Goal: Task Accomplishment & Management: Use online tool/utility

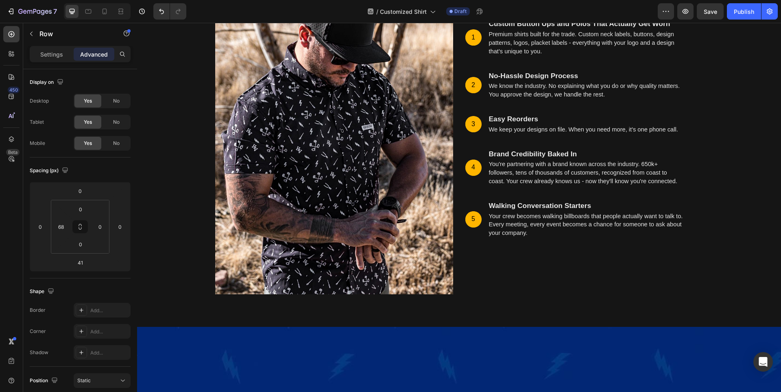
scroll to position [2155, 0]
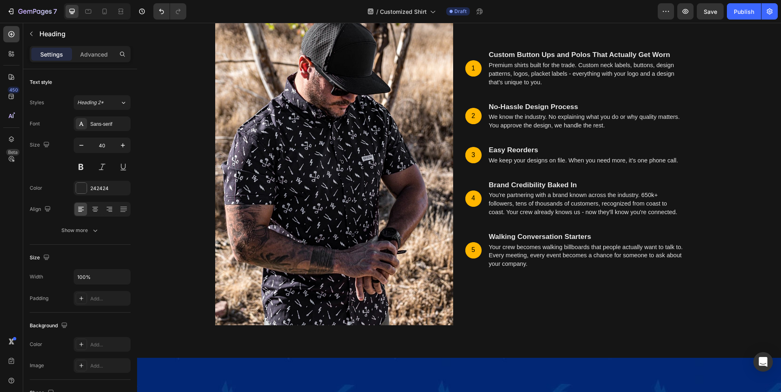
drag, startPoint x: 566, startPoint y: 318, endPoint x: 555, endPoint y: 319, distance: 11.0
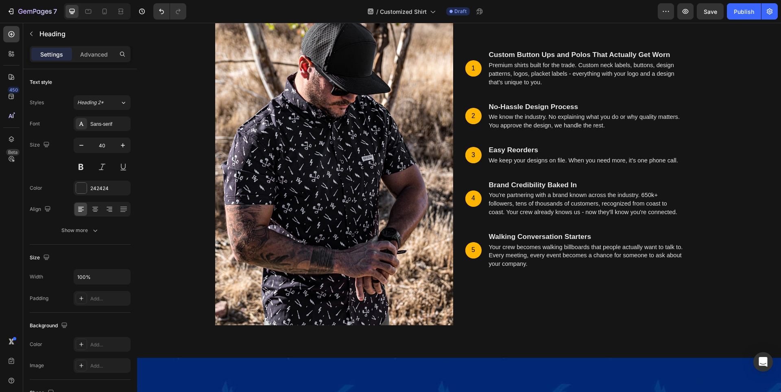
drag, startPoint x: 653, startPoint y: 318, endPoint x: 667, endPoint y: 318, distance: 14.6
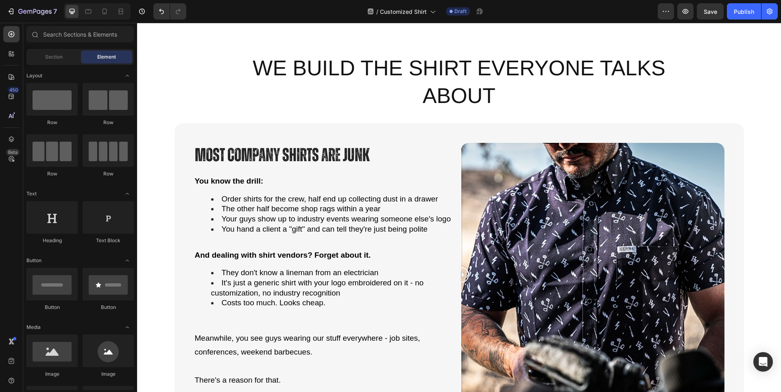
scroll to position [0, 0]
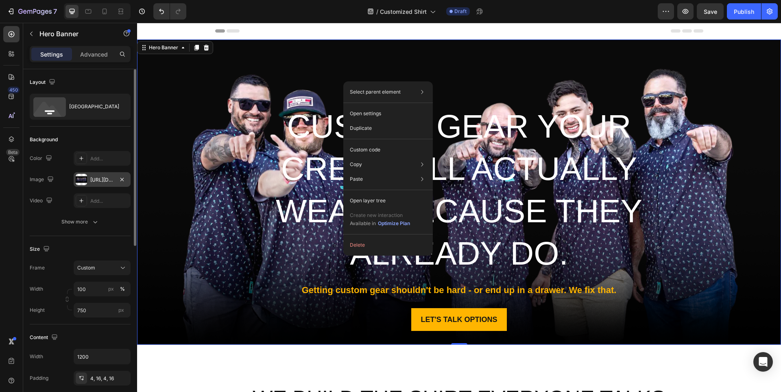
click at [86, 179] on div at bounding box center [81, 179] width 11 height 11
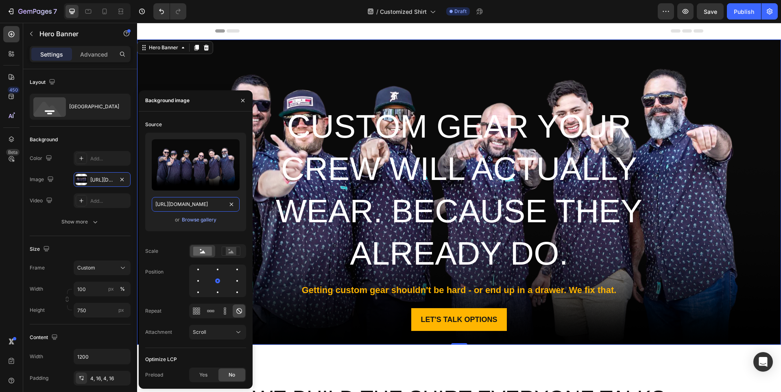
click at [191, 203] on input "[URL][DOMAIN_NAME]" at bounding box center [196, 204] width 88 height 15
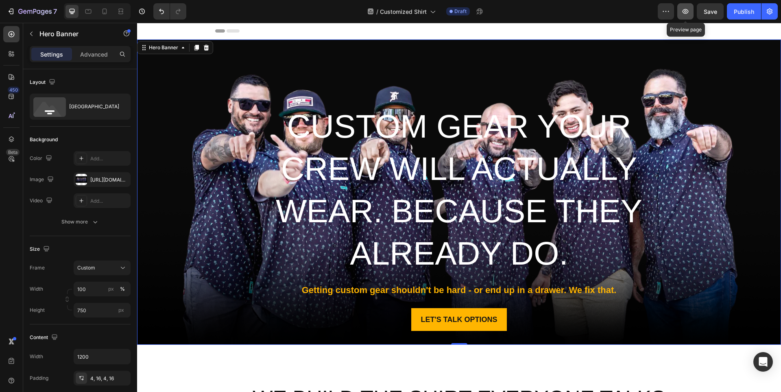
click at [686, 11] on icon "button" at bounding box center [685, 11] width 6 height 5
click at [172, 96] on div "Overlay" at bounding box center [459, 191] width 644 height 305
click at [108, 181] on div "[URL][DOMAIN_NAME]" at bounding box center [102, 179] width 24 height 7
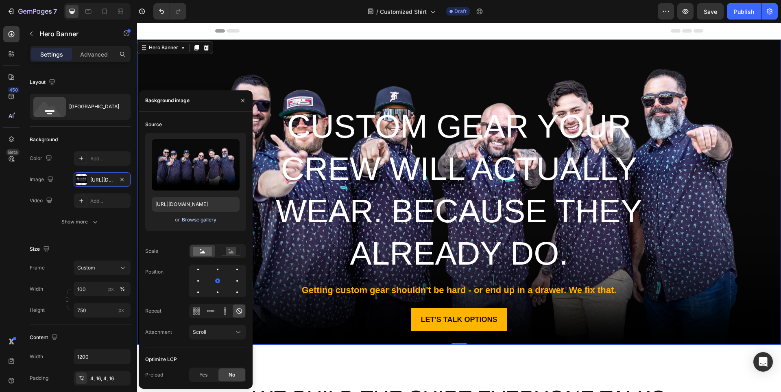
click at [193, 221] on div "Browse gallery" at bounding box center [199, 219] width 35 height 7
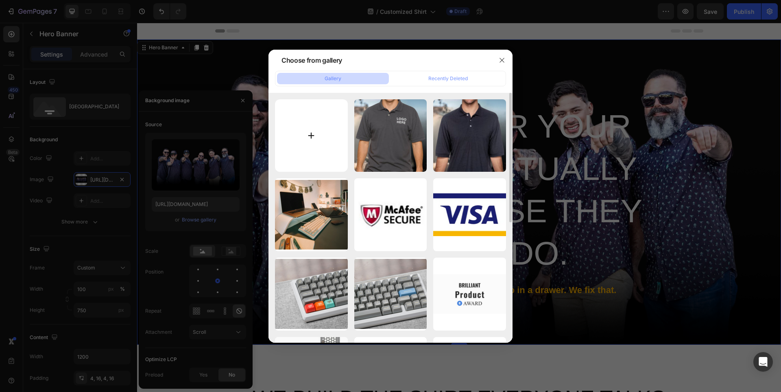
click at [298, 126] on input "file" at bounding box center [311, 135] width 73 height 73
type input "C:\fakepath\banner header img.jpg"
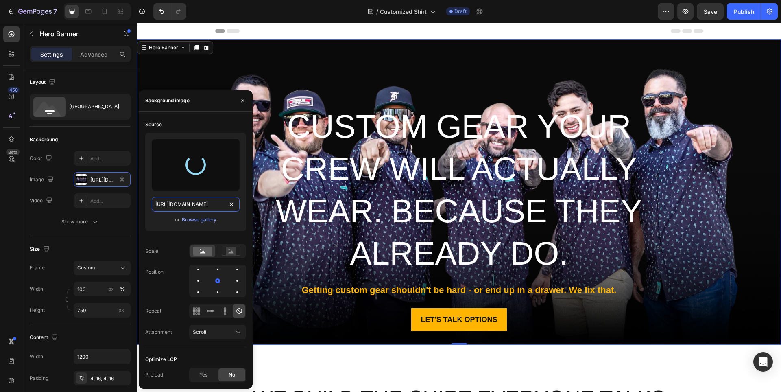
click at [186, 203] on input "[URL][DOMAIN_NAME]" at bounding box center [196, 204] width 88 height 15
type input "[URL][DOMAIN_NAME]"
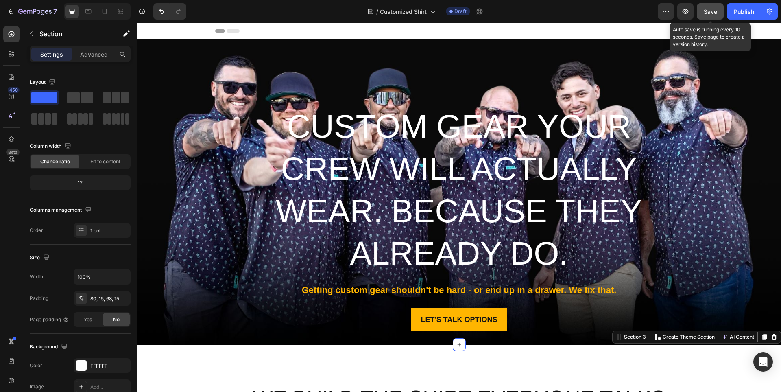
click at [706, 11] on span "Save" at bounding box center [709, 11] width 13 height 7
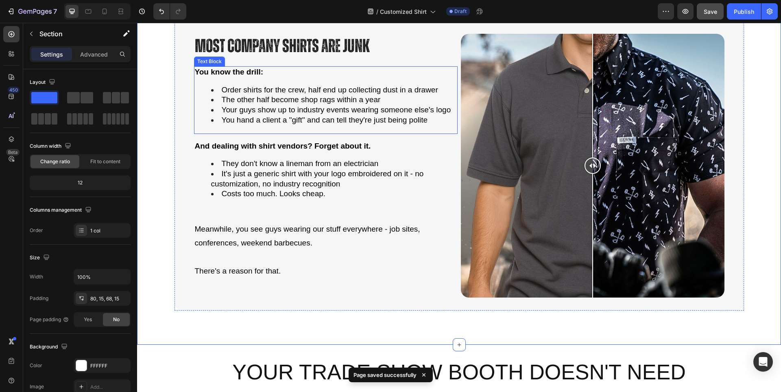
scroll to position [447, 0]
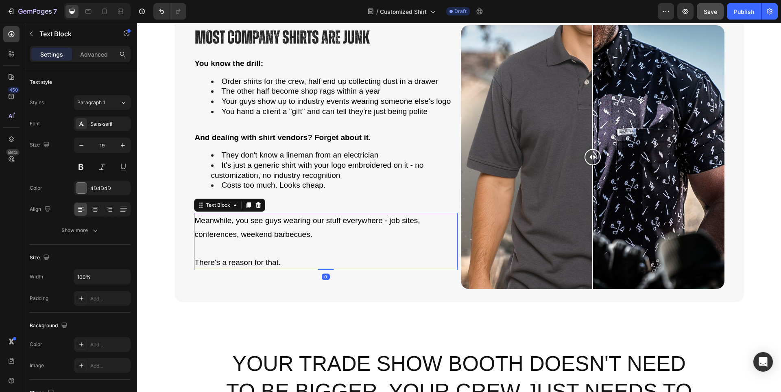
click at [252, 230] on span "Meanwhile, you see guys wearing our stuff everywhere - job sites, conferences, …" at bounding box center [307, 227] width 225 height 22
click at [335, 184] on li "Costs too much. Looks cheap." at bounding box center [334, 185] width 246 height 10
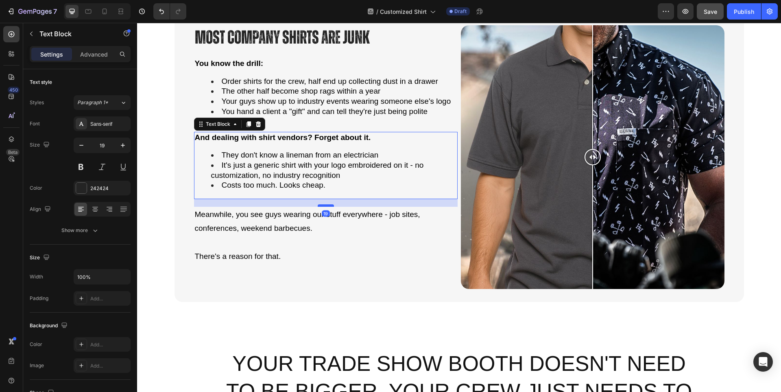
drag, startPoint x: 328, startPoint y: 212, endPoint x: 329, endPoint y: 206, distance: 6.2
click at [329, 206] on div at bounding box center [326, 205] width 16 height 2
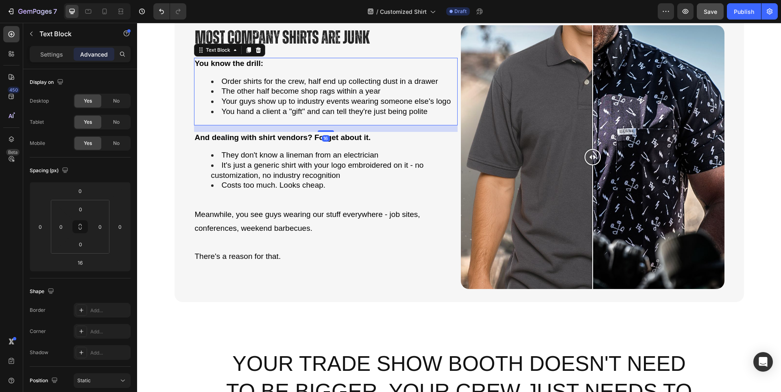
click at [331, 111] on span "You hand a client a "gift" and can tell they're just being polite" at bounding box center [325, 111] width 206 height 9
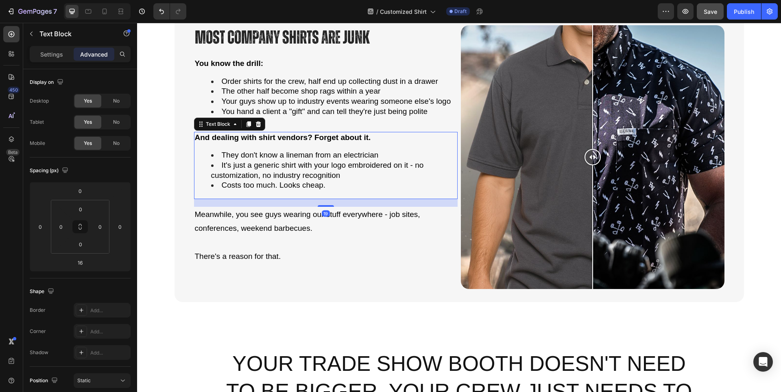
click at [332, 193] on div "And dealing with shirt vendors? Forget about it. They don't know a lineman from…" at bounding box center [325, 165] width 263 height 67
click at [324, 204] on div at bounding box center [326, 205] width 16 height 2
type input "16"
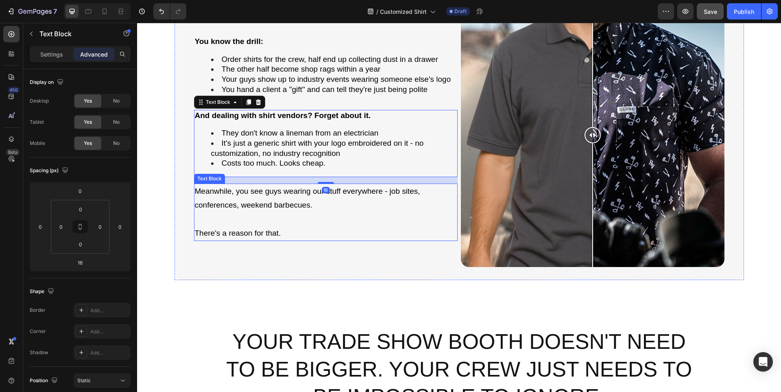
scroll to position [488, 0]
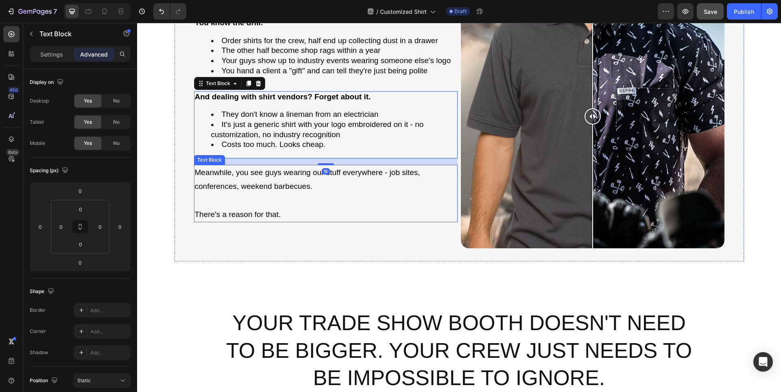
click at [285, 176] on p "Meanwhile, you see guys wearing our stuff everywhere - job sites, conferences, …" at bounding box center [326, 179] width 262 height 28
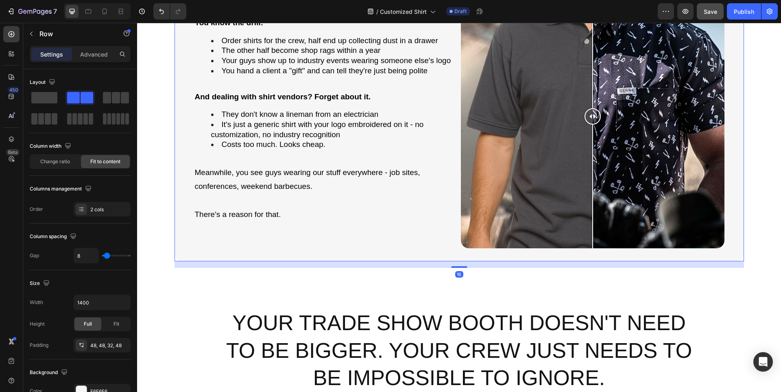
click at [314, 235] on div "Most Company Shirts Are Junk Heading You know the drill: Order shirts for the c…" at bounding box center [325, 116] width 263 height 263
click at [319, 209] on p "There's a reason for that." at bounding box center [326, 214] width 262 height 14
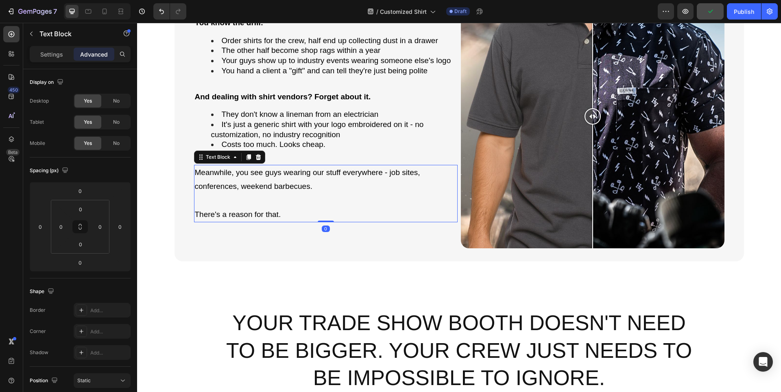
click at [324, 218] on div "Meanwhile, you see guys wearing our stuff everywhere - job sites, conferences, …" at bounding box center [325, 193] width 263 height 57
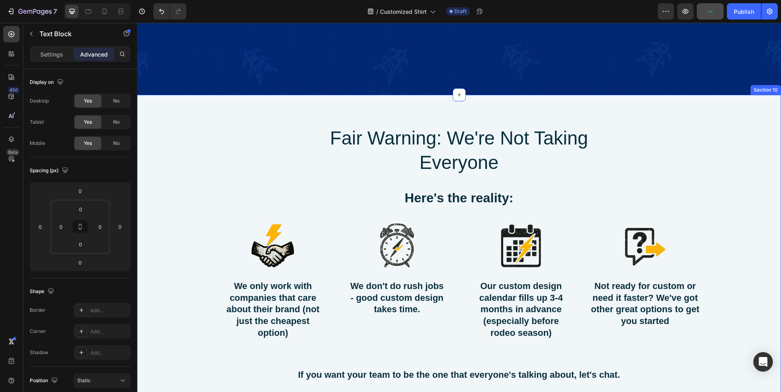
scroll to position [4106, 0]
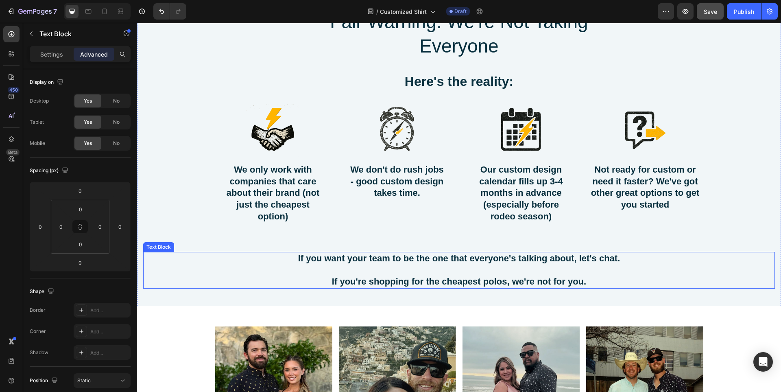
click at [511, 267] on p at bounding box center [459, 270] width 630 height 12
click at [666, 211] on div "Not ready for custom or need it faster? We've got other great options to get yo…" at bounding box center [645, 187] width 116 height 48
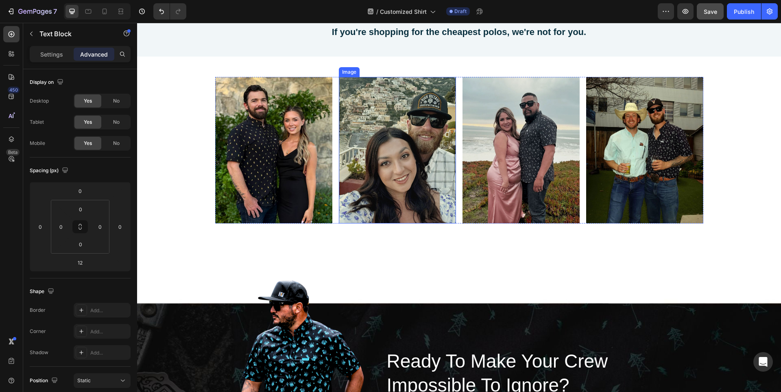
scroll to position [4391, 0]
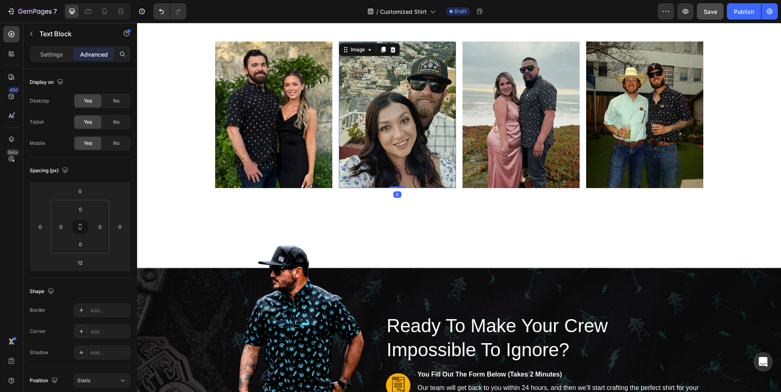
click at [421, 145] on img at bounding box center [397, 114] width 117 height 146
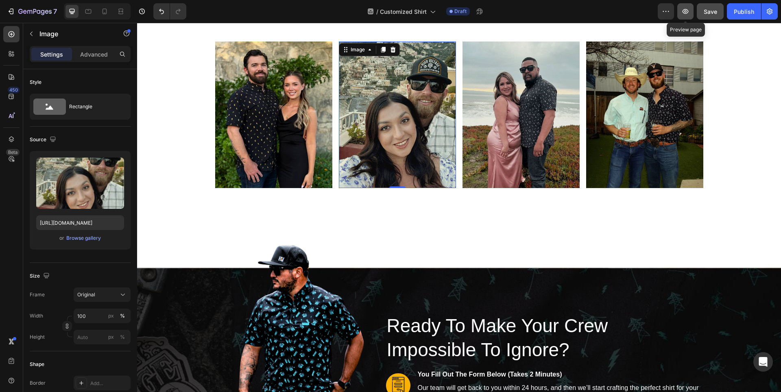
click at [683, 13] on icon "button" at bounding box center [685, 11] width 8 height 8
click at [427, 105] on img at bounding box center [397, 114] width 117 height 146
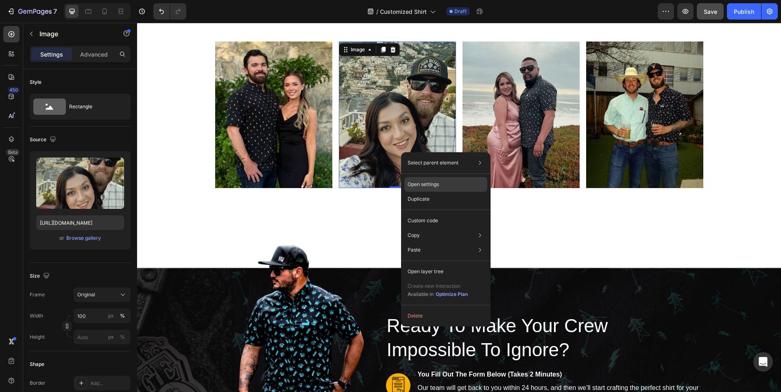
click at [440, 183] on div "Open settings" at bounding box center [445, 184] width 83 height 15
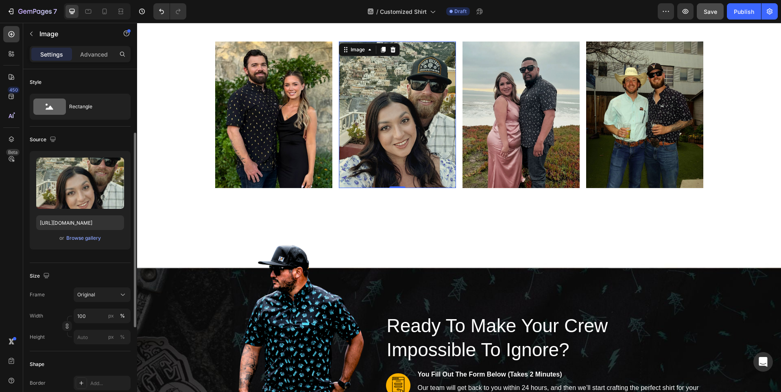
scroll to position [41, 0]
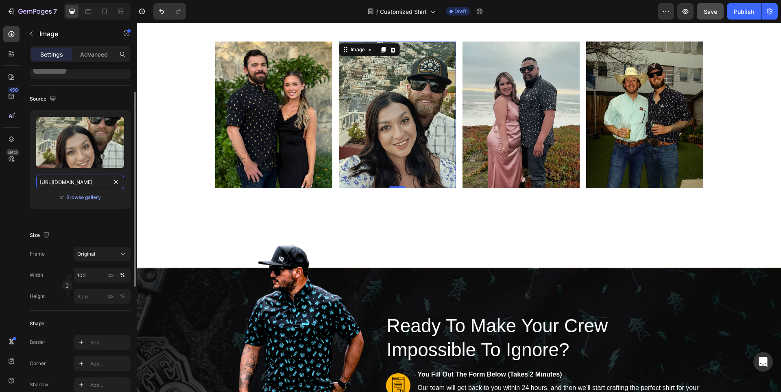
click at [70, 181] on input "[URL][DOMAIN_NAME]" at bounding box center [80, 181] width 88 height 15
click at [404, 111] on img at bounding box center [397, 114] width 117 height 146
click at [71, 194] on div "Browse gallery" at bounding box center [83, 197] width 35 height 7
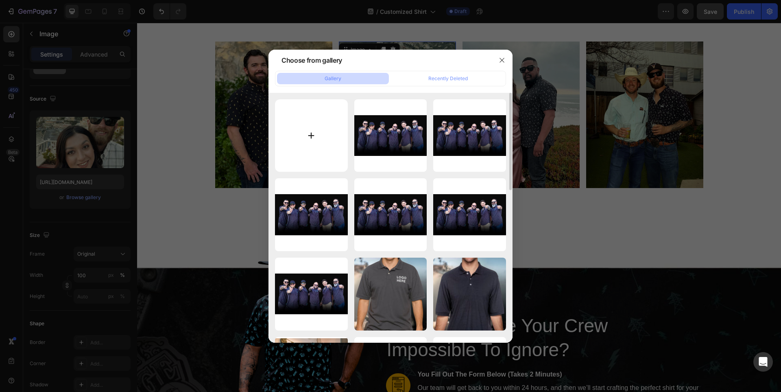
click at [283, 140] on input "file" at bounding box center [311, 135] width 73 height 73
type input "C:\fakepath\New Product Photos (1).jpg"
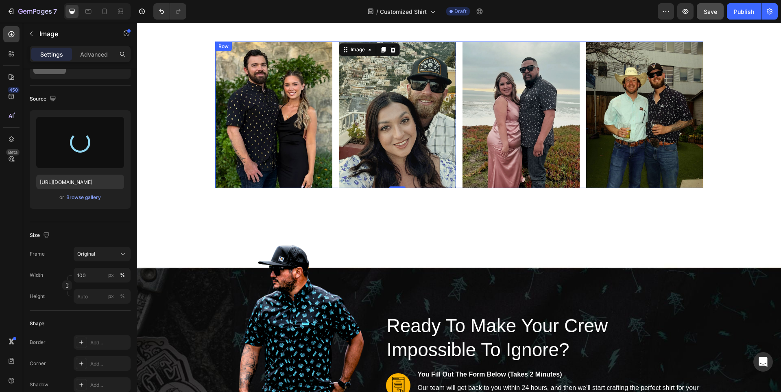
type input "[URL][DOMAIN_NAME]"
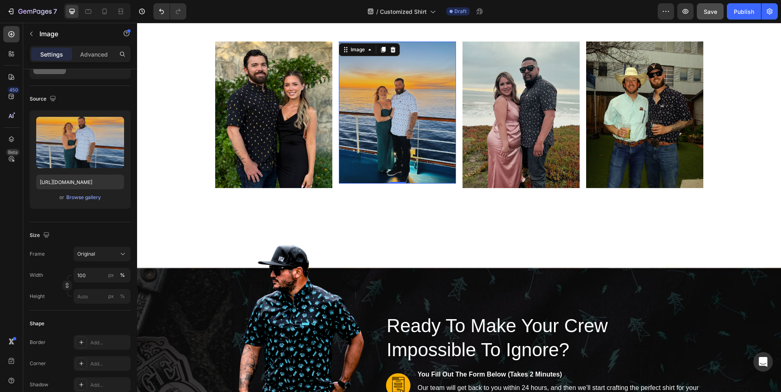
click at [373, 99] on img at bounding box center [397, 112] width 117 height 142
click at [93, 184] on input "[URL][DOMAIN_NAME]" at bounding box center [80, 181] width 88 height 15
click at [90, 200] on div "Browse gallery" at bounding box center [83, 197] width 35 height 7
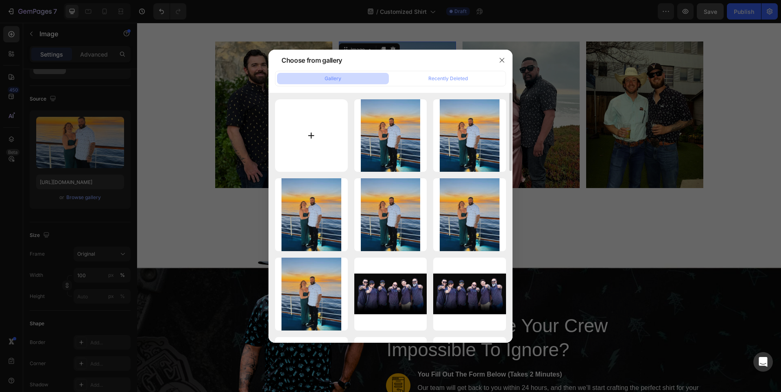
click at [338, 153] on input "file" at bounding box center [311, 135] width 73 height 73
type input "C:\fakepath\New Product Photos (2).jpg"
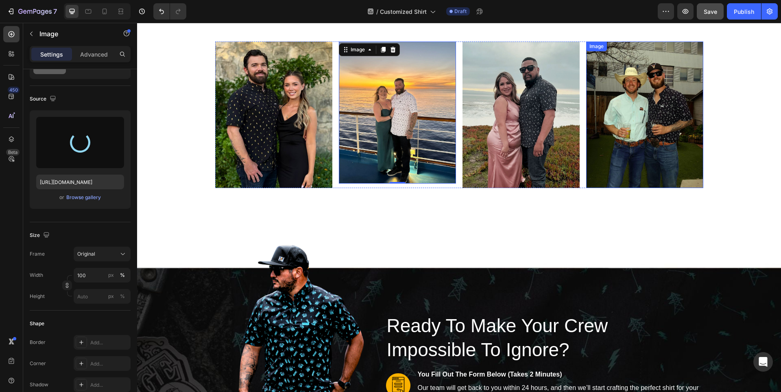
type input "[URL][DOMAIN_NAME]"
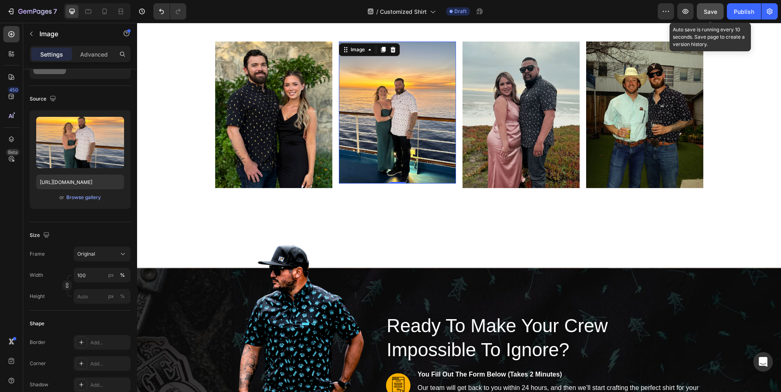
click at [708, 12] on span "Save" at bounding box center [709, 11] width 13 height 7
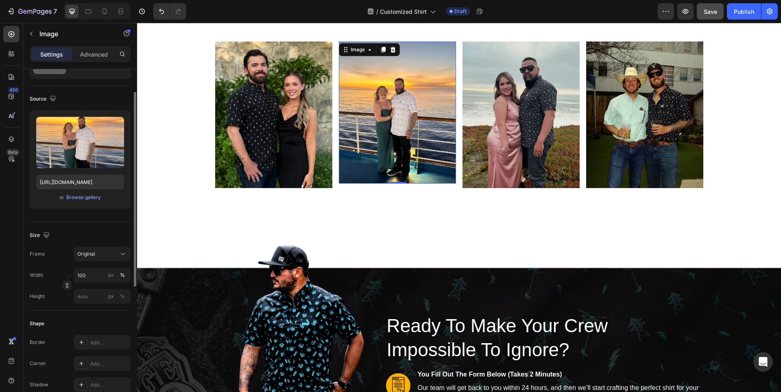
click at [86, 204] on div "Upload Image [URL][DOMAIN_NAME] or Browse gallery" at bounding box center [80, 159] width 101 height 98
click at [89, 199] on div "Browse gallery" at bounding box center [83, 197] width 35 height 7
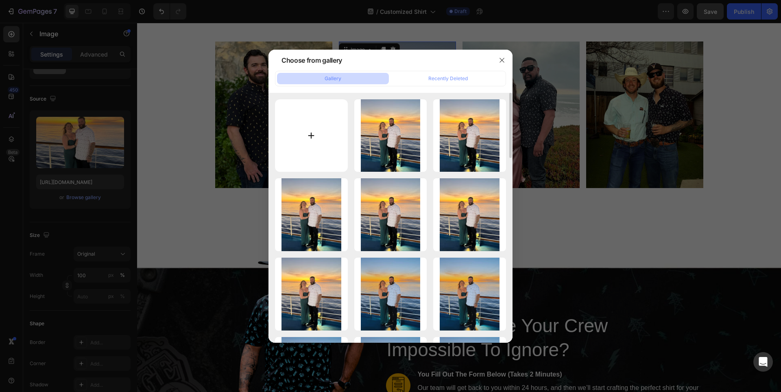
click at [316, 133] on input "file" at bounding box center [311, 135] width 73 height 73
type input "C:\fakepath\New Product Photos (3).jpg"
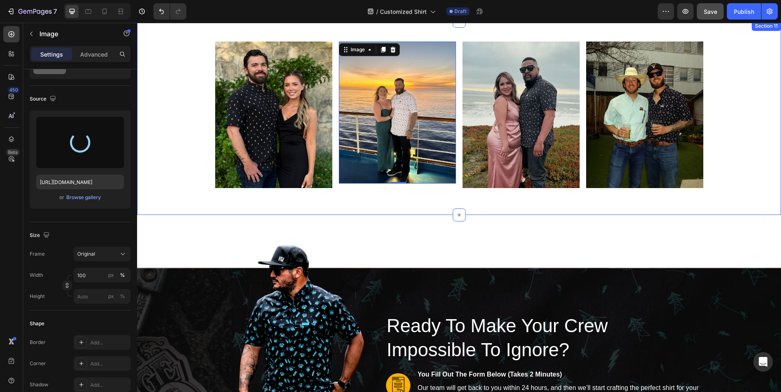
type input "[URL][DOMAIN_NAME]"
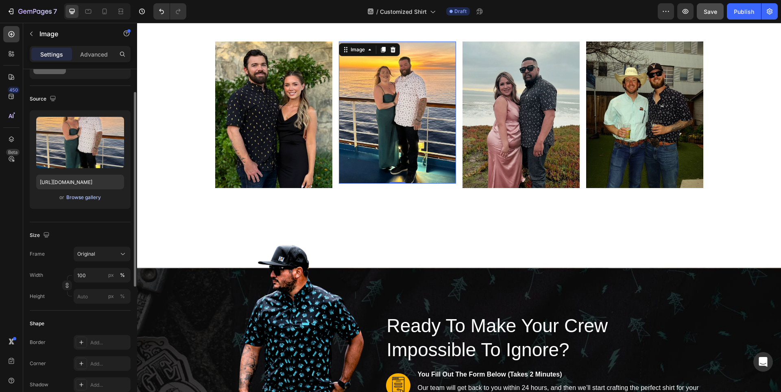
click at [89, 195] on div "Browse gallery" at bounding box center [83, 197] width 35 height 7
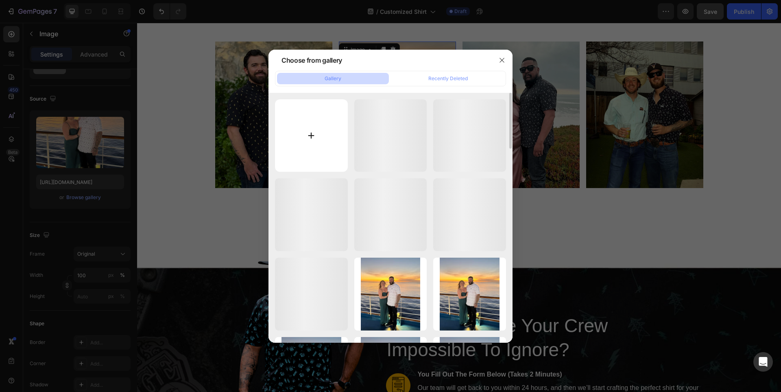
click at [320, 133] on input "file" at bounding box center [311, 135] width 73 height 73
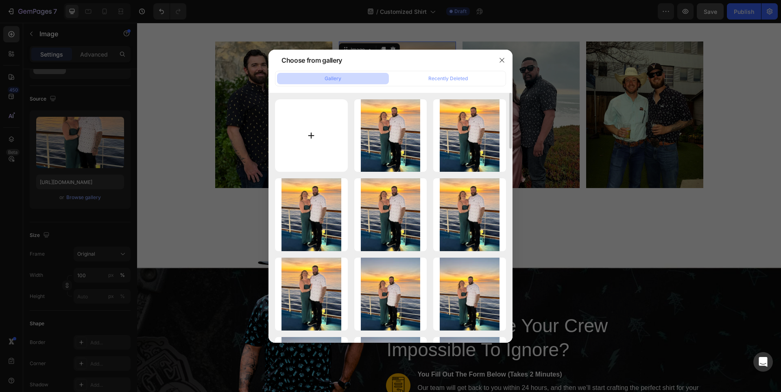
type input "C:\fakepath\gempages UGC.jpg"
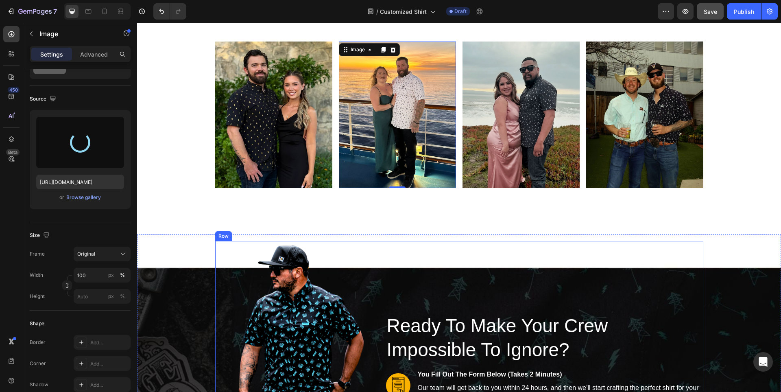
type input "[URL][DOMAIN_NAME]"
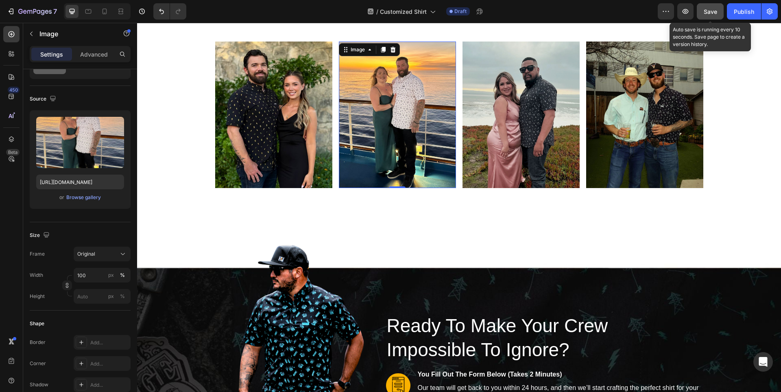
click at [707, 11] on span "Save" at bounding box center [709, 11] width 13 height 7
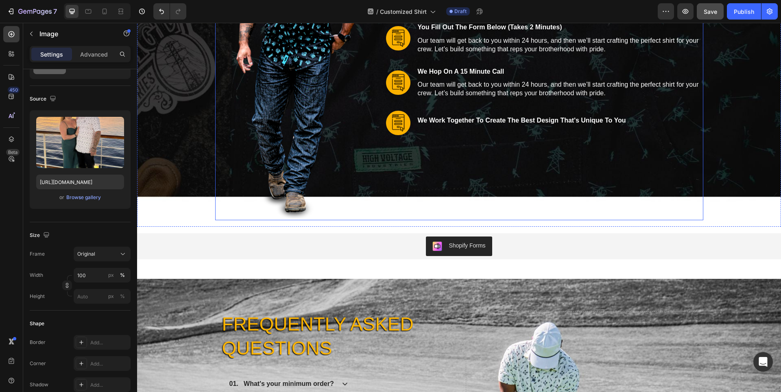
scroll to position [4676, 0]
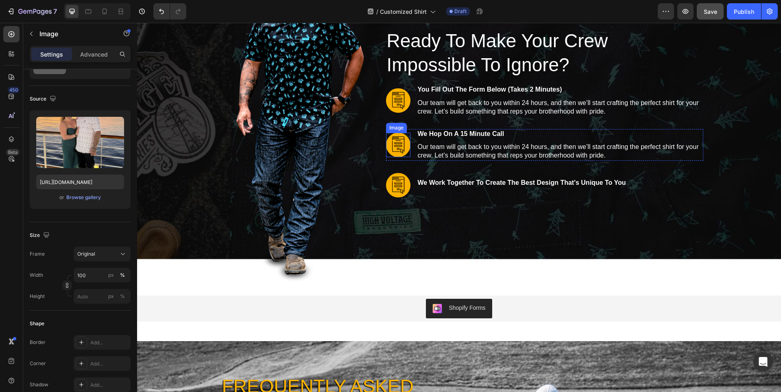
click at [390, 147] on img at bounding box center [398, 145] width 24 height 24
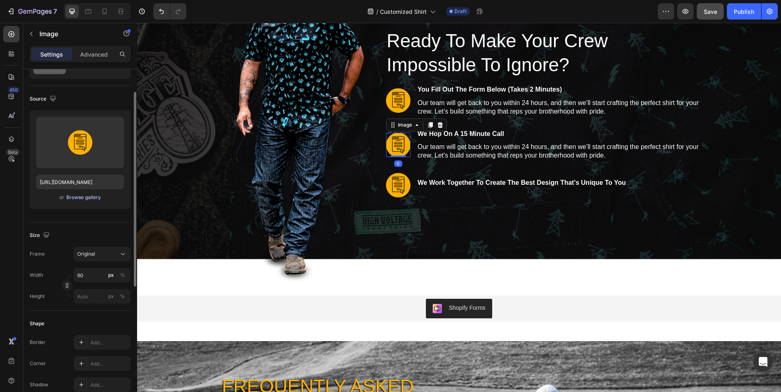
click at [84, 196] on div "Browse gallery" at bounding box center [83, 197] width 35 height 7
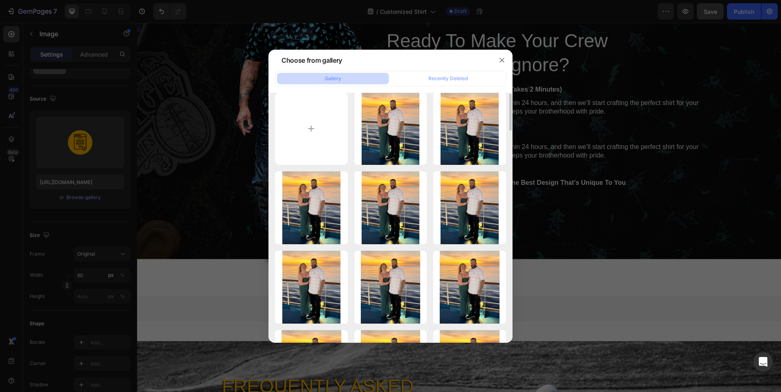
scroll to position [0, 0]
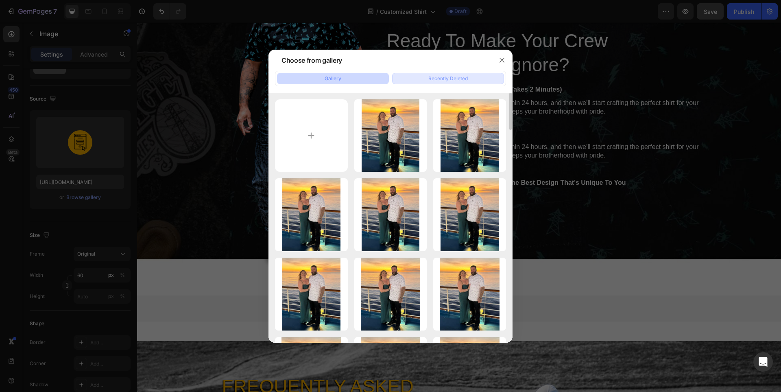
click at [439, 76] on div "Recently Deleted" at bounding box center [447, 78] width 39 height 7
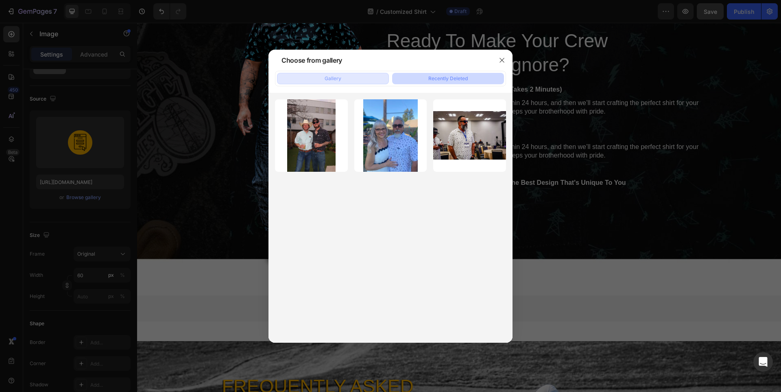
click at [354, 78] on button "Gallery" at bounding box center [333, 78] width 112 height 11
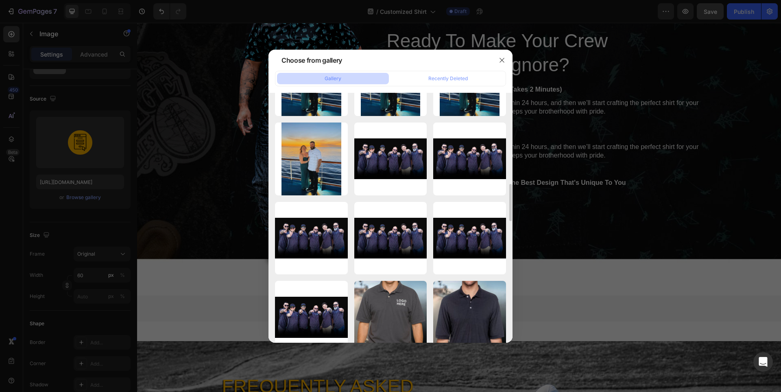
scroll to position [732, 0]
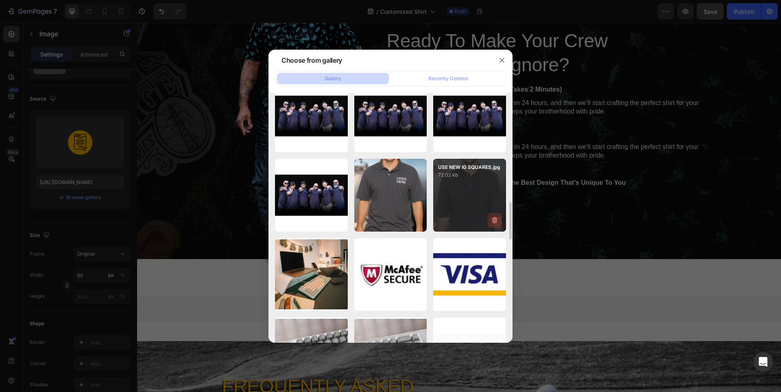
click at [492, 218] on icon "button" at bounding box center [494, 220] width 5 height 6
click at [493, 222] on div "Delete" at bounding box center [489, 221] width 15 height 7
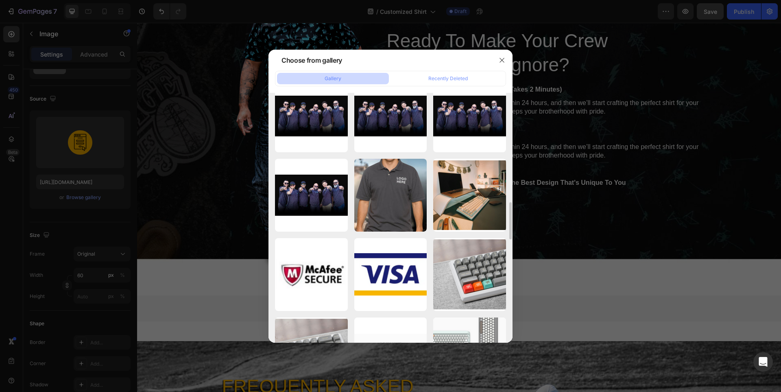
click at [0, 0] on icon "button" at bounding box center [0, 0] width 0 height 0
click at [0, 0] on div "Delete" at bounding box center [0, 0] width 0 height 0
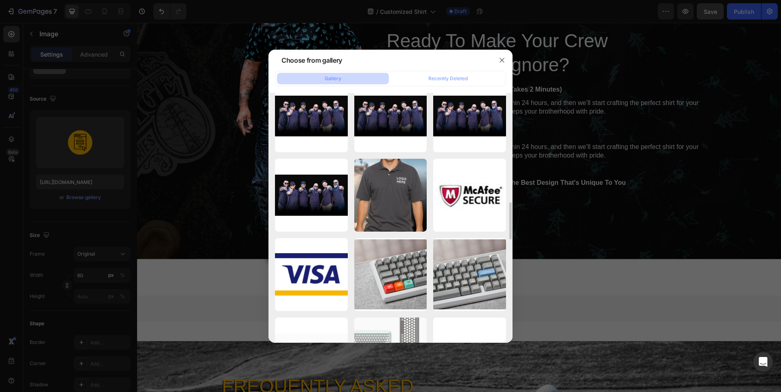
click at [0, 0] on icon "button" at bounding box center [0, 0] width 0 height 0
click at [0, 0] on div "Delete" at bounding box center [0, 0] width 0 height 0
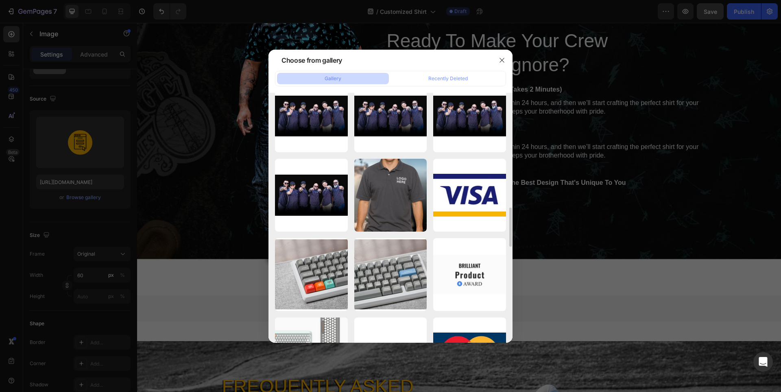
click at [0, 0] on icon "button" at bounding box center [0, 0] width 0 height 0
click at [0, 0] on div "Delete" at bounding box center [0, 0] width 0 height 0
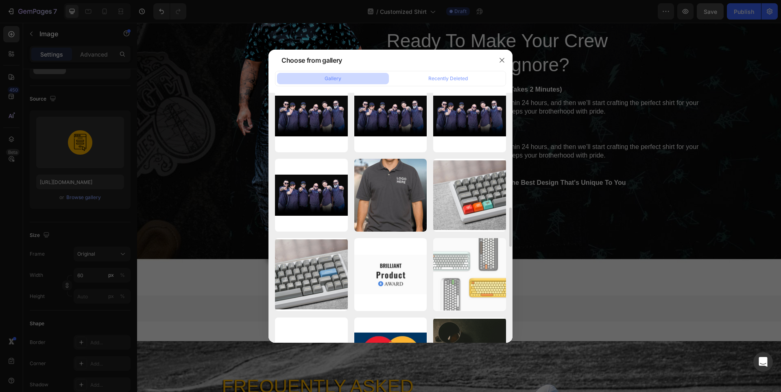
click at [0, 0] on icon "button" at bounding box center [0, 0] width 0 height 0
click at [0, 0] on div "Delete" at bounding box center [0, 0] width 0 height 0
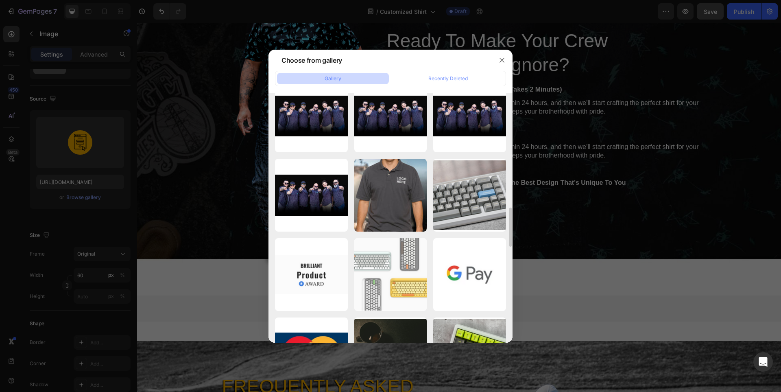
click at [0, 0] on icon "button" at bounding box center [0, 0] width 0 height 0
click at [0, 0] on div "Delete" at bounding box center [0, 0] width 0 height 0
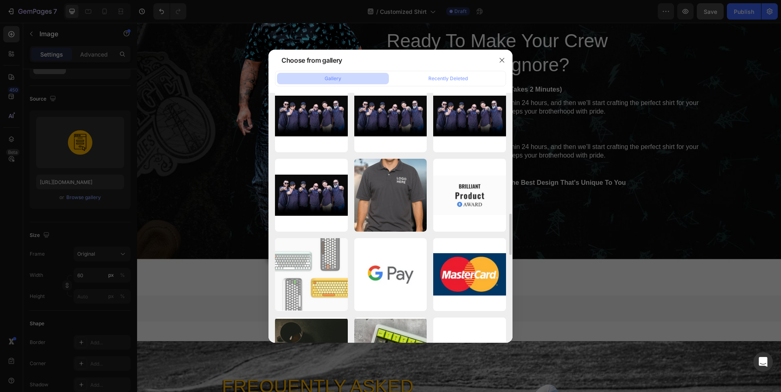
click at [0, 0] on icon "button" at bounding box center [0, 0] width 0 height 0
click at [0, 0] on div "Delete" at bounding box center [0, 0] width 0 height 0
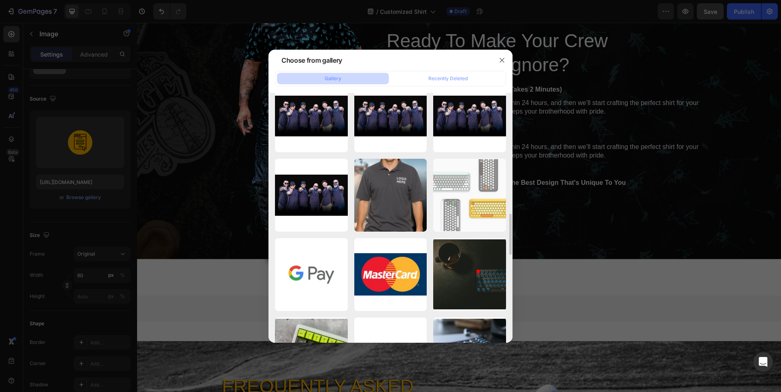
click at [0, 0] on icon "button" at bounding box center [0, 0] width 0 height 0
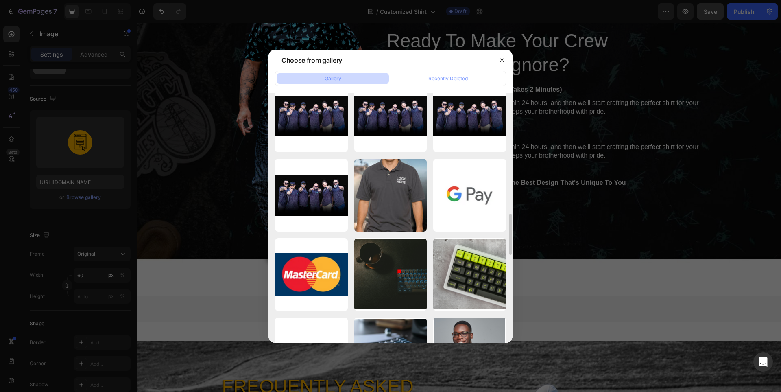
click at [0, 0] on icon "button" at bounding box center [0, 0] width 0 height 0
click at [0, 0] on div "Delete" at bounding box center [0, 0] width 0 height 0
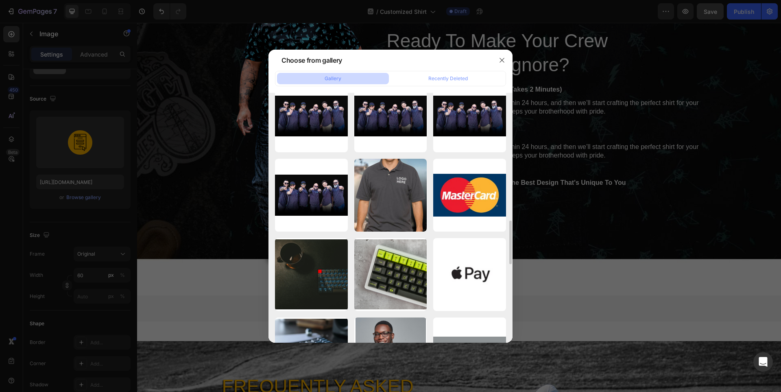
click at [0, 0] on icon "button" at bounding box center [0, 0] width 0 height 0
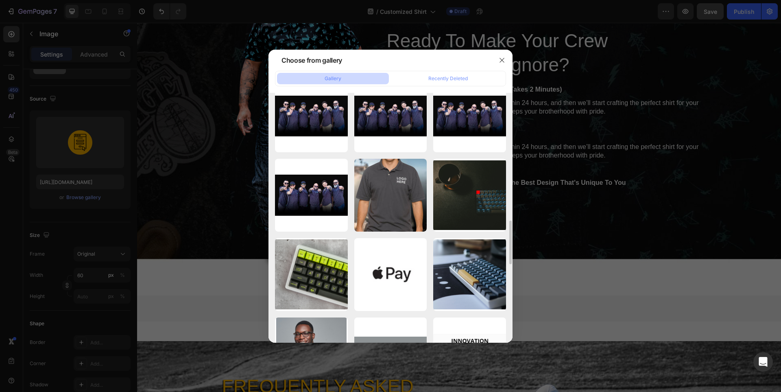
click at [0, 0] on icon "button" at bounding box center [0, 0] width 0 height 0
click at [0, 0] on div "Delete" at bounding box center [0, 0] width 0 height 0
click at [0, 0] on icon "button" at bounding box center [0, 0] width 0 height 0
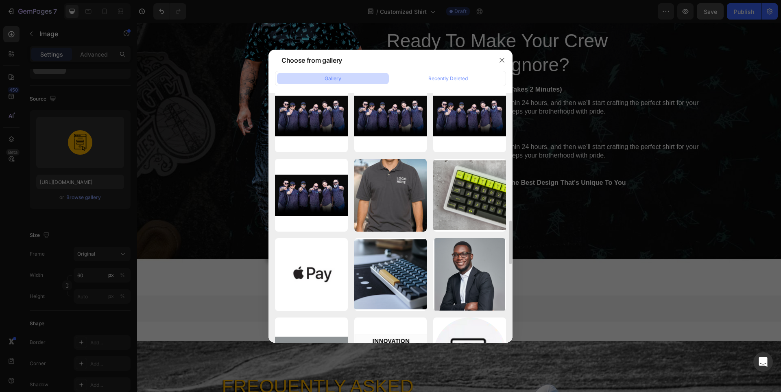
click at [0, 0] on div "Delete" at bounding box center [0, 0] width 0 height 0
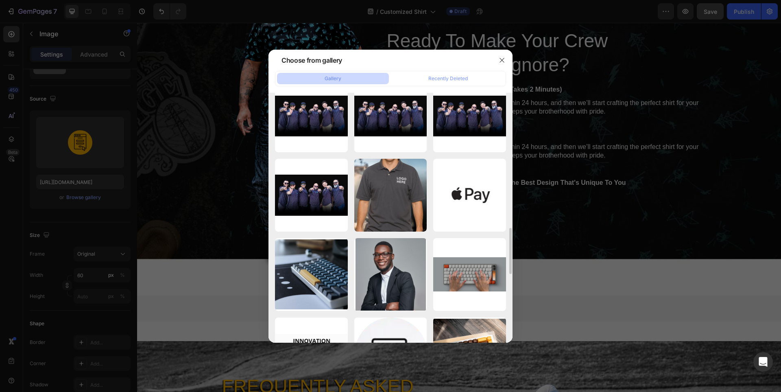
click at [0, 0] on icon "button" at bounding box center [0, 0] width 0 height 0
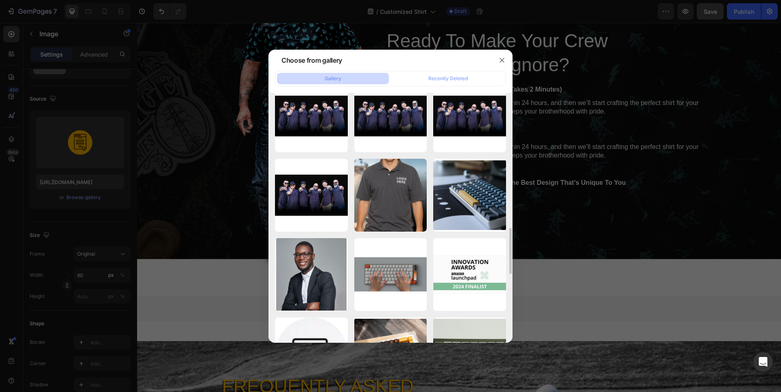
click at [0, 0] on icon "button" at bounding box center [0, 0] width 0 height 0
click at [0, 0] on div "Delete" at bounding box center [0, 0] width 0 height 0
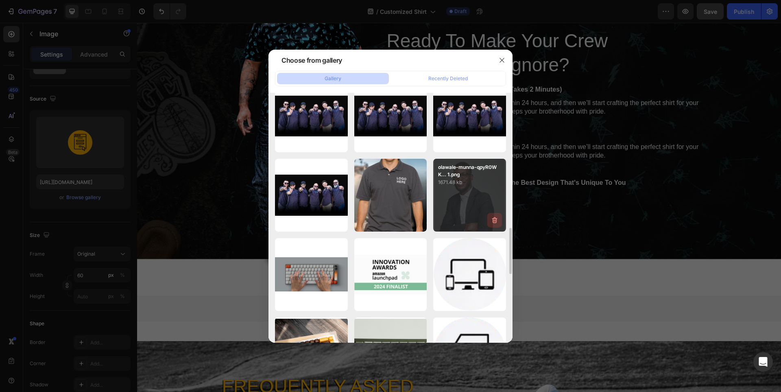
click at [491, 224] on button "button" at bounding box center [494, 220] width 15 height 15
click at [491, 224] on div "Delete" at bounding box center [489, 221] width 15 height 7
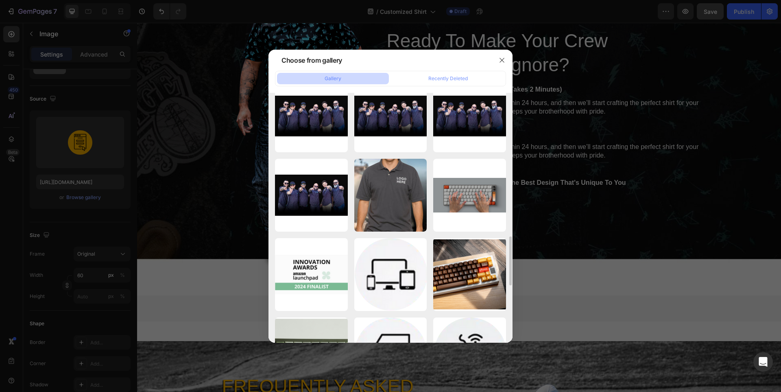
click at [0, 0] on button "button" at bounding box center [0, 0] width 0 height 0
click at [0, 0] on div "Delete" at bounding box center [0, 0] width 0 height 0
click at [0, 0] on button "button" at bounding box center [0, 0] width 0 height 0
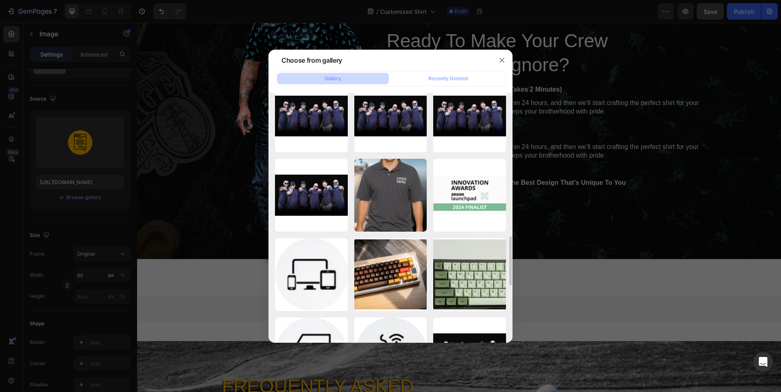
click at [0, 0] on div "Delete" at bounding box center [0, 0] width 0 height 0
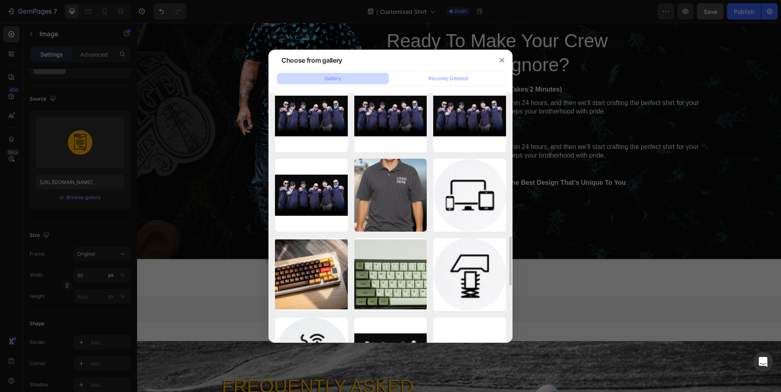
click at [0, 0] on button "button" at bounding box center [0, 0] width 0 height 0
click at [0, 0] on div "Delete" at bounding box center [0, 0] width 0 height 0
click at [0, 0] on button "button" at bounding box center [0, 0] width 0 height 0
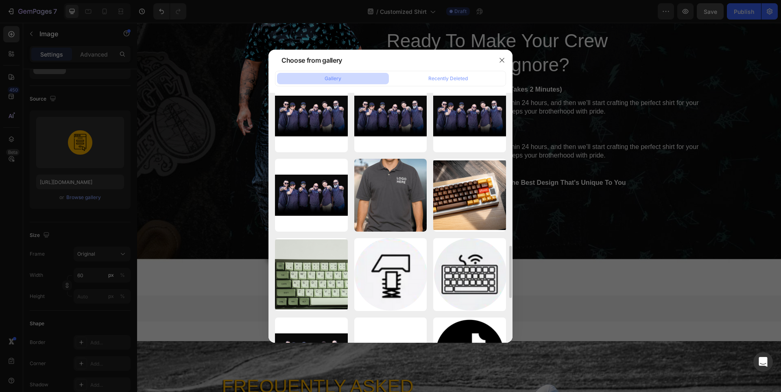
click at [0, 0] on div "Delete" at bounding box center [0, 0] width 0 height 0
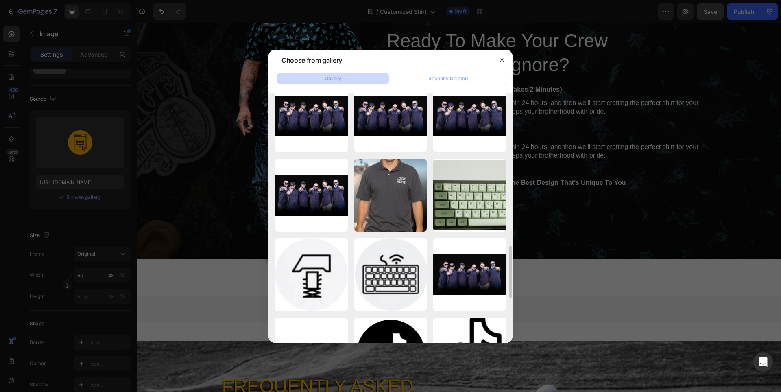
click at [0, 0] on button "button" at bounding box center [0, 0] width 0 height 0
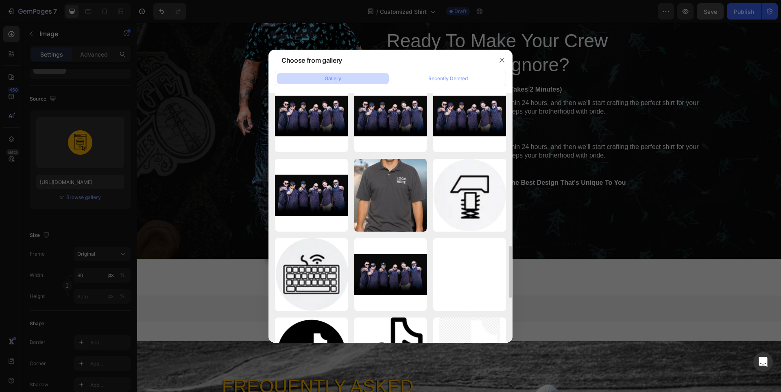
click at [0, 0] on button "button" at bounding box center [0, 0] width 0 height 0
click at [0, 0] on div "Delete" at bounding box center [0, 0] width 0 height 0
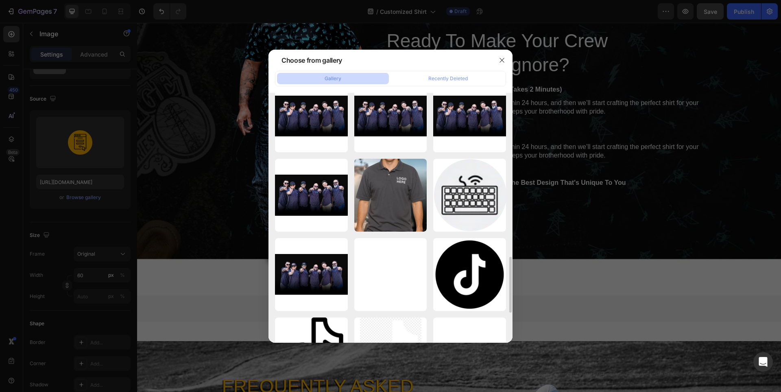
click at [0, 0] on button "button" at bounding box center [0, 0] width 0 height 0
click at [0, 0] on div "Delete" at bounding box center [0, 0] width 0 height 0
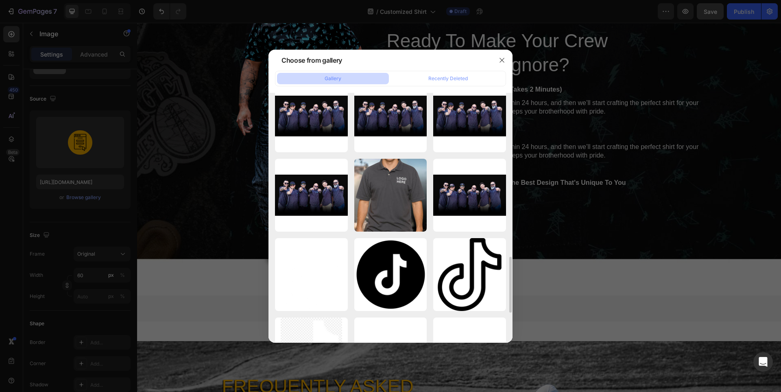
click at [0, 0] on button "button" at bounding box center [0, 0] width 0 height 0
click at [0, 0] on div "Delete" at bounding box center [0, 0] width 0 height 0
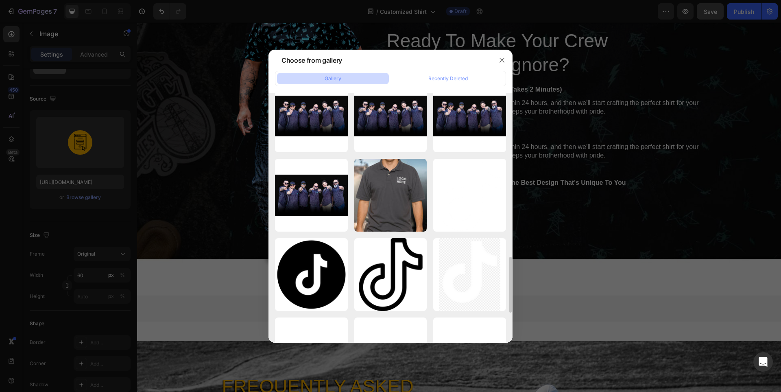
click at [0, 0] on button "button" at bounding box center [0, 0] width 0 height 0
click at [0, 0] on div "Delete" at bounding box center [0, 0] width 0 height 0
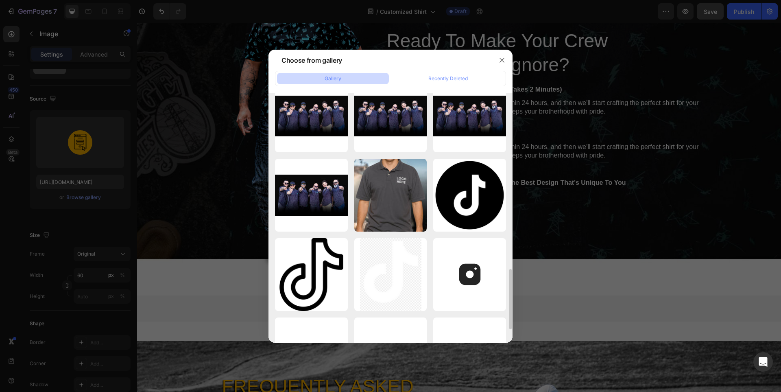
click at [0, 0] on button "button" at bounding box center [0, 0] width 0 height 0
click at [0, 0] on div "Delete" at bounding box center [0, 0] width 0 height 0
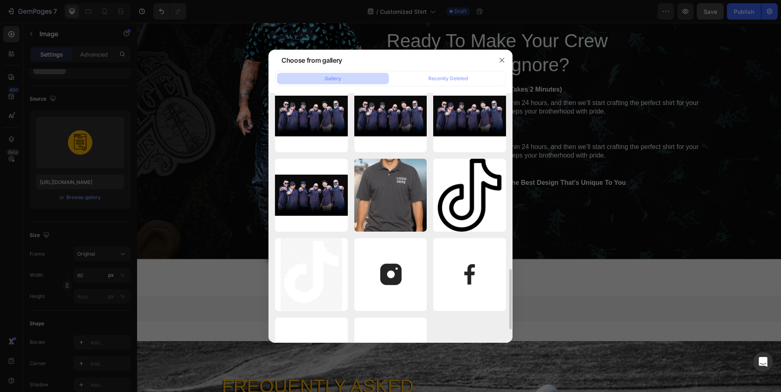
click at [0, 0] on button "button" at bounding box center [0, 0] width 0 height 0
click at [0, 0] on div "Delete" at bounding box center [0, 0] width 0 height 0
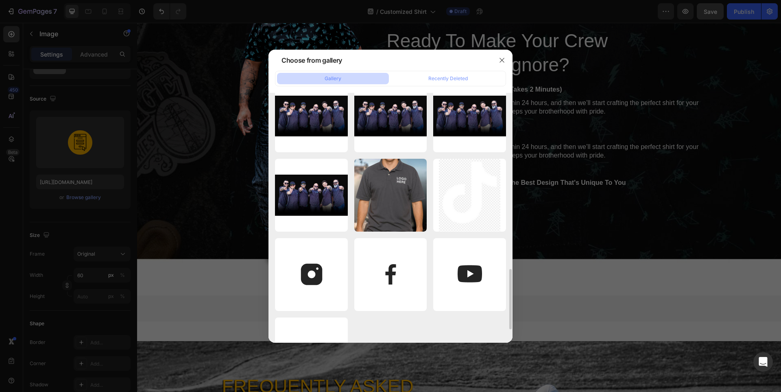
click at [0, 0] on button "button" at bounding box center [0, 0] width 0 height 0
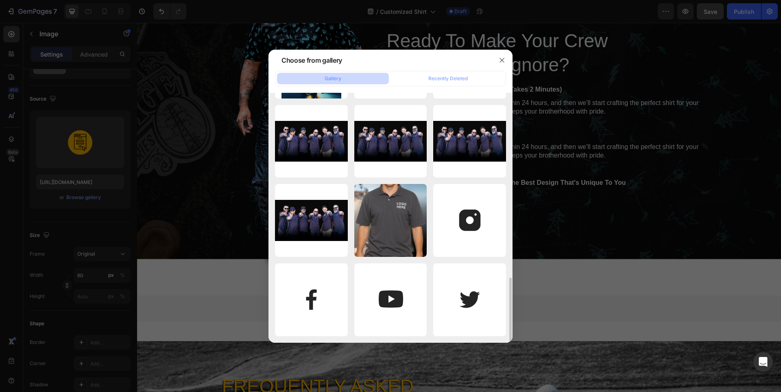
scroll to position [707, 0]
click at [0, 0] on div "instagram-alt.png 0.96 kb" at bounding box center [0, 0] width 0 height 0
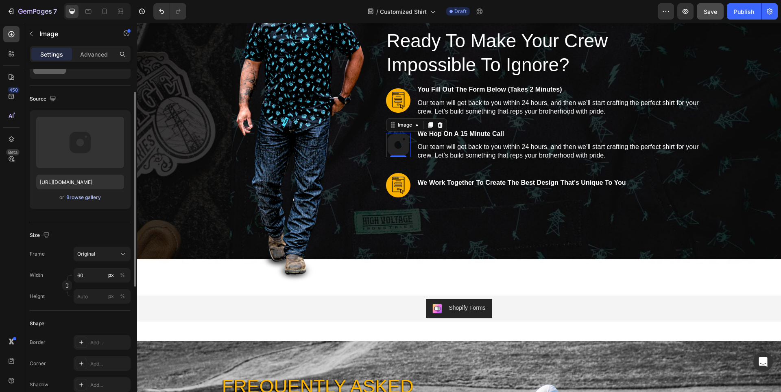
click at [87, 195] on div "Browse gallery" at bounding box center [83, 197] width 35 height 7
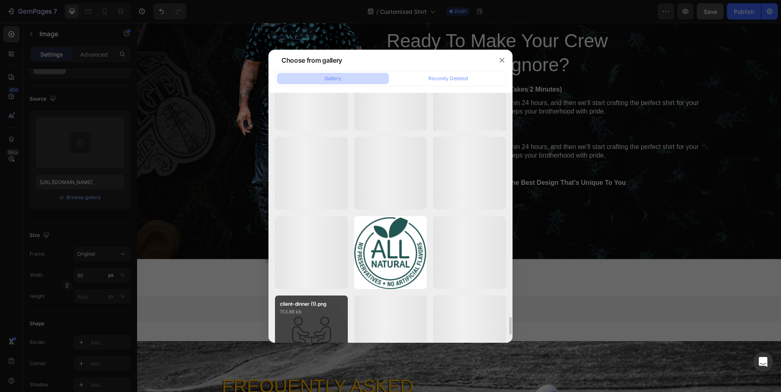
scroll to position [3240, 0]
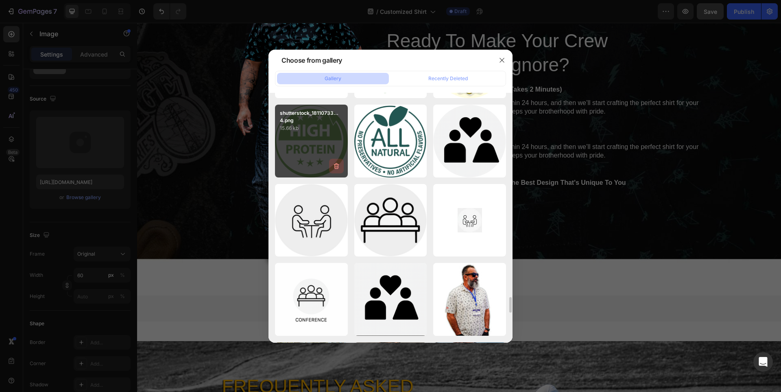
click at [337, 165] on icon "button" at bounding box center [336, 166] width 8 height 8
click at [337, 165] on div "Delete" at bounding box center [331, 167] width 15 height 7
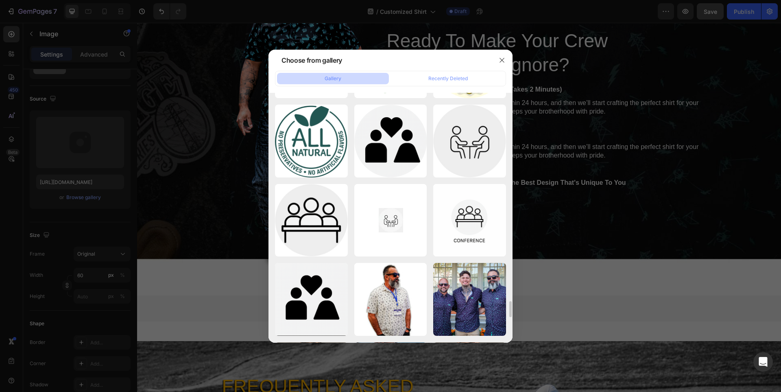
click at [0, 0] on icon "button" at bounding box center [0, 0] width 0 height 0
click at [0, 0] on div "Delete" at bounding box center [0, 0] width 0 height 0
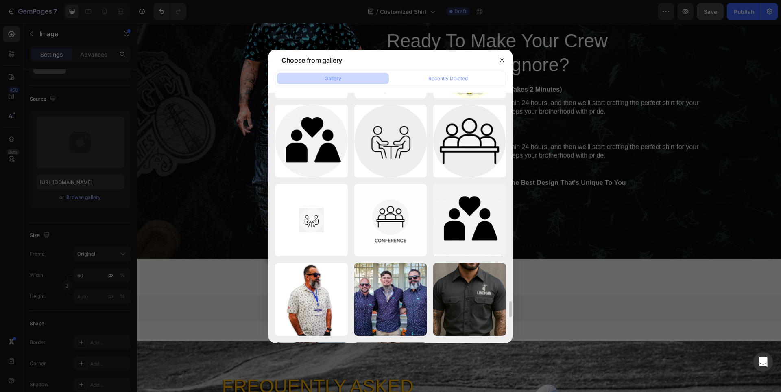
click at [0, 0] on icon "button" at bounding box center [0, 0] width 0 height 0
click at [0, 0] on div "Delete" at bounding box center [0, 0] width 0 height 0
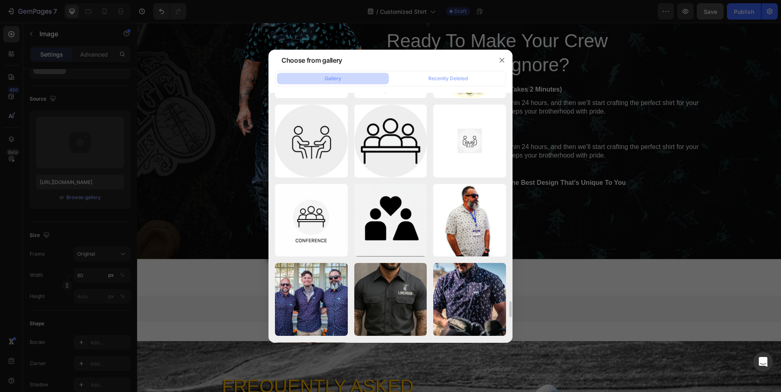
click at [0, 0] on icon "button" at bounding box center [0, 0] width 0 height 0
click at [0, 0] on div "Delete" at bounding box center [0, 0] width 0 height 0
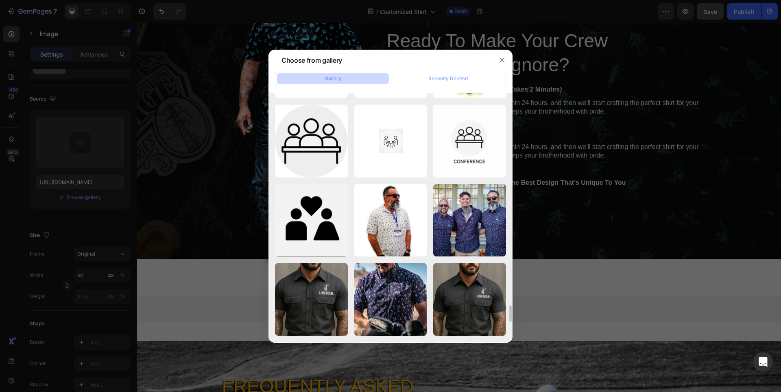
click at [0, 0] on icon "button" at bounding box center [0, 0] width 0 height 0
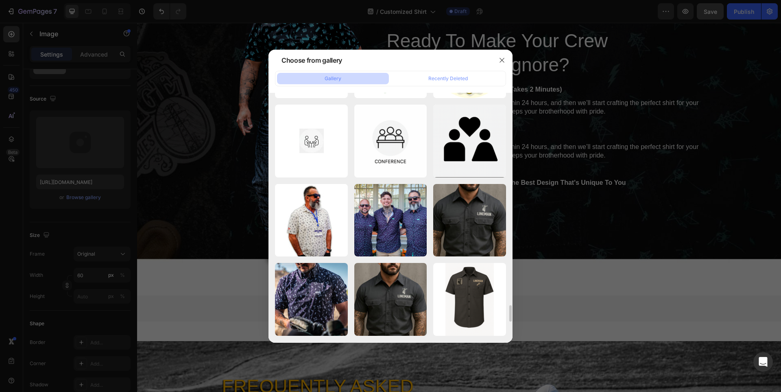
click at [0, 0] on icon "button" at bounding box center [0, 0] width 0 height 0
click at [0, 0] on div "Delete" at bounding box center [0, 0] width 0 height 0
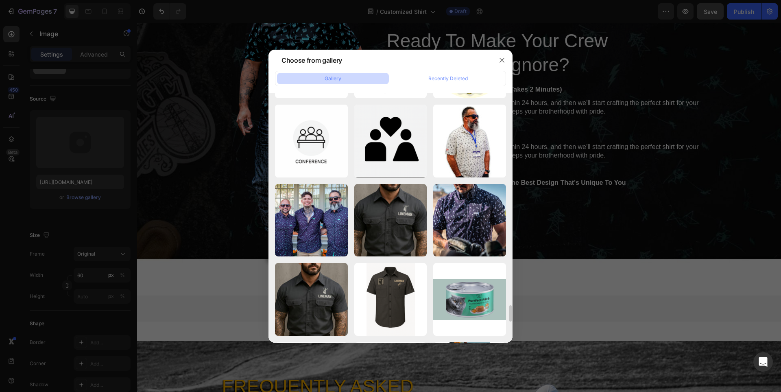
click at [0, 0] on icon "button" at bounding box center [0, 0] width 0 height 0
click at [0, 0] on div "Delete" at bounding box center [0, 0] width 0 height 0
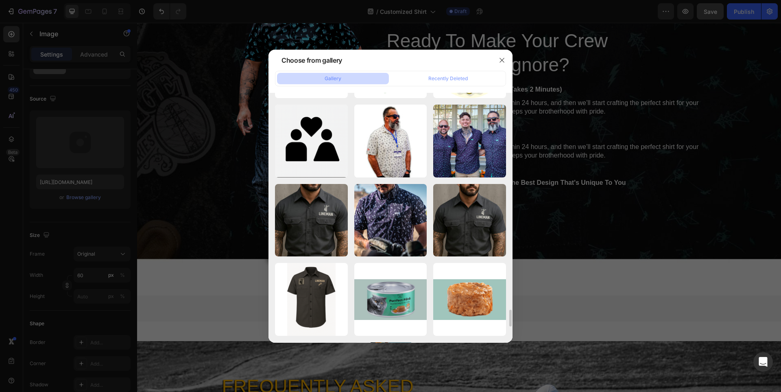
click at [0, 0] on icon "button" at bounding box center [0, 0] width 0 height 0
click at [0, 0] on div "Delete" at bounding box center [0, 0] width 0 height 0
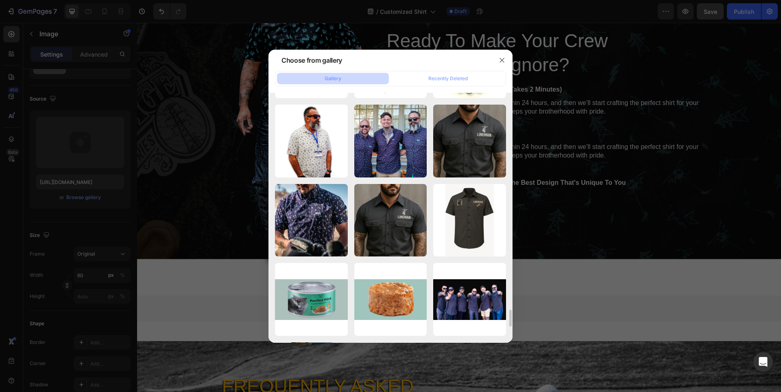
click at [0, 0] on icon "button" at bounding box center [0, 0] width 0 height 0
click at [0, 0] on div "Delete" at bounding box center [0, 0] width 0 height 0
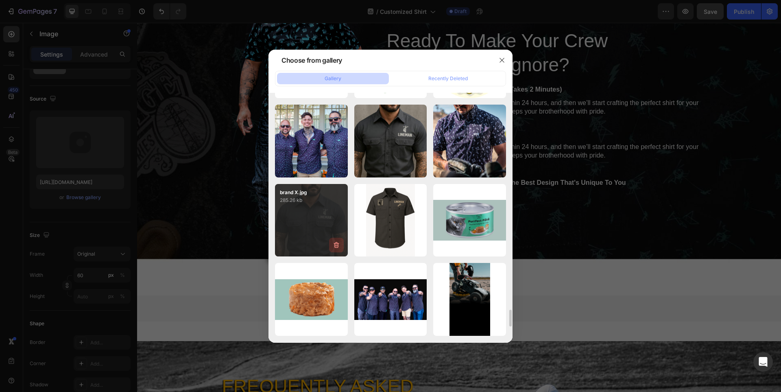
click at [337, 243] on icon "button" at bounding box center [335, 245] width 5 height 6
click at [337, 243] on div "Delete" at bounding box center [331, 246] width 15 height 7
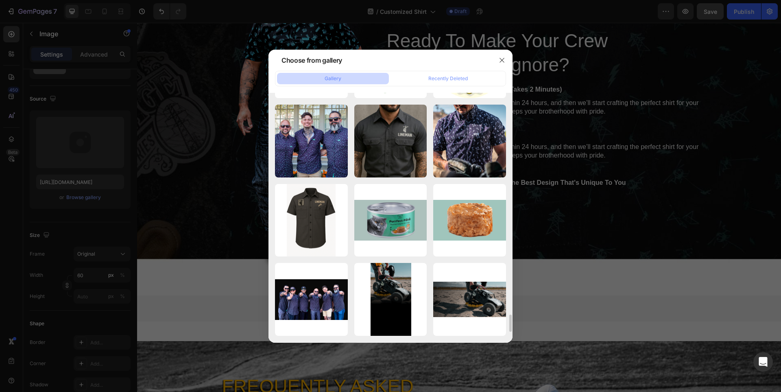
click at [0, 0] on icon "button" at bounding box center [0, 0] width 0 height 0
click at [0, 0] on div "Delete" at bounding box center [0, 0] width 0 height 0
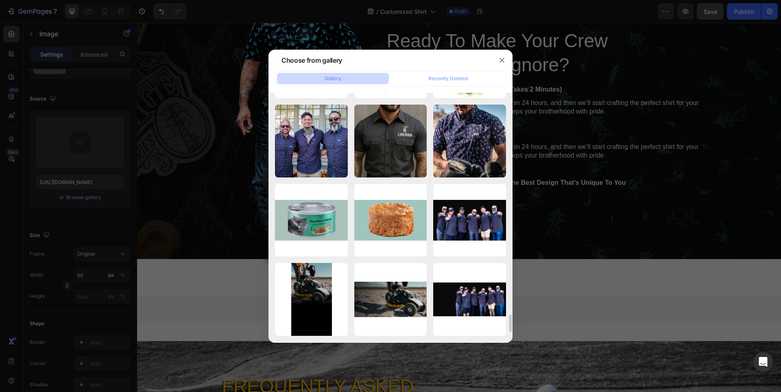
click at [0, 0] on icon "button" at bounding box center [0, 0] width 0 height 0
click at [0, 0] on div "Delete" at bounding box center [0, 0] width 0 height 0
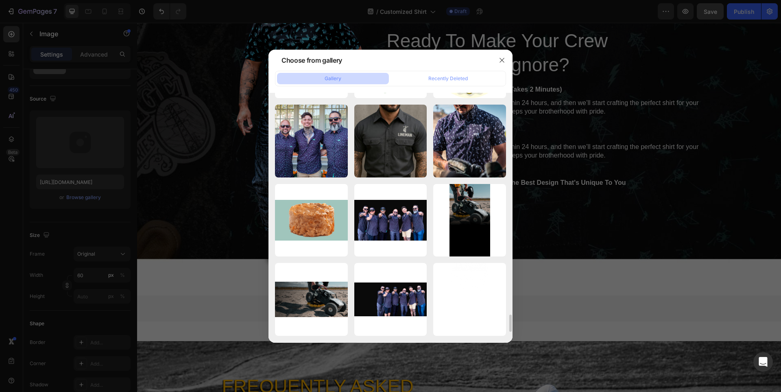
click at [0, 0] on icon "button" at bounding box center [0, 0] width 0 height 0
click at [0, 0] on div "Delete" at bounding box center [0, 0] width 0 height 0
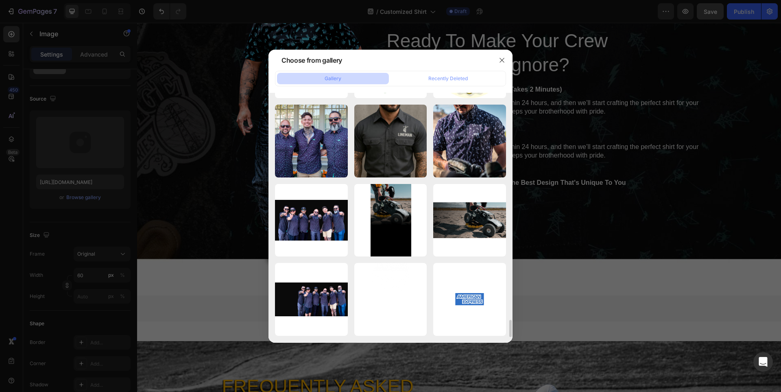
click at [0, 0] on icon "button" at bounding box center [0, 0] width 0 height 0
click at [0, 0] on div "Delete" at bounding box center [0, 0] width 0 height 0
click at [0, 0] on icon "button" at bounding box center [0, 0] width 0 height 0
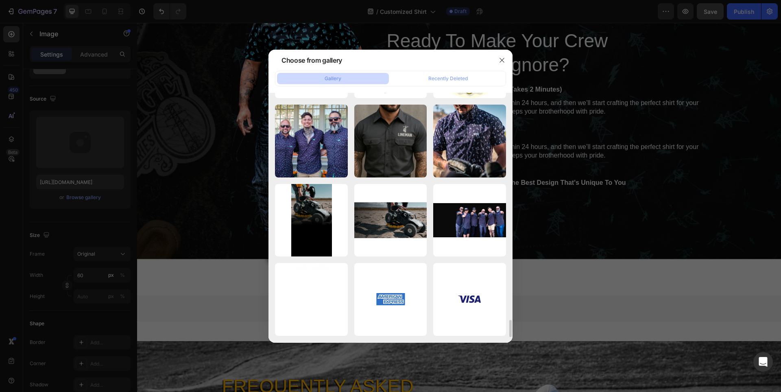
click at [0, 0] on div "Delete" at bounding box center [0, 0] width 0 height 0
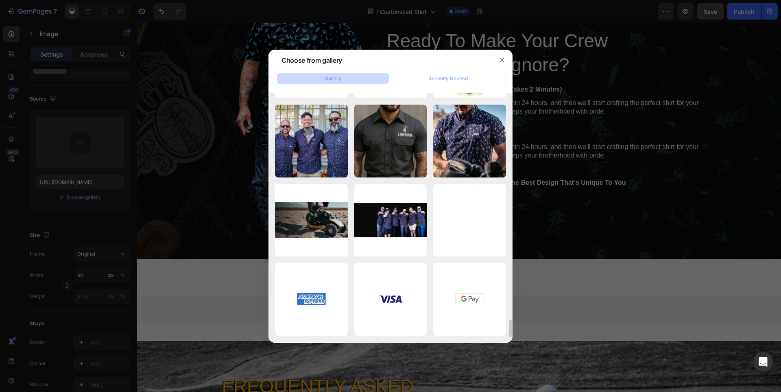
click at [0, 0] on icon "button" at bounding box center [0, 0] width 0 height 0
click at [0, 0] on div "Delete" at bounding box center [0, 0] width 0 height 0
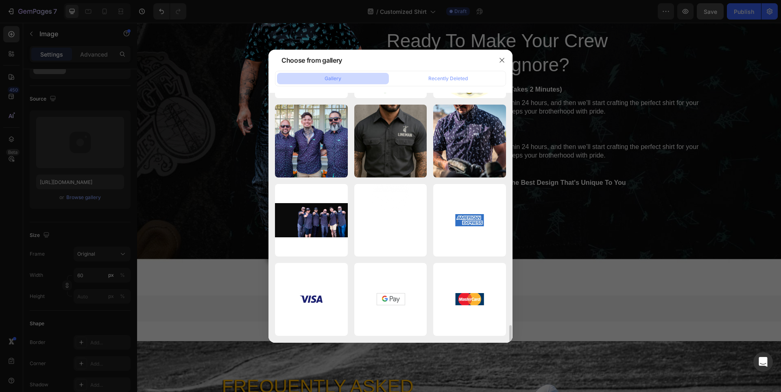
click at [0, 0] on icon "button" at bounding box center [0, 0] width 0 height 0
click at [0, 0] on div "Delete" at bounding box center [0, 0] width 0 height 0
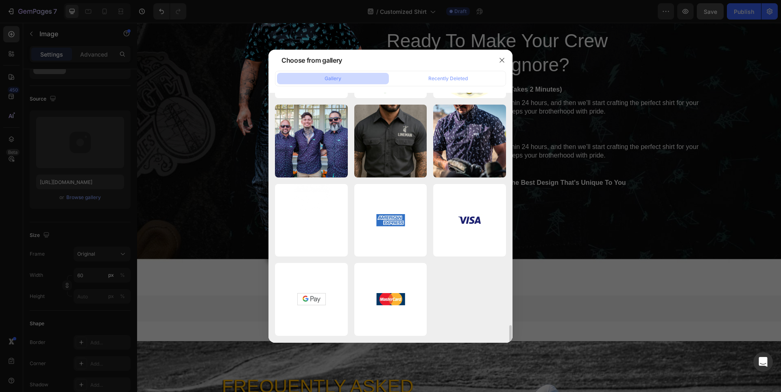
click at [0, 0] on icon "button" at bounding box center [0, 0] width 0 height 0
click at [0, 0] on div "Delete" at bounding box center [0, 0] width 0 height 0
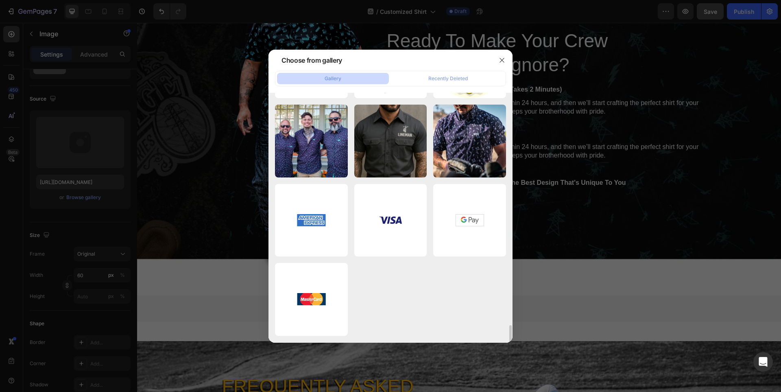
click at [0, 0] on icon "button" at bounding box center [0, 0] width 0 height 0
click at [0, 0] on div "Delete" at bounding box center [0, 0] width 0 height 0
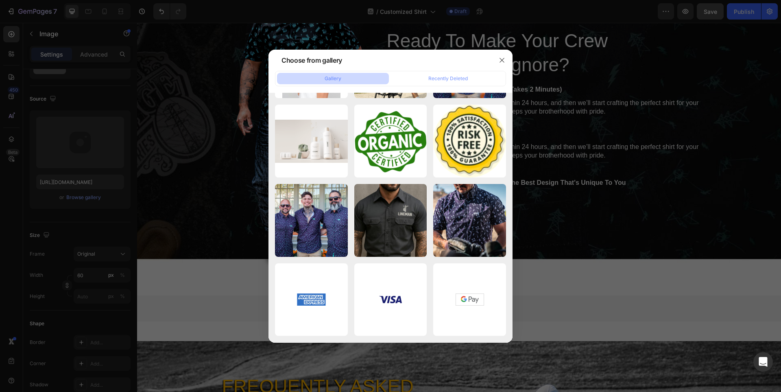
click at [0, 0] on icon "button" at bounding box center [0, 0] width 0 height 0
click at [0, 0] on div "Delete" at bounding box center [0, 0] width 0 height 0
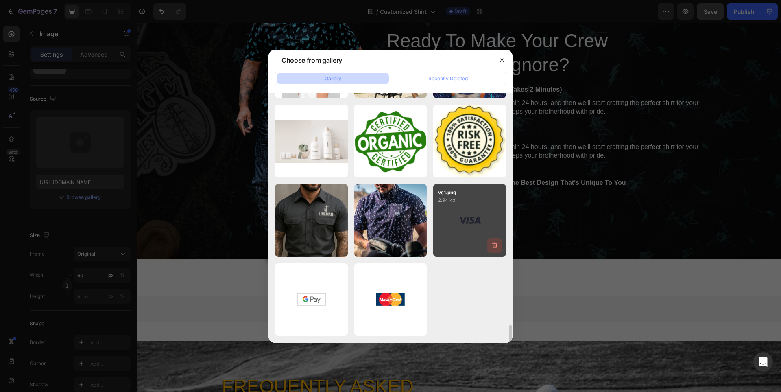
click at [494, 242] on icon "button" at bounding box center [494, 245] width 8 height 8
click at [494, 242] on button "Delete" at bounding box center [490, 247] width 22 height 10
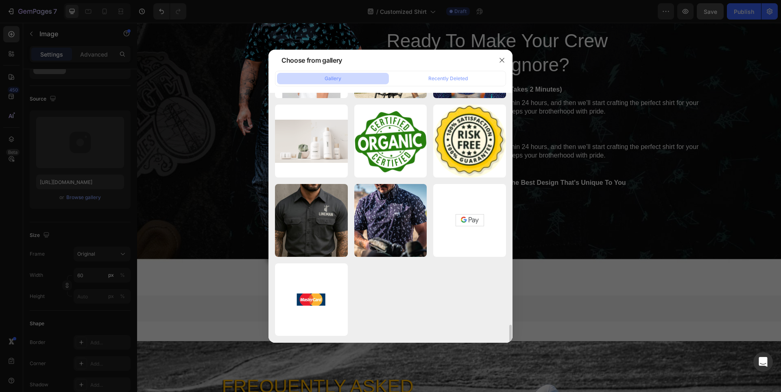
click at [0, 0] on icon "button" at bounding box center [0, 0] width 0 height 0
click at [0, 0] on button "Delete" at bounding box center [0, 0] width 0 height 0
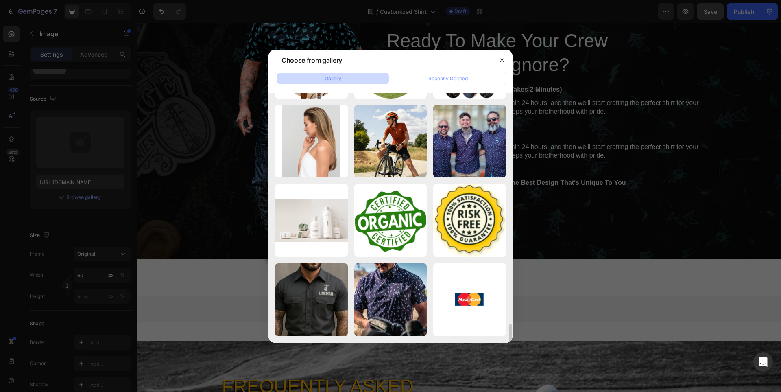
click at [0, 0] on icon "button" at bounding box center [0, 0] width 0 height 0
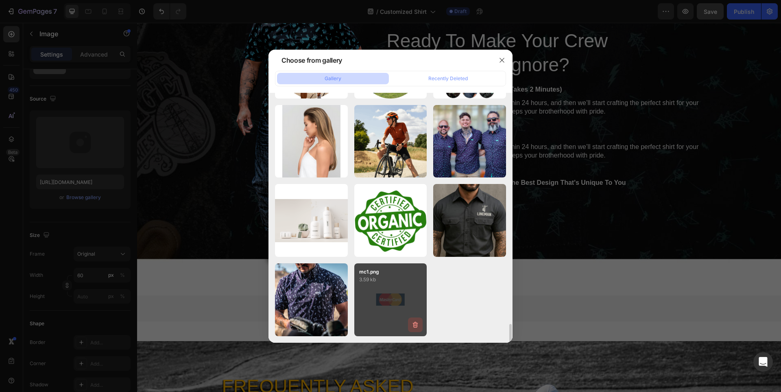
click at [414, 323] on icon "button" at bounding box center [415, 324] width 5 height 6
click at [411, 324] on div "Delete" at bounding box center [410, 325] width 15 height 7
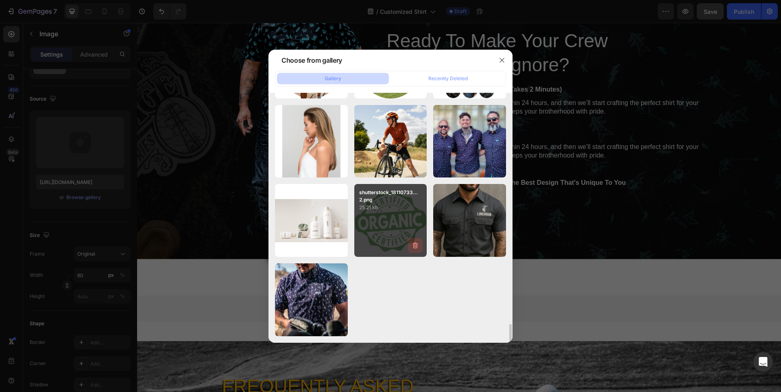
click at [415, 245] on icon "button" at bounding box center [415, 245] width 8 height 8
click at [415, 245] on div "Delete" at bounding box center [410, 246] width 15 height 7
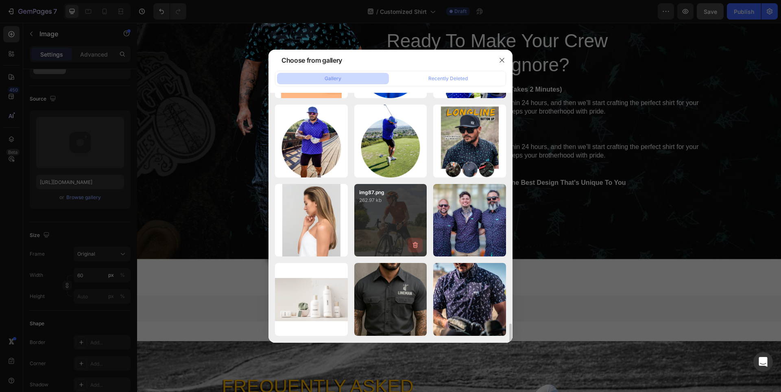
click at [413, 247] on icon "button" at bounding box center [415, 245] width 8 height 8
click at [413, 247] on div "Delete" at bounding box center [410, 246] width 15 height 7
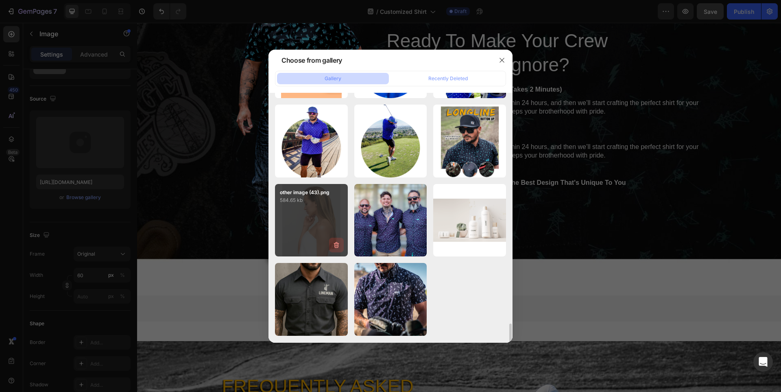
click at [337, 246] on icon "button" at bounding box center [336, 245] width 8 height 8
click at [337, 246] on div "Delete" at bounding box center [331, 246] width 15 height 7
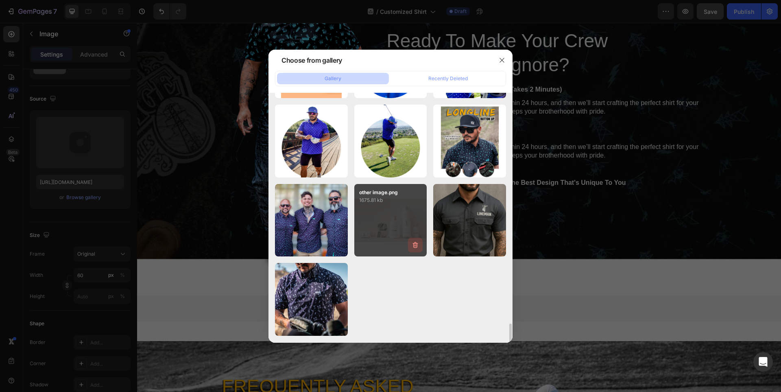
click at [418, 244] on icon "button" at bounding box center [415, 245] width 5 height 6
click at [418, 244] on button "Delete" at bounding box center [410, 247] width 22 height 10
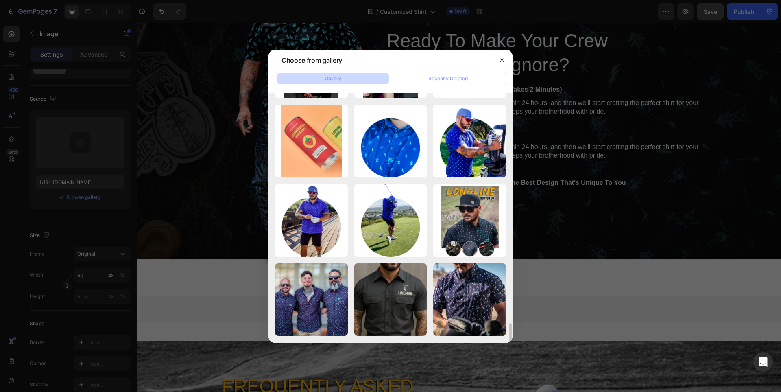
scroll to position [2801, 0]
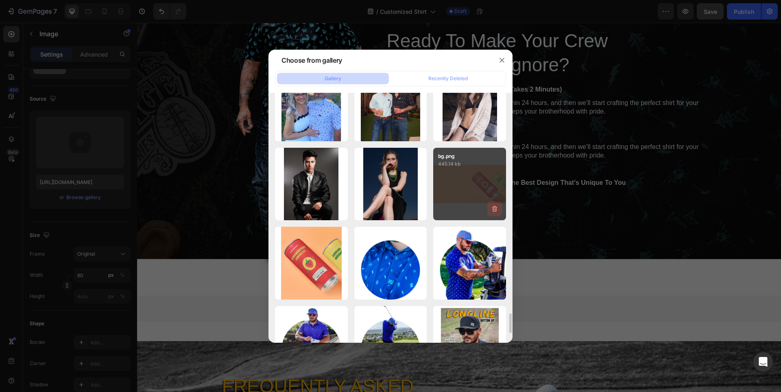
click at [492, 210] on icon "button" at bounding box center [494, 209] width 8 height 8
click at [492, 210] on div "Delete" at bounding box center [489, 210] width 15 height 7
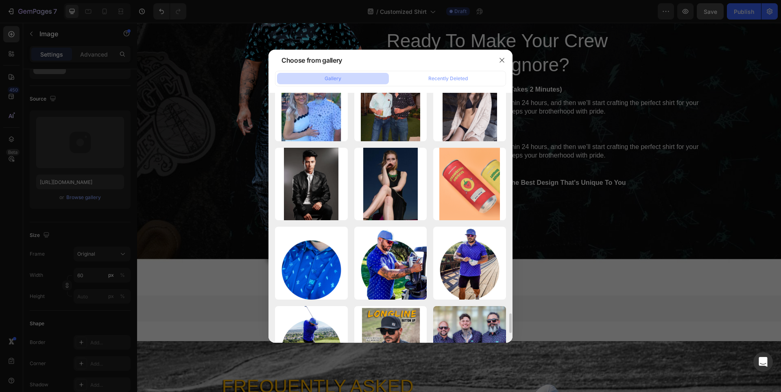
click at [0, 0] on icon "button" at bounding box center [0, 0] width 0 height 0
click at [0, 0] on div "Delete" at bounding box center [0, 0] width 0 height 0
click at [0, 0] on icon "button" at bounding box center [0, 0] width 0 height 0
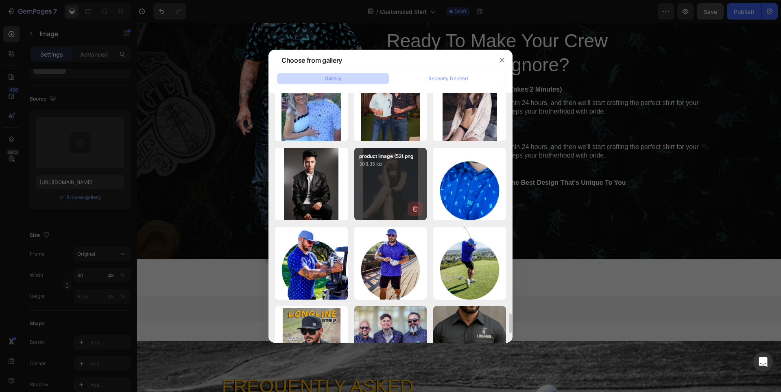
click at [411, 208] on icon "button" at bounding box center [415, 209] width 8 height 8
click at [411, 208] on div "Delete" at bounding box center [410, 210] width 15 height 7
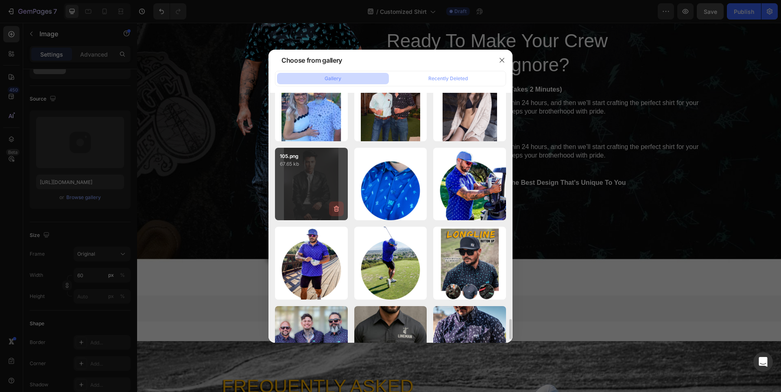
click at [333, 206] on icon "button" at bounding box center [336, 209] width 8 height 8
click at [333, 206] on button "Delete" at bounding box center [331, 210] width 22 height 10
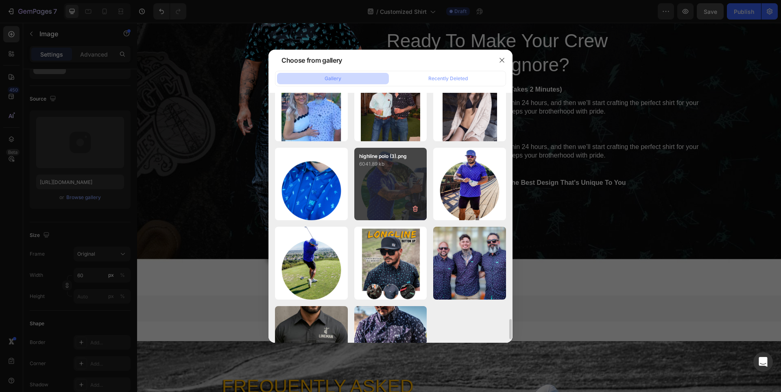
scroll to position [2720, 0]
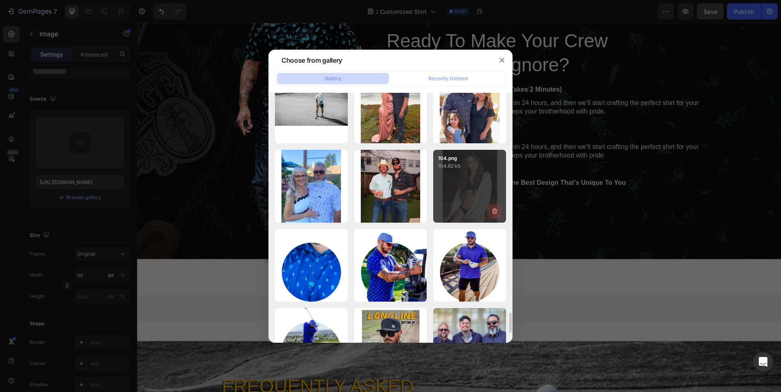
click at [494, 211] on icon "button" at bounding box center [494, 211] width 8 height 8
click at [494, 211] on div "Delete" at bounding box center [489, 212] width 15 height 7
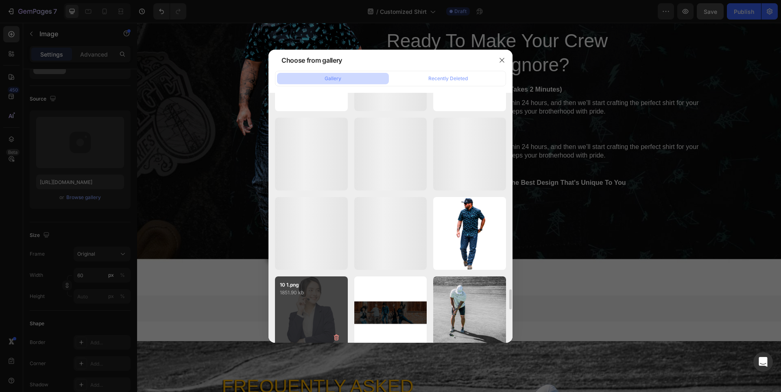
scroll to position [2476, 0]
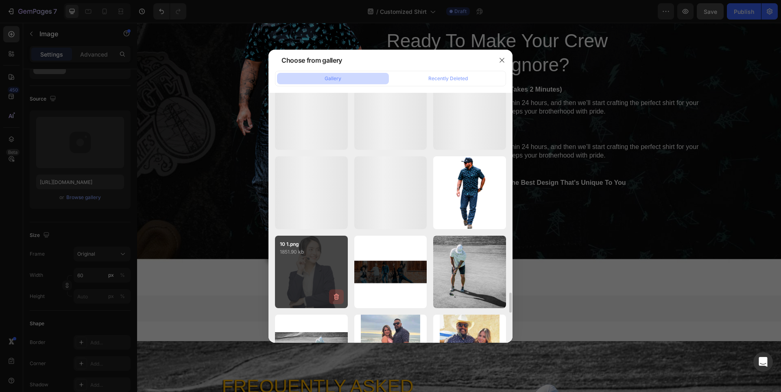
click at [335, 294] on icon "button" at bounding box center [336, 296] width 8 height 8
click at [338, 299] on div "Delete" at bounding box center [331, 297] width 15 height 7
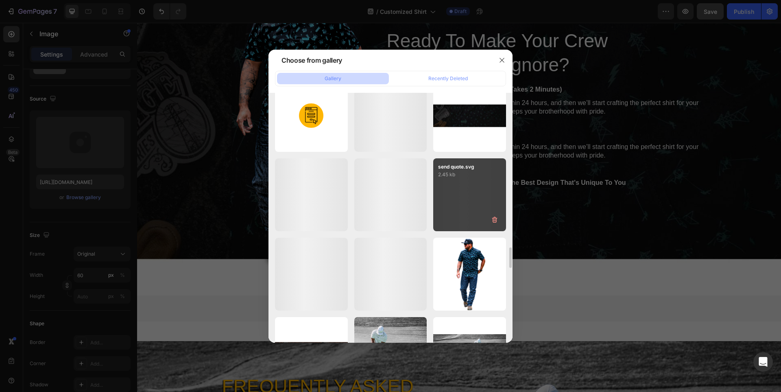
scroll to position [2232, 0]
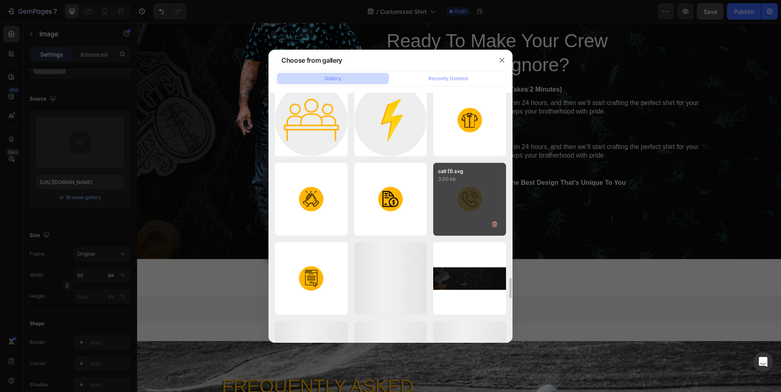
click at [470, 203] on div "call (1).svg 3.00 kb" at bounding box center [469, 199] width 73 height 73
type input "[URL][DOMAIN_NAME]"
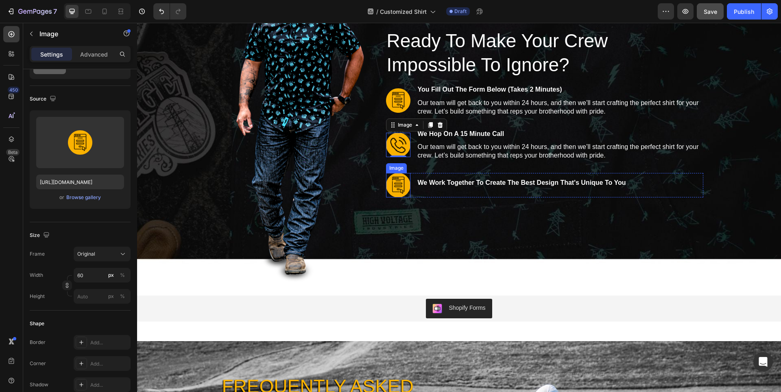
click at [400, 185] on img at bounding box center [398, 185] width 24 height 24
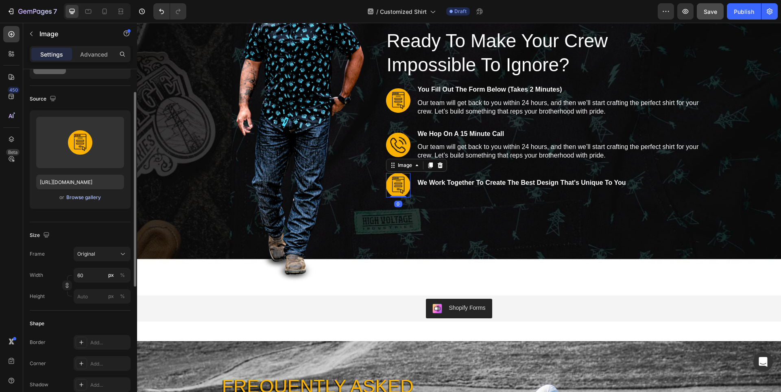
click at [86, 198] on div "Browse gallery" at bounding box center [83, 197] width 35 height 7
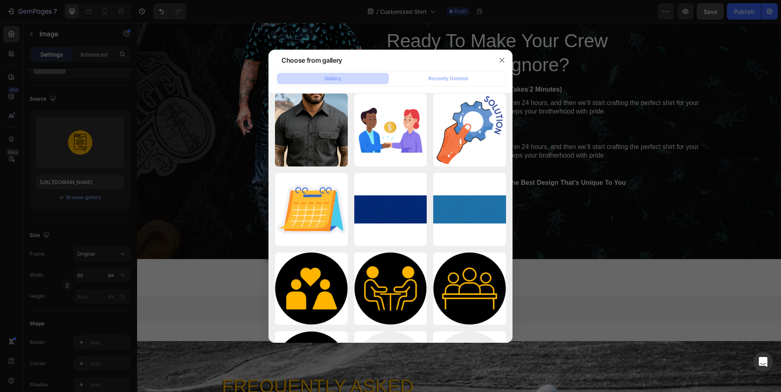
scroll to position [3375, 0]
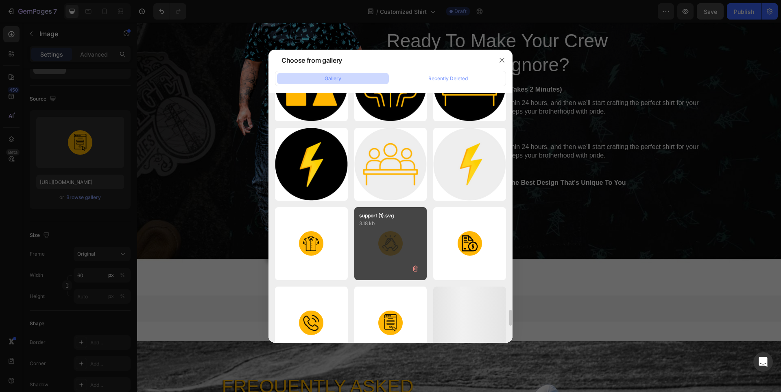
click at [394, 250] on div "support (1).svg 3.18 kb" at bounding box center [390, 243] width 73 height 73
type input "[URL][DOMAIN_NAME]"
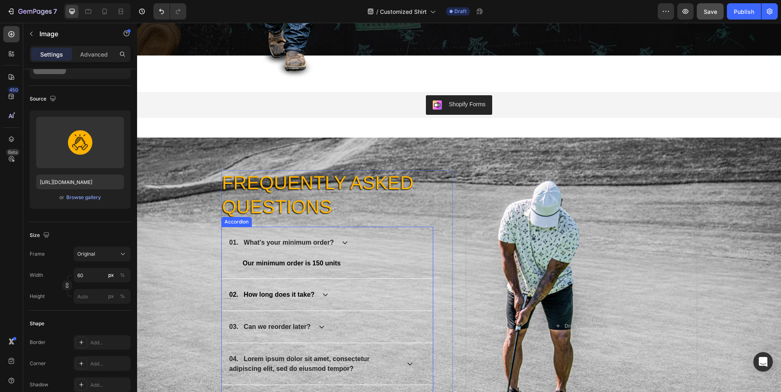
scroll to position [4960, 0]
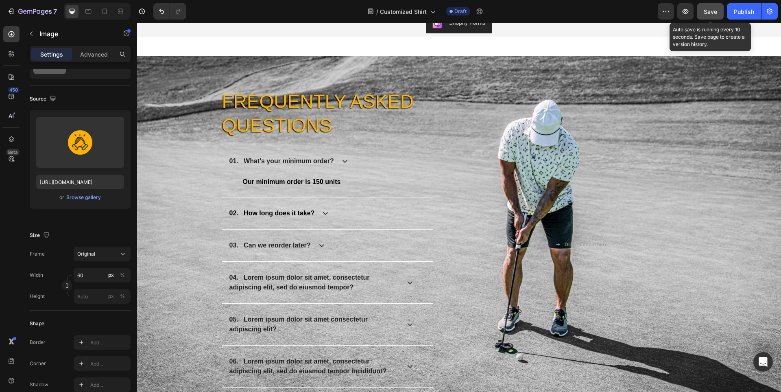
click at [709, 9] on span "Save" at bounding box center [709, 11] width 13 height 7
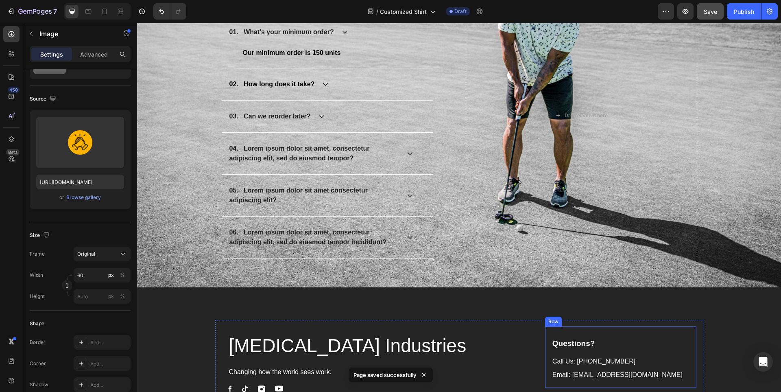
scroll to position [5245, 0]
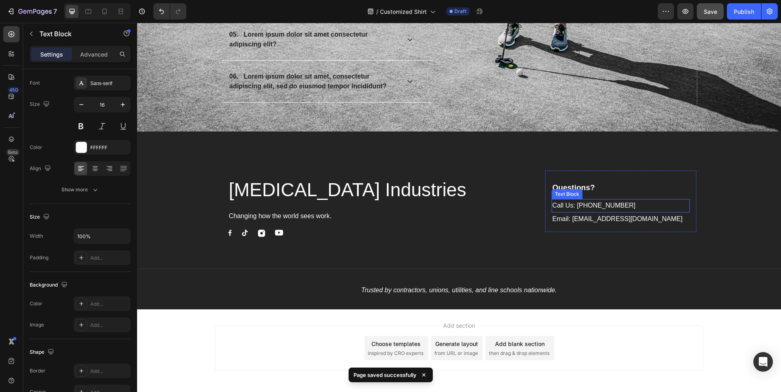
click at [601, 203] on p "Call Us: [PHONE_NUMBER]" at bounding box center [620, 206] width 137 height 12
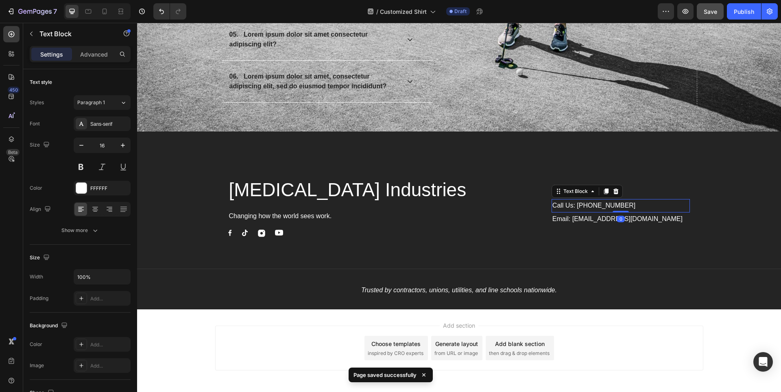
click at [601, 203] on p "Call Us: [PHONE_NUMBER]" at bounding box center [620, 206] width 137 height 12
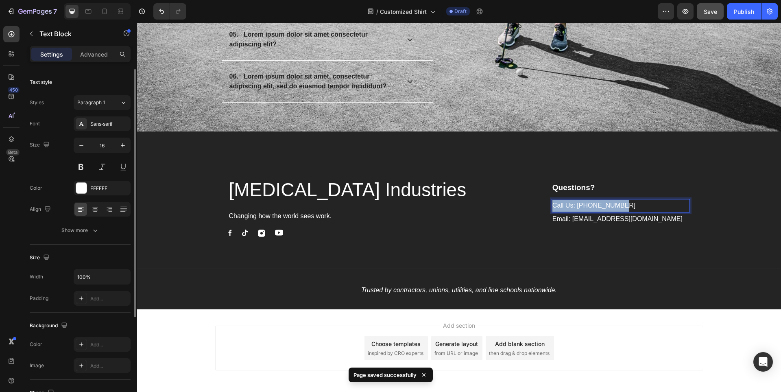
click at [601, 203] on p "Call Us: [PHONE_NUMBER]" at bounding box center [620, 206] width 137 height 12
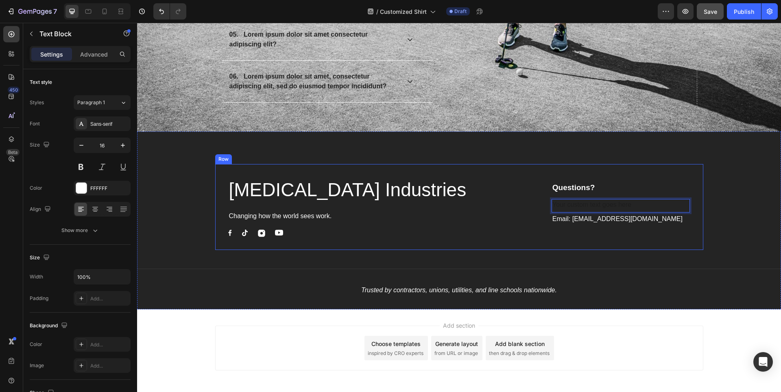
click at [657, 235] on div "Questions? Text block Text Block 0 Email: [EMAIL_ADDRESS][DOMAIN_NAME] Text Blo…" at bounding box center [621, 206] width 152 height 73
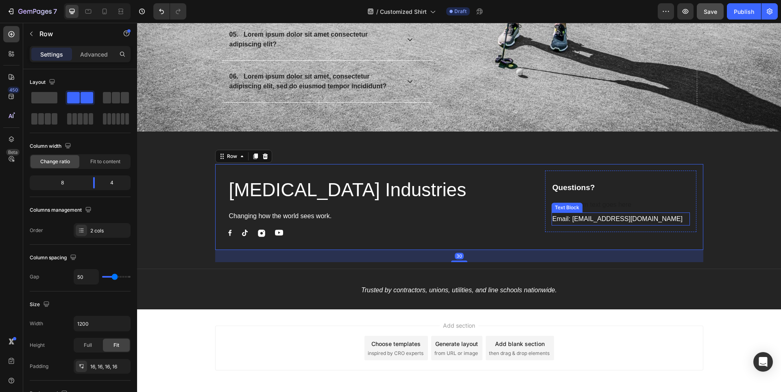
click at [656, 217] on p "Email: [EMAIL_ADDRESS][DOMAIN_NAME]" at bounding box center [620, 219] width 137 height 12
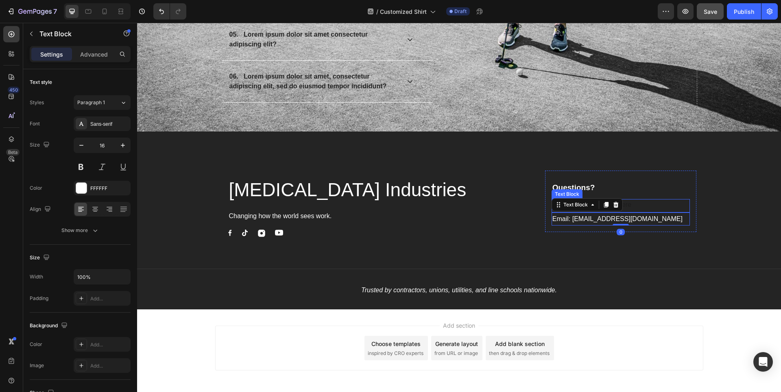
click at [646, 205] on div "Rich Text Editor. Editing area: main" at bounding box center [620, 205] width 139 height 13
click at [608, 186] on div "Text Block" at bounding box center [586, 191] width 71 height 13
click at [612, 192] on icon at bounding box center [615, 191] width 7 height 7
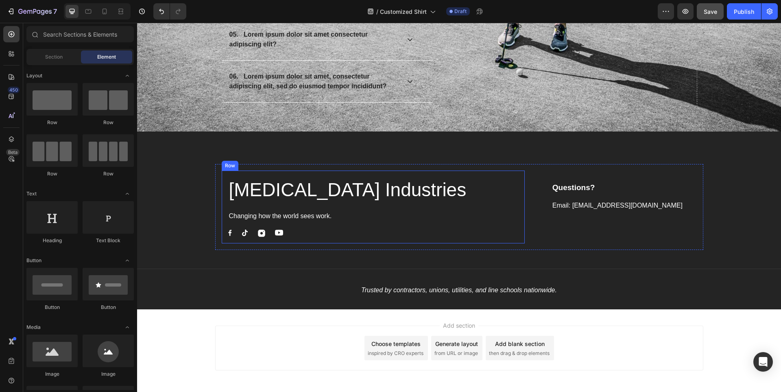
click at [470, 242] on div "[MEDICAL_DATA] Industries Heading Changing how the world sees work. Text block …" at bounding box center [373, 206] width 303 height 73
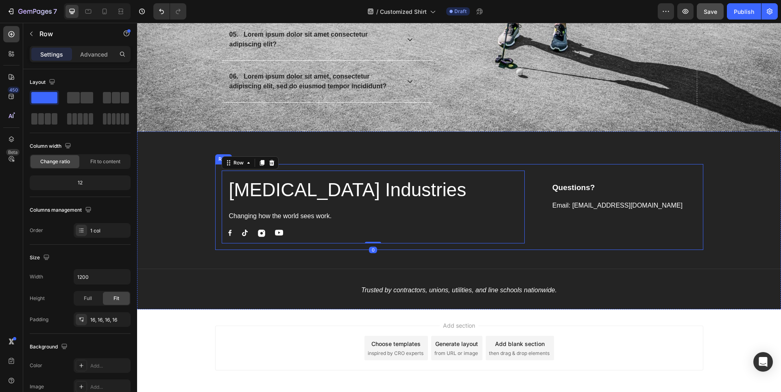
click at [571, 243] on div "Questions? Text block Email: [EMAIL_ADDRESS][DOMAIN_NAME] Text Block Row" at bounding box center [621, 206] width 152 height 73
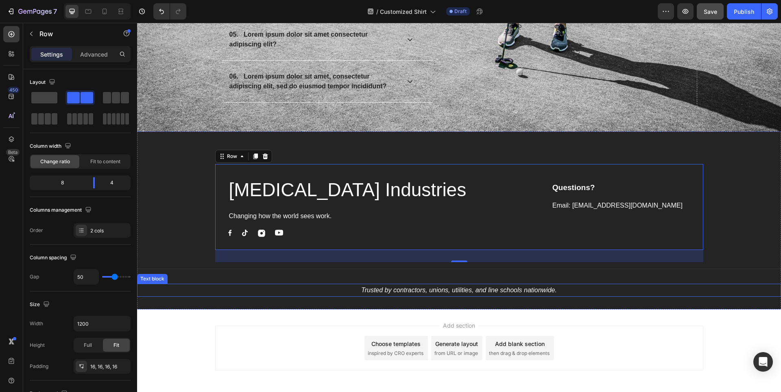
click at [535, 290] on icon "Trusted by contractors, unions, utilities, and line schools nationwide." at bounding box center [459, 289] width 196 height 7
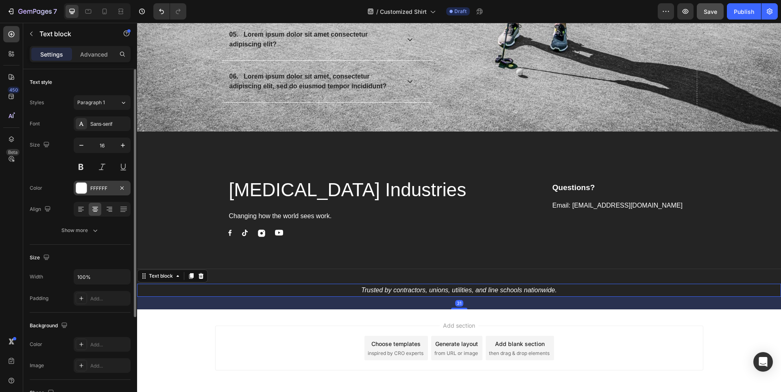
click at [79, 189] on div at bounding box center [81, 188] width 11 height 11
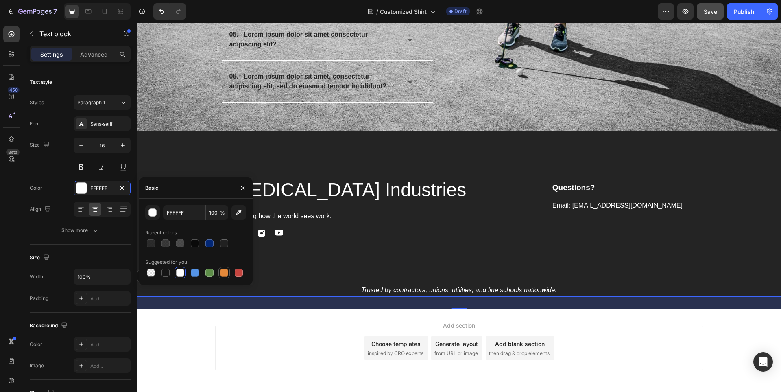
click at [226, 273] on div at bounding box center [224, 272] width 8 height 8
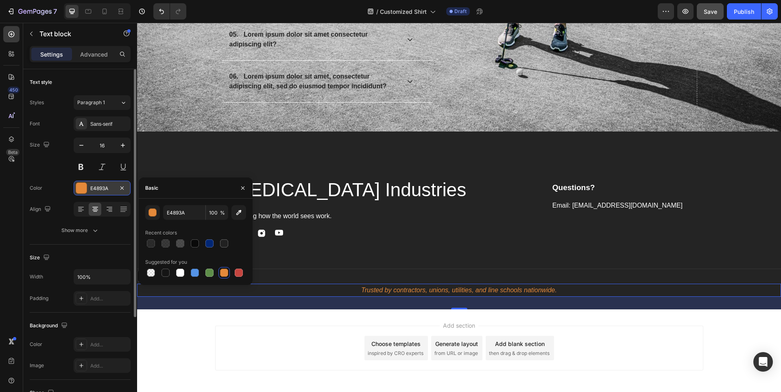
click at [91, 190] on div "E4893A" at bounding box center [102, 188] width 24 height 7
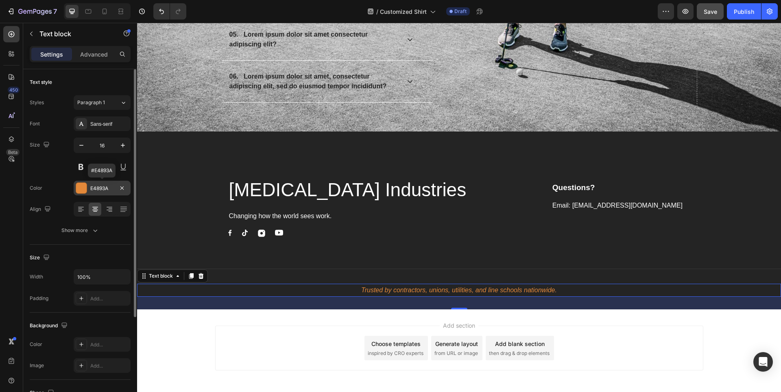
click at [95, 188] on div "E4893A" at bounding box center [102, 188] width 24 height 7
click at [123, 188] on icon "button" at bounding box center [122, 188] width 7 height 7
click at [98, 188] on div "Add..." at bounding box center [109, 188] width 38 height 7
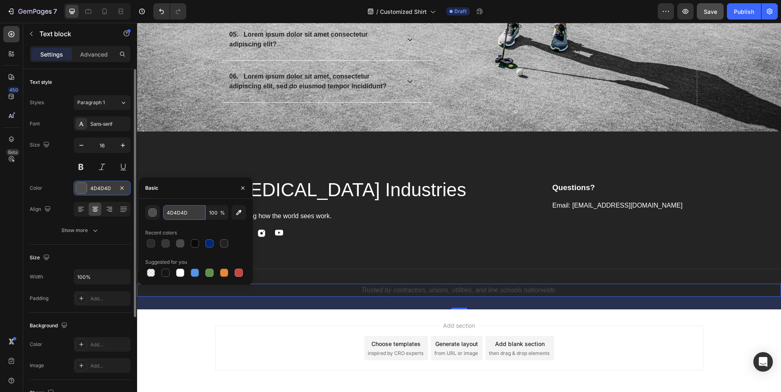
click at [169, 211] on input "4D4D4D" at bounding box center [184, 212] width 42 height 15
click at [196, 184] on div "Basic" at bounding box center [196, 187] width 114 height 21
type input "FFB500"
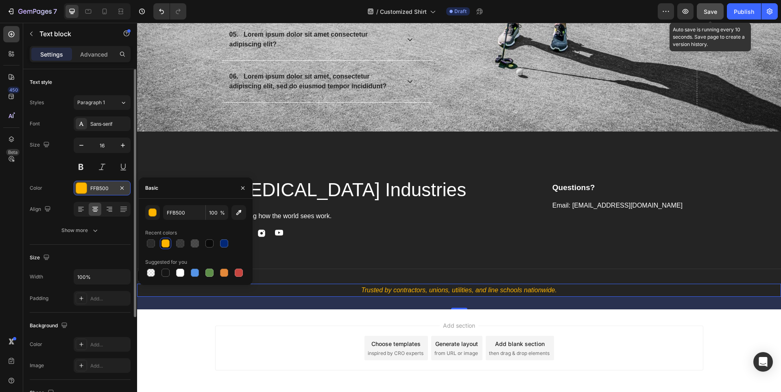
click at [702, 8] on button "Save" at bounding box center [709, 11] width 27 height 16
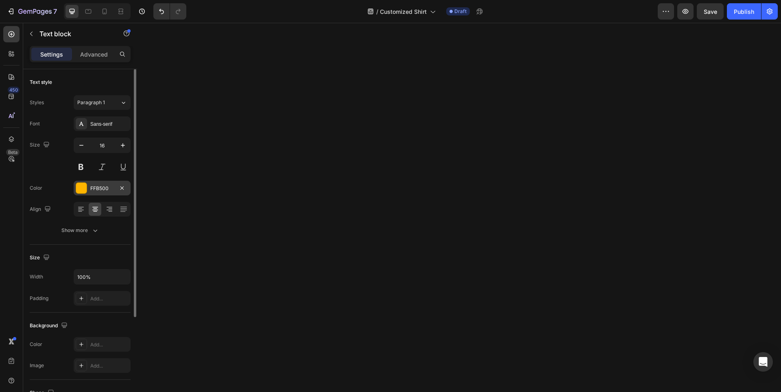
scroll to position [2247, 0]
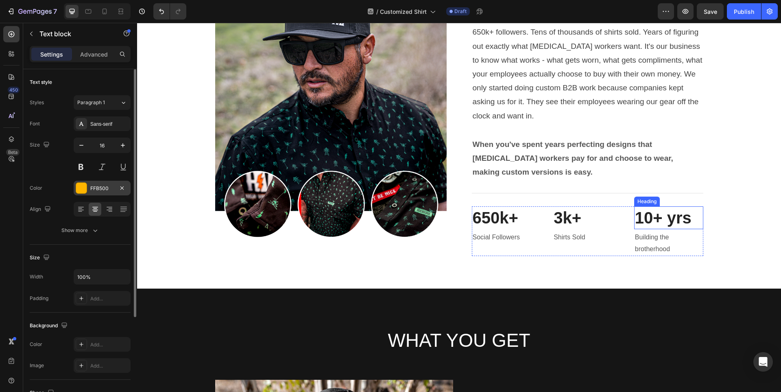
click at [657, 219] on h3 "10+ yrs" at bounding box center [668, 217] width 69 height 23
click at [645, 241] on p "Building the brotherhood" at bounding box center [668, 243] width 67 height 24
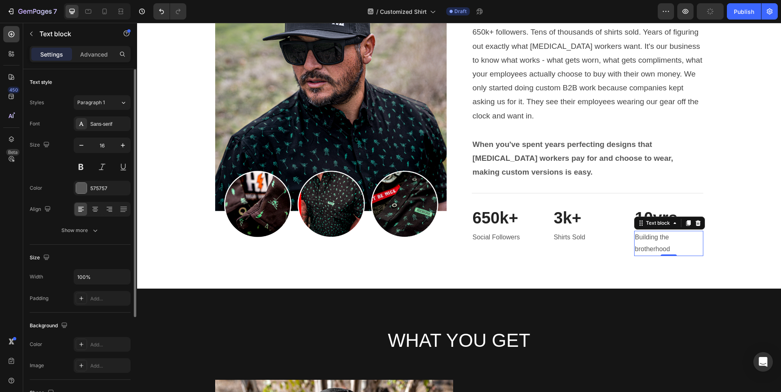
click at [663, 236] on p "Building the brotherhood" at bounding box center [668, 243] width 67 height 24
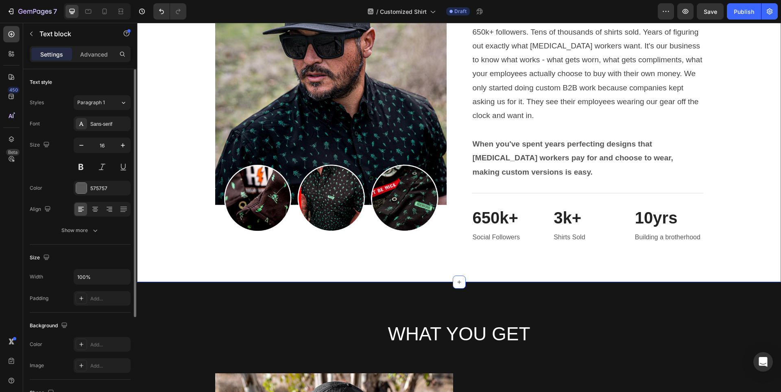
click at [739, 231] on div "Image We've Been Building This For Years Heading 650k+ followers. Tens of thous…" at bounding box center [458, 105] width 631 height 287
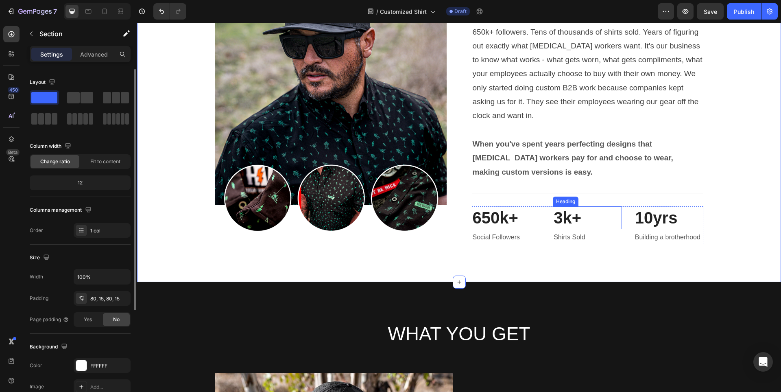
click at [577, 219] on h3 "3k+" at bounding box center [587, 217] width 69 height 23
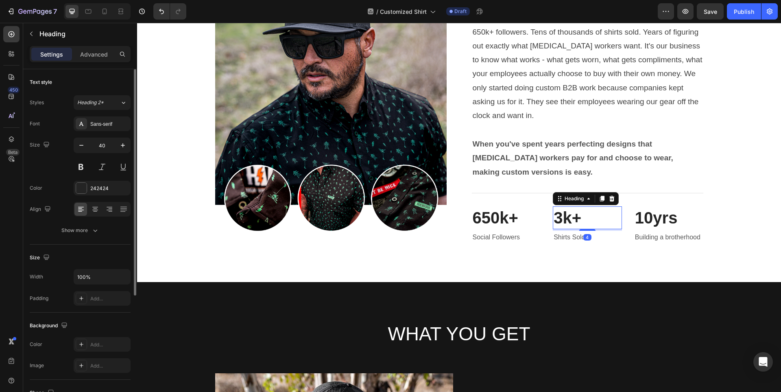
click at [562, 218] on h3 "3k+" at bounding box center [587, 217] width 69 height 23
drag, startPoint x: 562, startPoint y: 218, endPoint x: 556, endPoint y: 218, distance: 6.1
click at [556, 218] on p "3k+" at bounding box center [586, 217] width 67 height 21
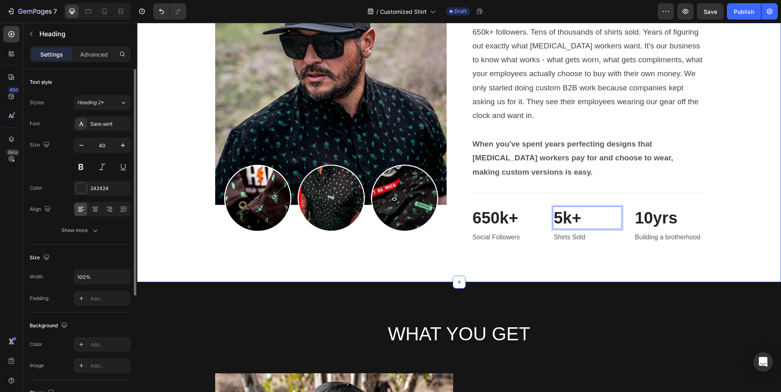
click at [751, 220] on div "Image We've Been Building This For Years Heading 650k+ followers. Tens of thous…" at bounding box center [458, 105] width 631 height 287
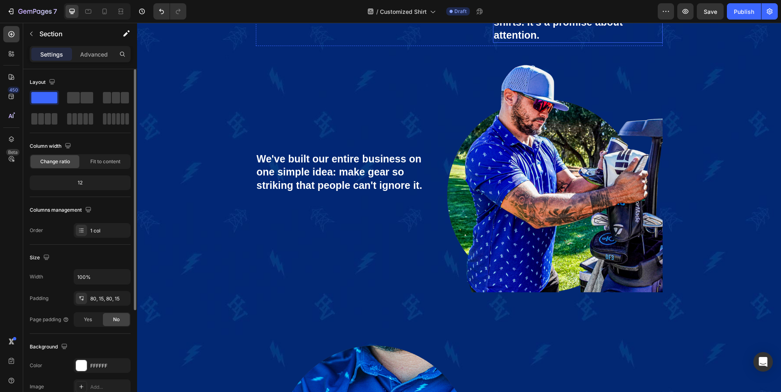
scroll to position [3106, 0]
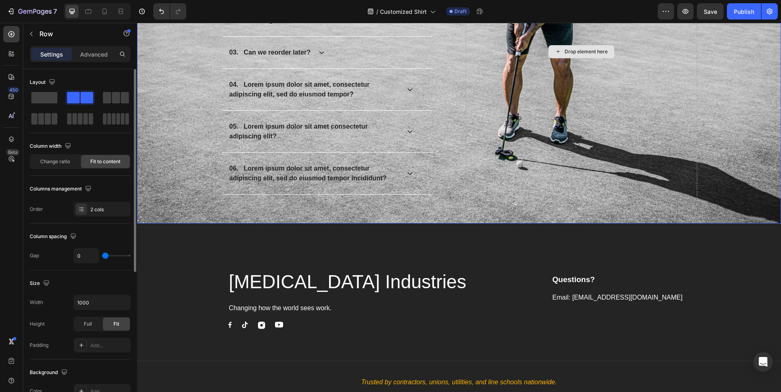
scroll to position [5261, 0]
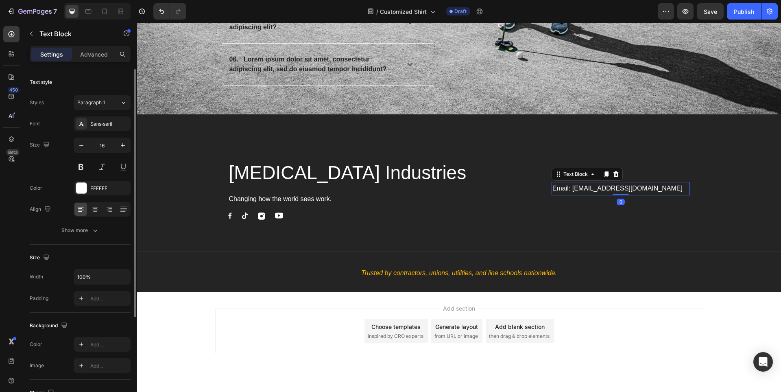
click at [578, 187] on p "Email: [EMAIL_ADDRESS][DOMAIN_NAME]" at bounding box center [620, 189] width 137 height 12
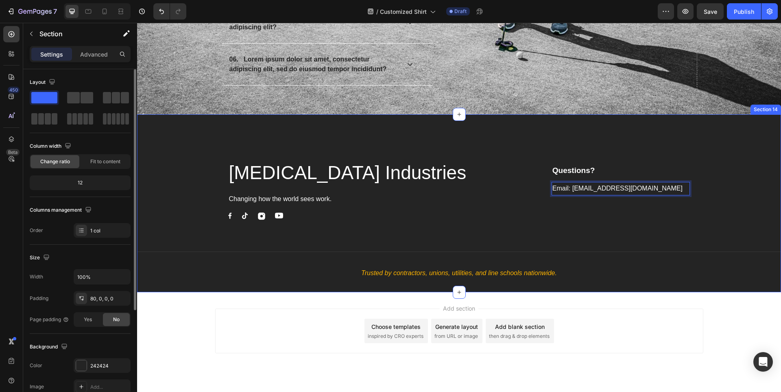
click at [732, 152] on div "[MEDICAL_DATA] Industries Heading Changing how the world sees work. Text block …" at bounding box center [459, 219] width 644 height 145
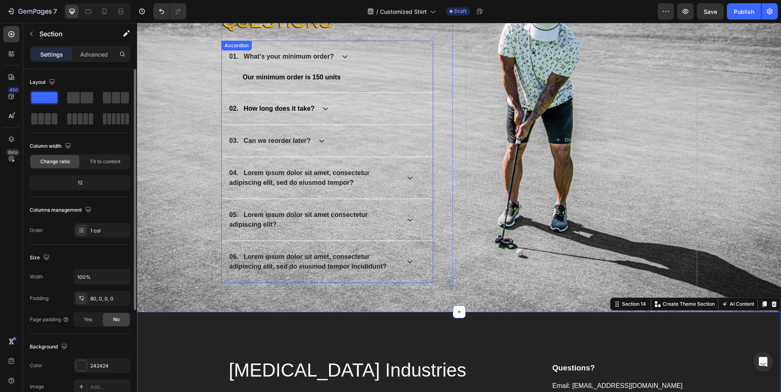
scroll to position [4977, 0]
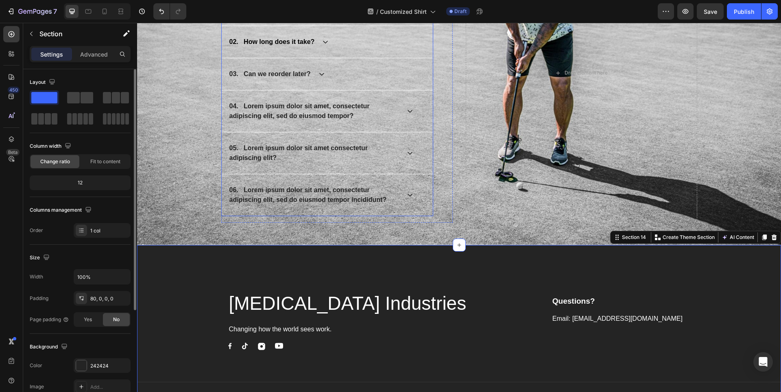
click at [320, 72] on icon at bounding box center [321, 74] width 7 height 7
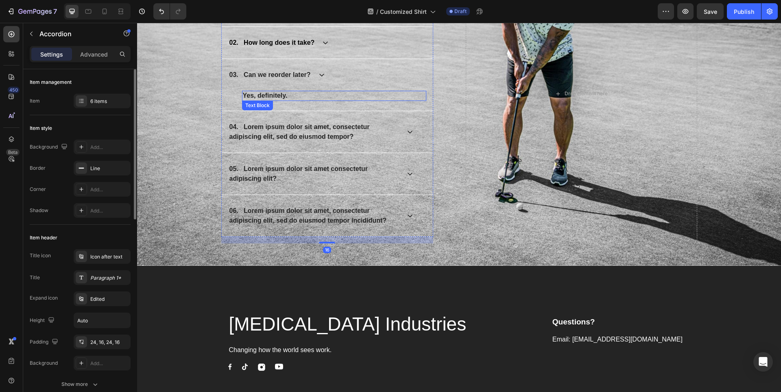
scroll to position [4936, 0]
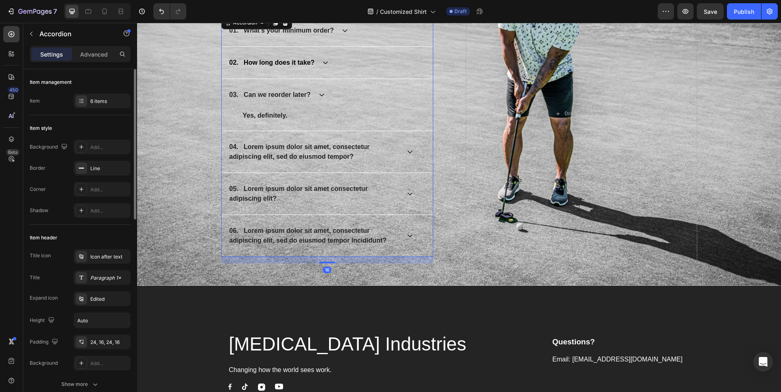
click at [324, 62] on icon at bounding box center [325, 62] width 5 height 3
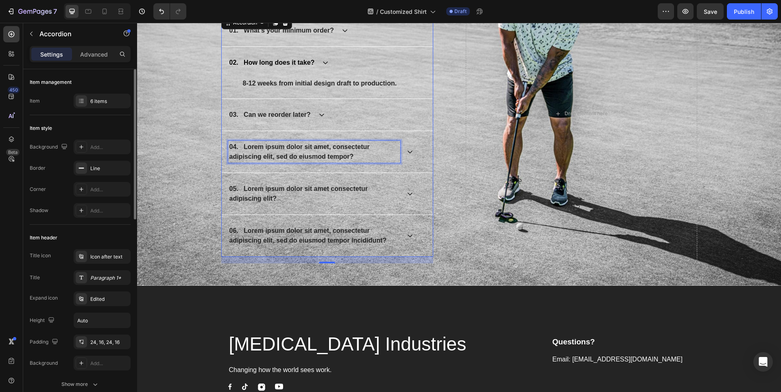
click at [313, 150] on p "04. Lorem ipsum dolor sit amet, consectetur adipiscing elit, sed do eiusmod tem…" at bounding box center [314, 152] width 170 height 20
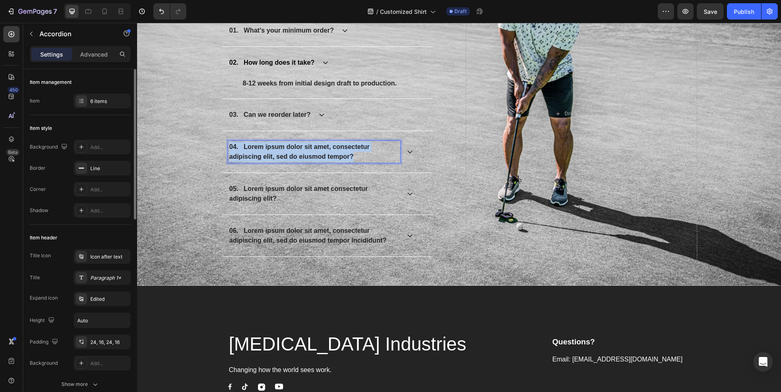
click at [313, 150] on p "04. Lorem ipsum dolor sit amet, consectetur adipiscing elit, sed do eiusmod tem…" at bounding box center [314, 152] width 170 height 20
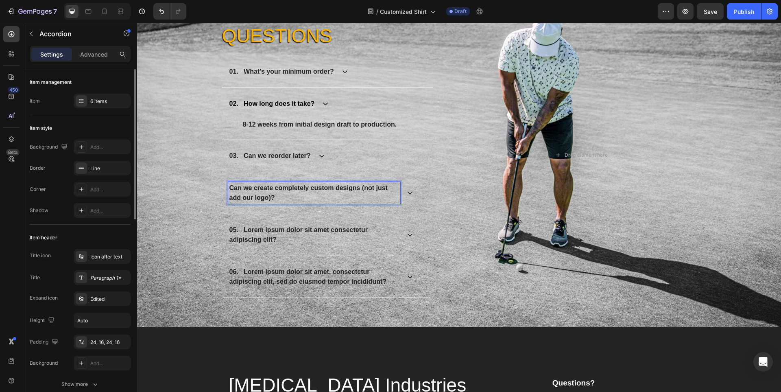
scroll to position [5049, 0]
click at [506, 193] on div "Drop element here" at bounding box center [581, 154] width 231 height 311
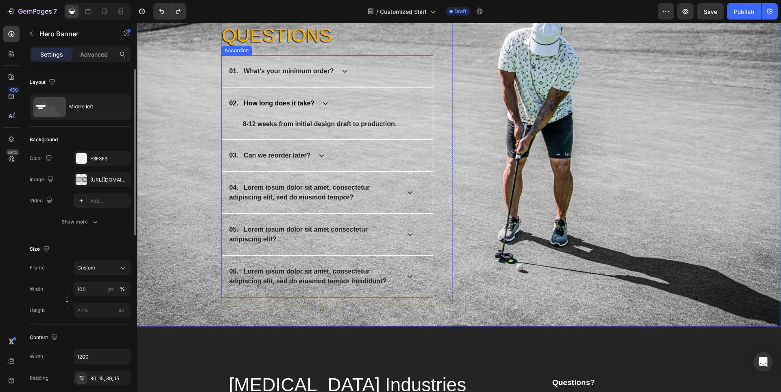
click at [270, 196] on strong "04. Lorem ipsum dolor sit amet, consectetur adipiscing elit, sed do eiusmod tem…" at bounding box center [299, 192] width 140 height 17
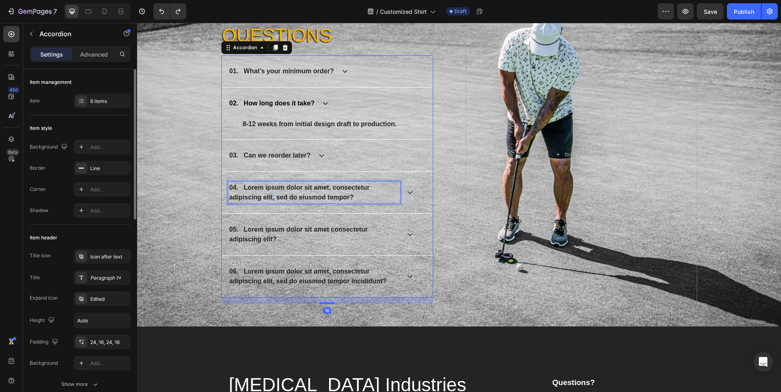
click at [270, 196] on strong "04. Lorem ipsum dolor sit amet, consectetur adipiscing elit, sed do eiusmod tem…" at bounding box center [299, 192] width 140 height 17
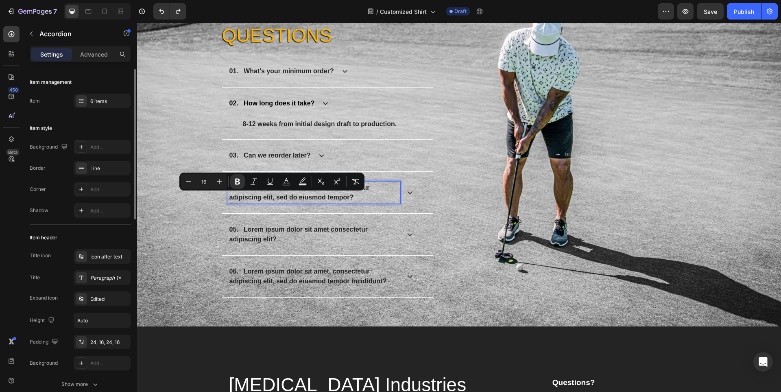
click at [256, 193] on p "04. Lorem ipsum dolor sit amet, consectetur adipiscing elit, sed do eiusmod tem…" at bounding box center [314, 193] width 170 height 20
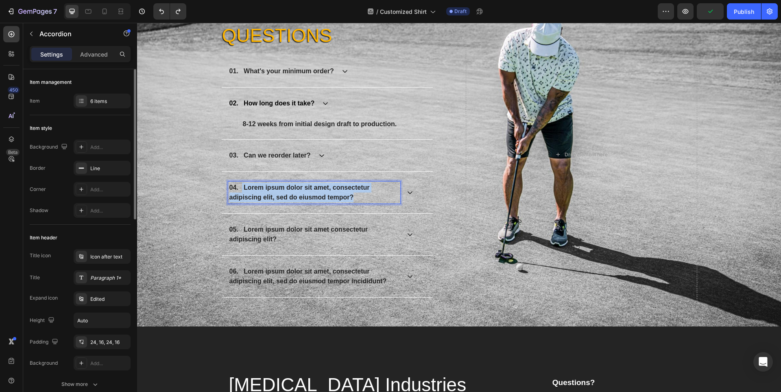
drag, startPoint x: 242, startPoint y: 188, endPoint x: 350, endPoint y: 197, distance: 108.1
click at [350, 197] on strong "04. Lorem ipsum dolor sit amet, consectetur adipiscing elit, sed do eiusmod tem…" at bounding box center [299, 192] width 140 height 17
click at [408, 194] on icon at bounding box center [410, 192] width 7 height 7
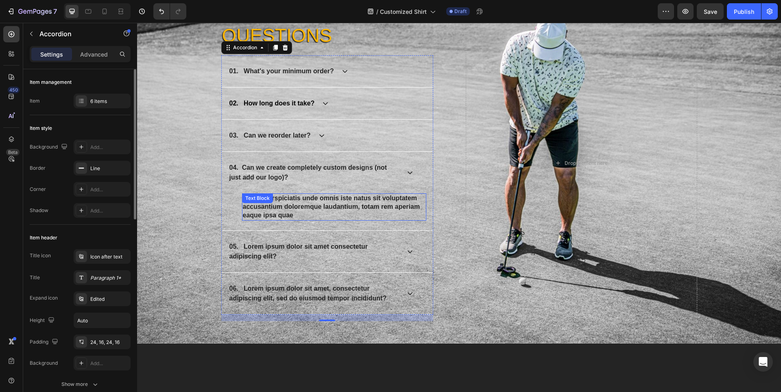
click at [346, 204] on strong "Sed ut perspiciatis unde omnis iste natus sit voluptatem accusantium doloremque…" at bounding box center [331, 206] width 177 height 24
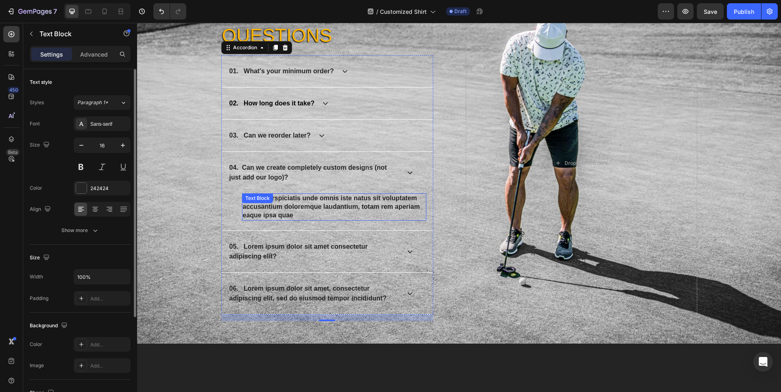
click at [346, 204] on strong "Sed ut perspiciatis unde omnis iste natus sit voluptatem accusantium doloremque…" at bounding box center [331, 206] width 177 height 24
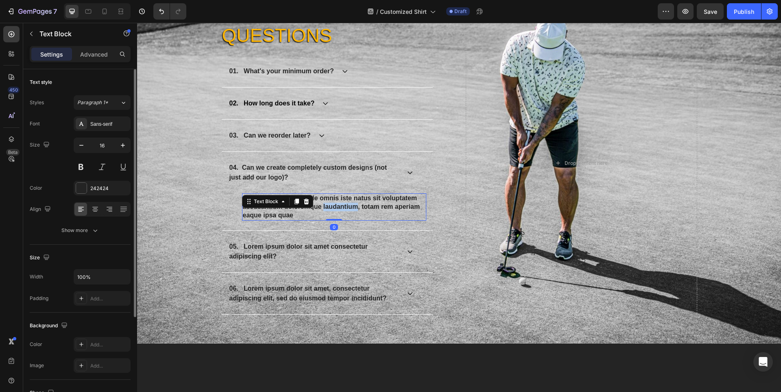
click at [346, 204] on strong "Sed ut perspiciatis unde omnis iste natus sit voluptatem accusantium doloremque…" at bounding box center [331, 206] width 177 height 24
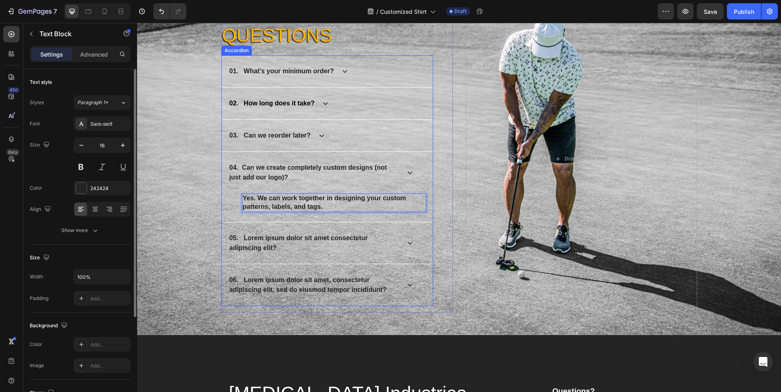
click at [275, 242] on p "05. Lorem ipsum dolor sit amet consectetur adipiscing elit?" at bounding box center [314, 243] width 170 height 20
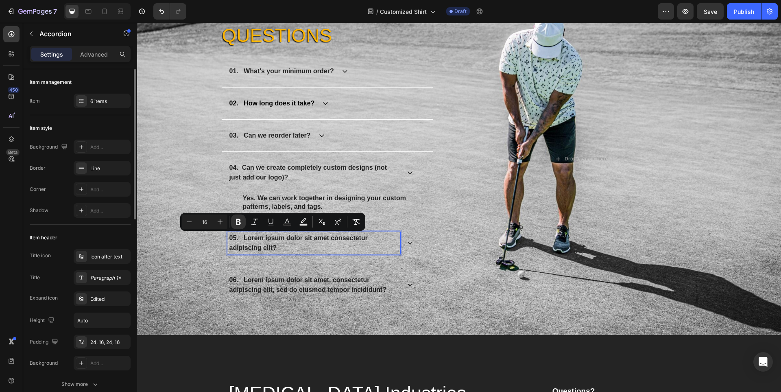
click at [279, 249] on p "05. Lorem ipsum dolor sit amet consectetur adipiscing elit?" at bounding box center [314, 243] width 170 height 20
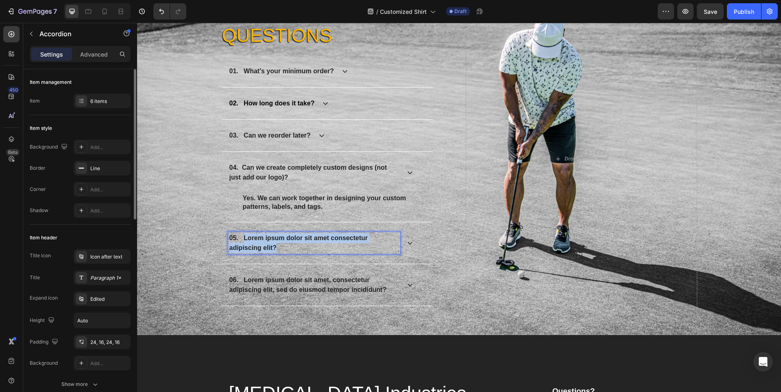
drag, startPoint x: 281, startPoint y: 248, endPoint x: 242, endPoint y: 239, distance: 39.7
click at [242, 239] on p "05. Lorem ipsum dolor sit amet consectetur adipiscing elit?" at bounding box center [314, 243] width 170 height 20
click at [407, 244] on icon at bounding box center [409, 243] width 5 height 3
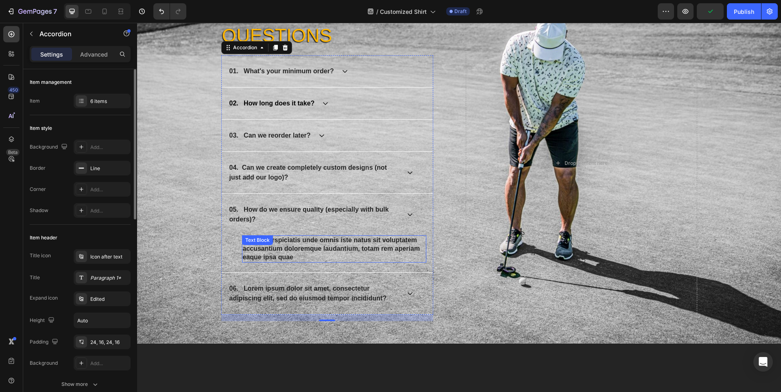
click at [308, 242] on div "Sed ut perspiciatis unde omnis iste natus sit voluptatem accusantium doloremque…" at bounding box center [334, 248] width 184 height 27
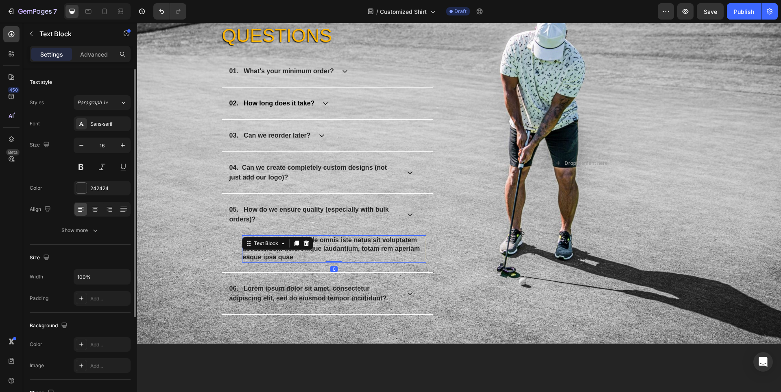
click at [308, 242] on div "Text Block" at bounding box center [277, 243] width 71 height 13
click at [365, 248] on strong "Sed ut perspiciatis unde omnis iste natus sit voluptatem accusantium doloremque…" at bounding box center [331, 248] width 177 height 24
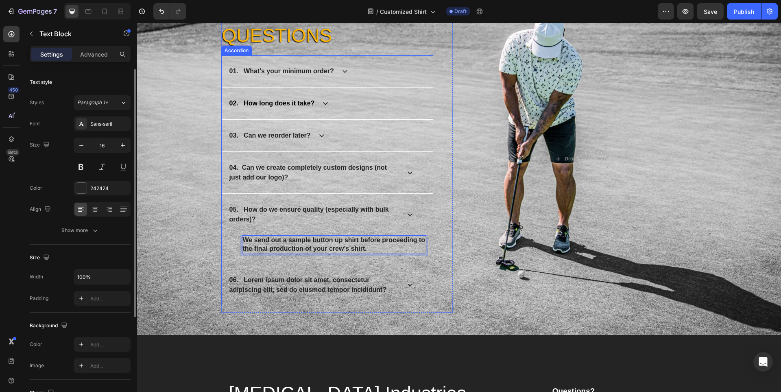
click at [306, 277] on strong "06. Lorem ipsum dolor sit amet, consectetur adipiscing elit, sed do eiusmod tem…" at bounding box center [307, 284] width 157 height 17
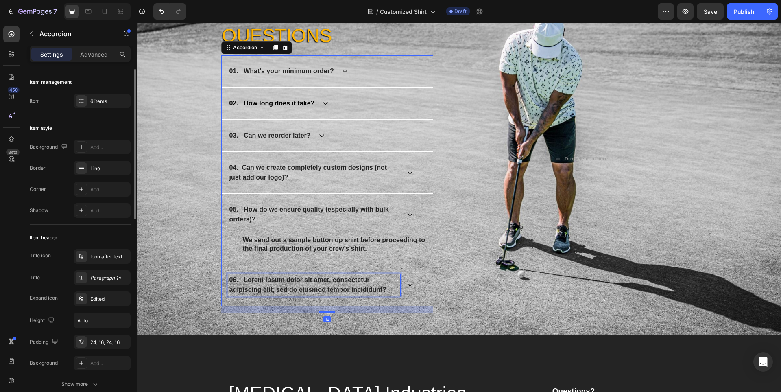
click at [306, 277] on strong "06. Lorem ipsum dolor sit amet, consectetur adipiscing elit, sed do eiusmod tem…" at bounding box center [307, 284] width 157 height 17
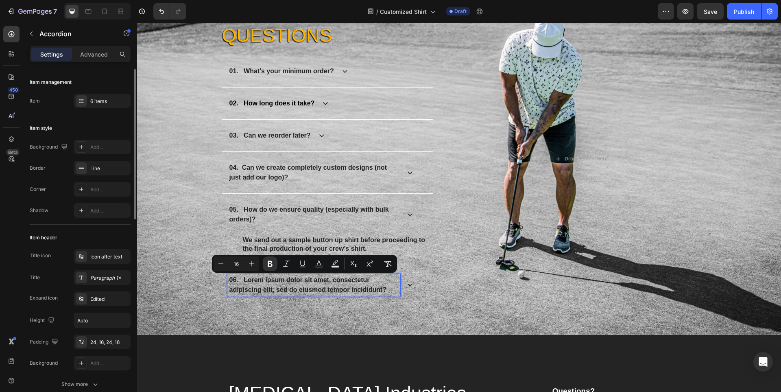
click at [319, 283] on p "06. Lorem ipsum dolor sit amet, consectetur adipiscing elit, sed do eiusmod tem…" at bounding box center [314, 285] width 170 height 20
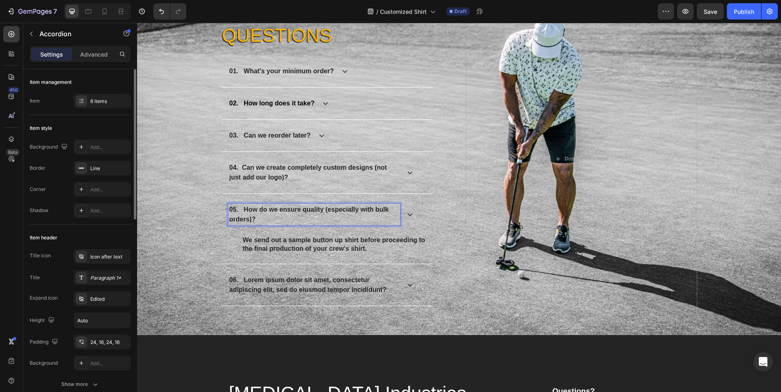
click at [276, 208] on strong "05. How do we ensure quality (especially with bulk orders)?" at bounding box center [308, 214] width 159 height 17
click at [243, 209] on strong "05. How do we ensure quality (especially with bulk orders)?" at bounding box center [308, 214] width 159 height 17
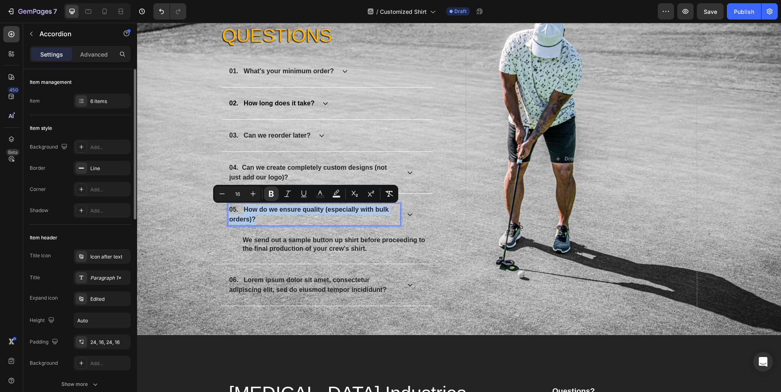
drag, startPoint x: 242, startPoint y: 209, endPoint x: 256, endPoint y: 219, distance: 17.6
click at [256, 219] on p "05. How do we ensure quality (especially with bulk orders)?" at bounding box center [314, 215] width 170 height 20
copy strong "How do we ensure quality (especially with bulk orders)?"
click at [251, 285] on p "06. Lorem ipsum dolor sit amet, consectetur adipiscing elit, sed do eiusmod tem…" at bounding box center [314, 285] width 170 height 20
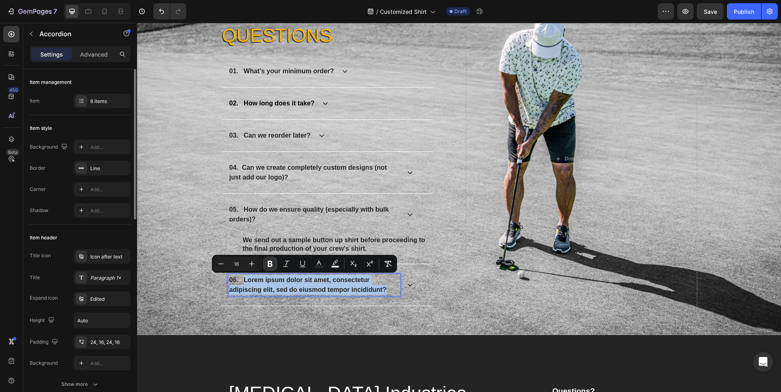
drag, startPoint x: 241, startPoint y: 281, endPoint x: 403, endPoint y: 287, distance: 161.9
click at [403, 287] on div "06. Lorem ipsum dolor sit amet, consectetur adipiscing elit, sed do eiusmod tem…" at bounding box center [320, 285] width 185 height 22
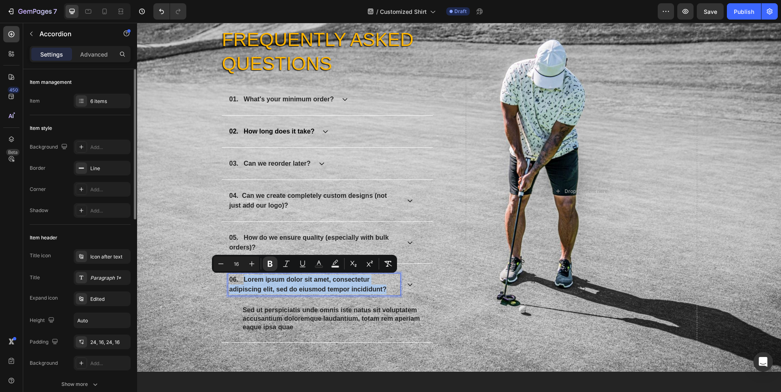
scroll to position [5021, 0]
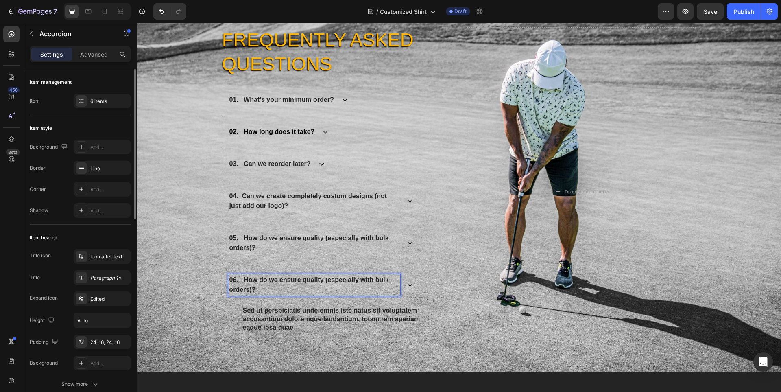
click at [329, 244] on p "05. How do we ensure quality (especially with bulk orders)?" at bounding box center [314, 243] width 170 height 20
click at [407, 243] on icon at bounding box center [410, 242] width 7 height 7
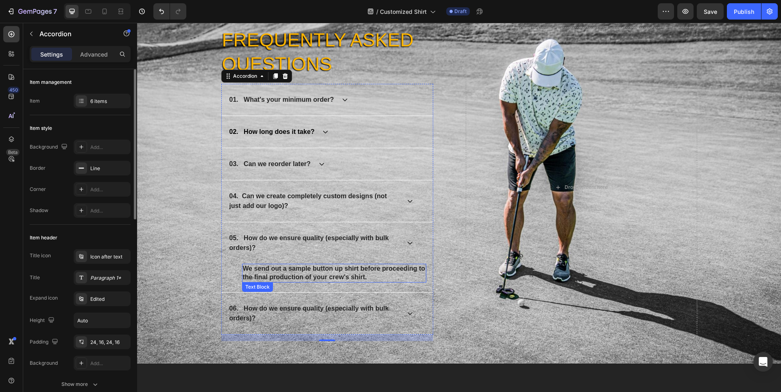
click at [252, 270] on strong "We send out a sample button up shirt before proceeding to the final production …" at bounding box center [334, 272] width 183 height 15
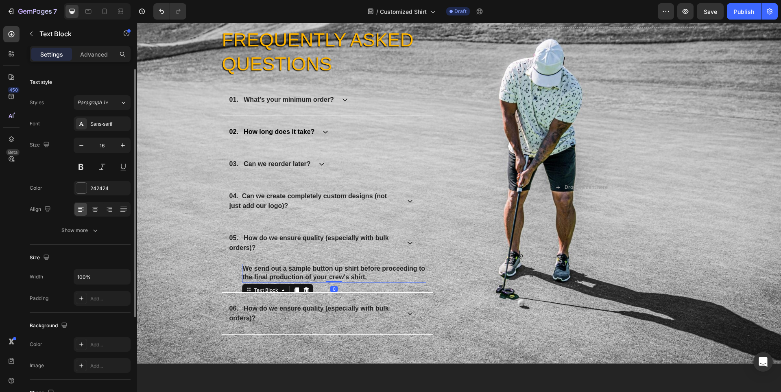
click at [252, 270] on strong "We send out a sample button up shirt before proceeding to the final production …" at bounding box center [334, 272] width 183 height 15
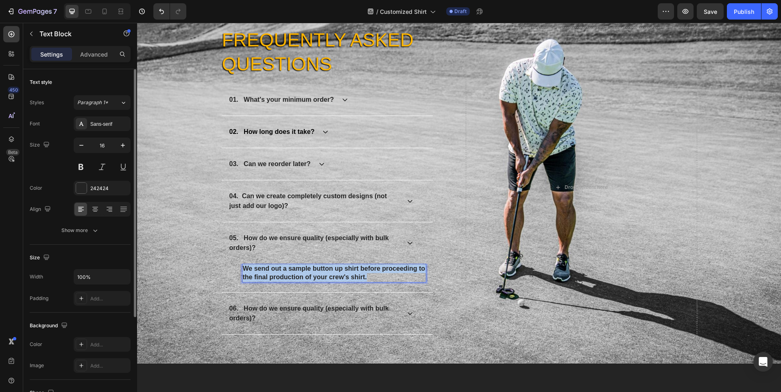
click at [252, 270] on strong "We send out a sample button up shirt before proceeding to the final production …" at bounding box center [334, 272] width 183 height 15
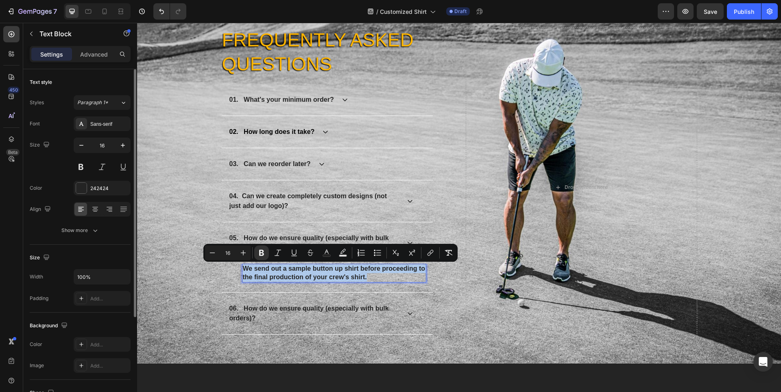
copy strong "We send out a sample button up shirt before proceeding to the final production …"
click at [407, 310] on icon at bounding box center [410, 313] width 7 height 7
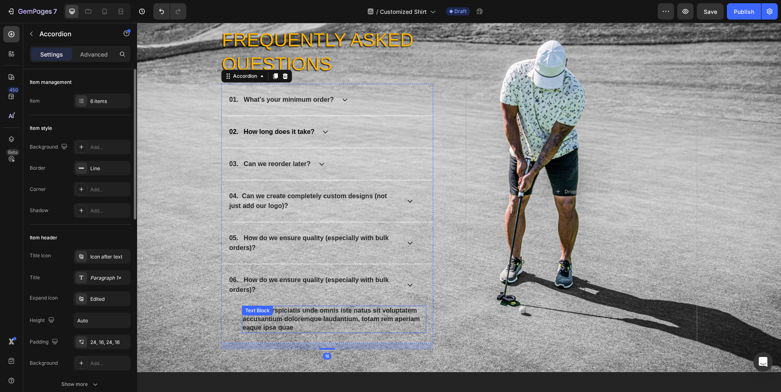
click at [347, 316] on strong "Sed ut perspiciatis unde omnis iste natus sit voluptatem accusantium doloremque…" at bounding box center [331, 319] width 177 height 24
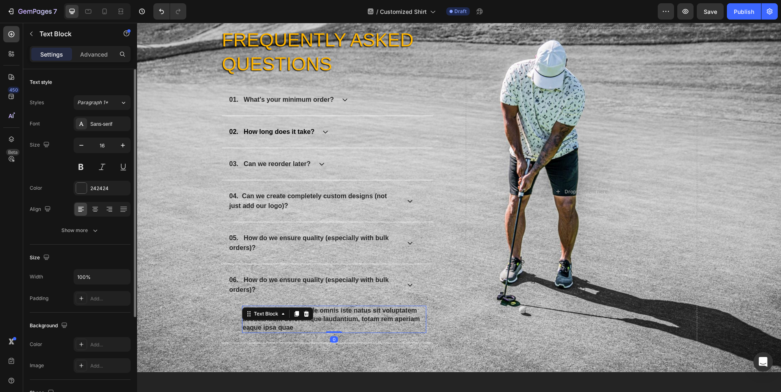
click at [347, 316] on strong "Sed ut perspiciatis unde omnis iste natus sit voluptatem accusantium doloremque…" at bounding box center [331, 319] width 177 height 24
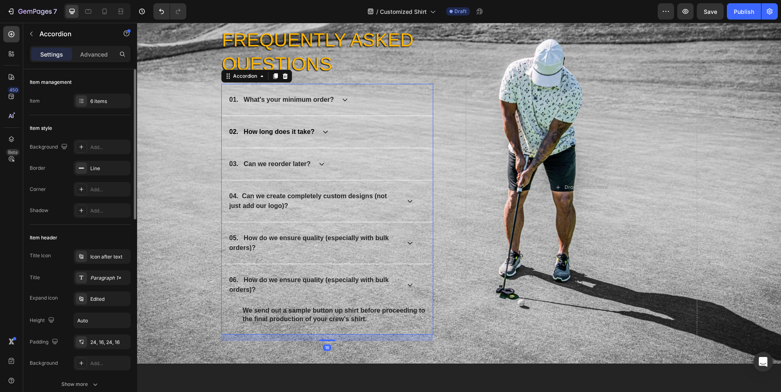
click at [400, 201] on div "04. Can we create completely custom designs (not just add our logo)?" at bounding box center [320, 201] width 185 height 22
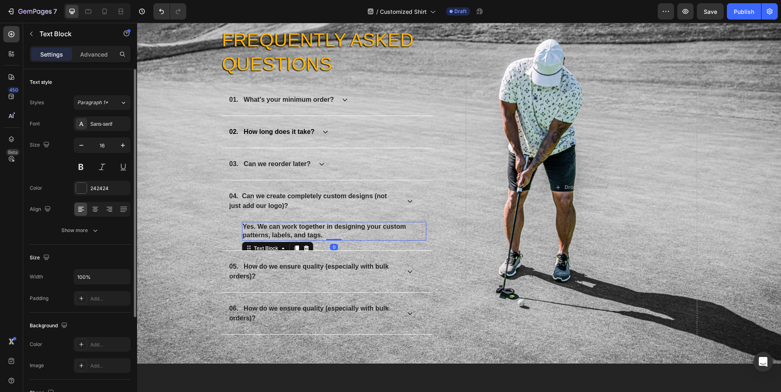
click at [345, 230] on p "Yes. We can work together in designing your custom patterns, labels, and tags." at bounding box center [334, 230] width 183 height 17
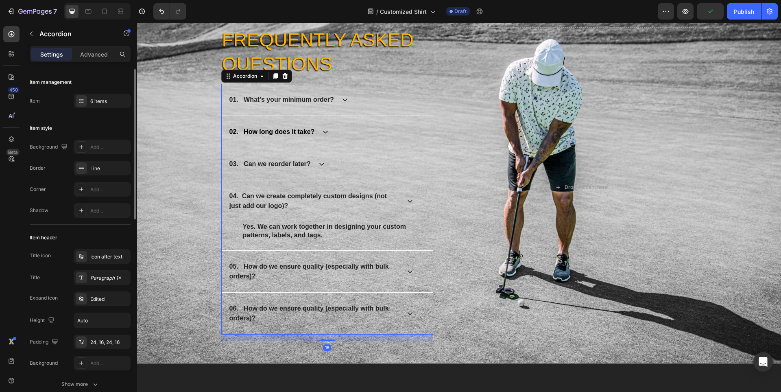
click at [407, 270] on icon at bounding box center [410, 271] width 7 height 7
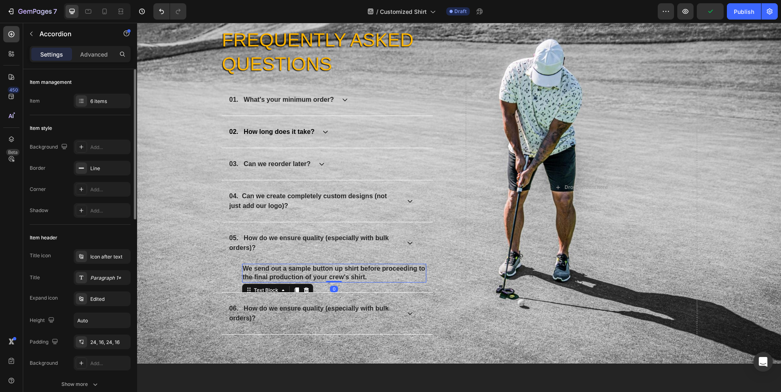
click at [344, 271] on strong "We send out a sample button up shirt before proceeding to the final production …" at bounding box center [334, 272] width 183 height 15
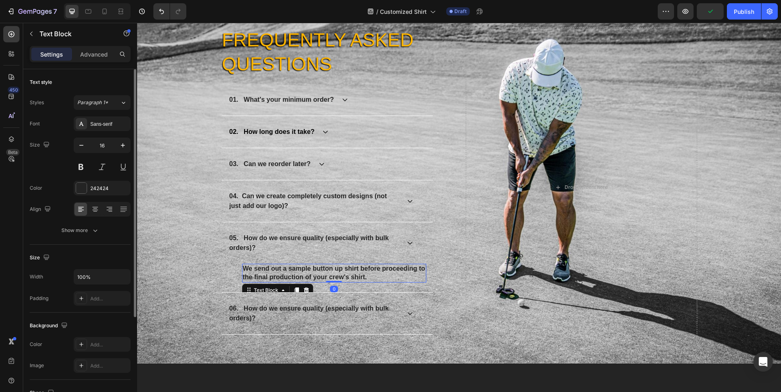
click at [344, 271] on strong "We send out a sample button up shirt before proceeding to the final production …" at bounding box center [334, 272] width 183 height 15
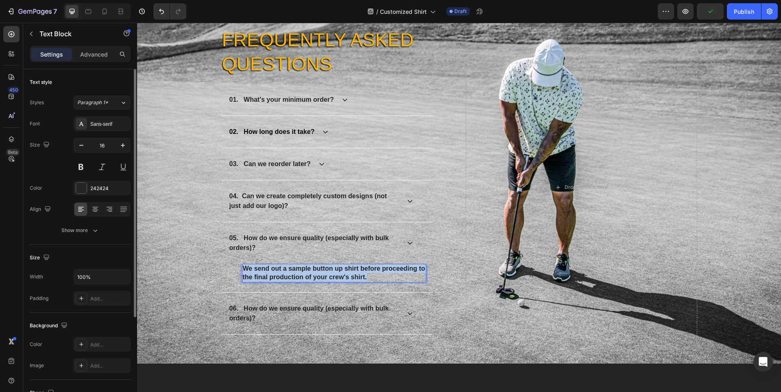
click at [344, 271] on strong "We send out a sample button up shirt before proceeding to the final production …" at bounding box center [334, 272] width 183 height 15
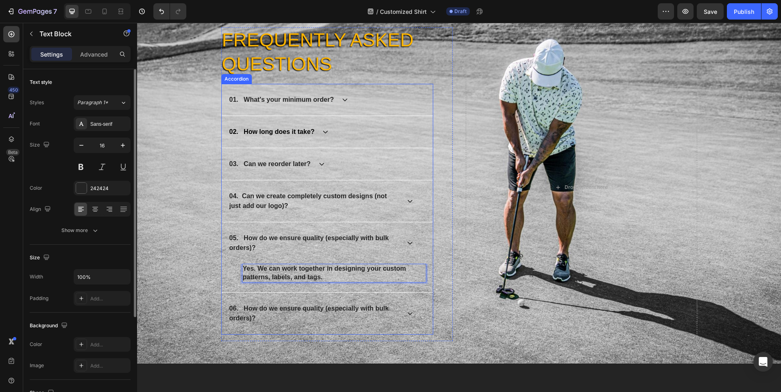
click at [407, 201] on icon at bounding box center [409, 201] width 5 height 3
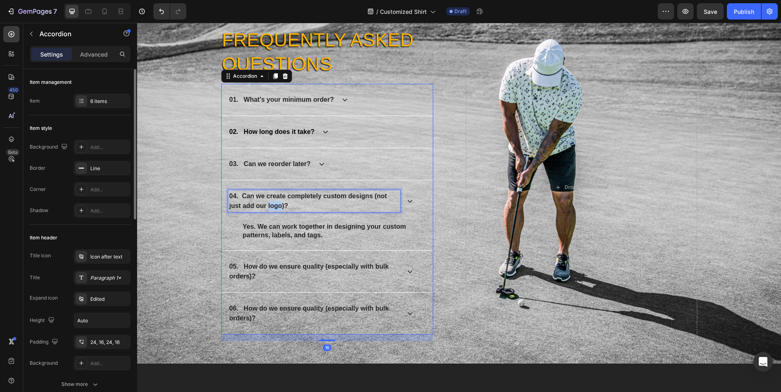
click at [275, 201] on p "04. Can we create completely custom designs (not just add our logo)?" at bounding box center [314, 201] width 170 height 20
click at [287, 204] on p "04. Can we create completely custom designs (not just add our logo)?" at bounding box center [314, 201] width 170 height 20
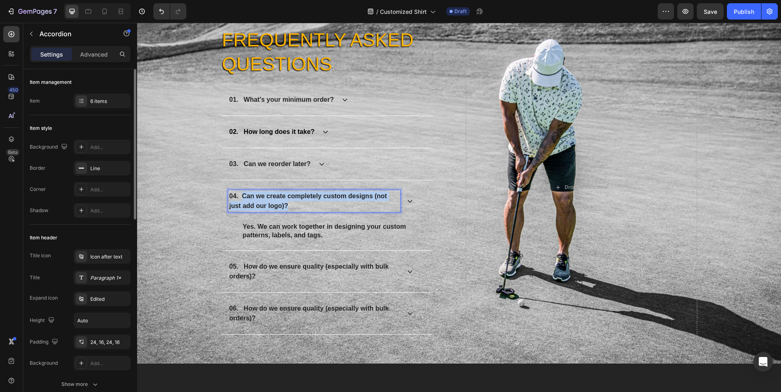
click at [241, 197] on strong "04. Can we create completely custom designs (not just add our logo)?" at bounding box center [308, 200] width 158 height 17
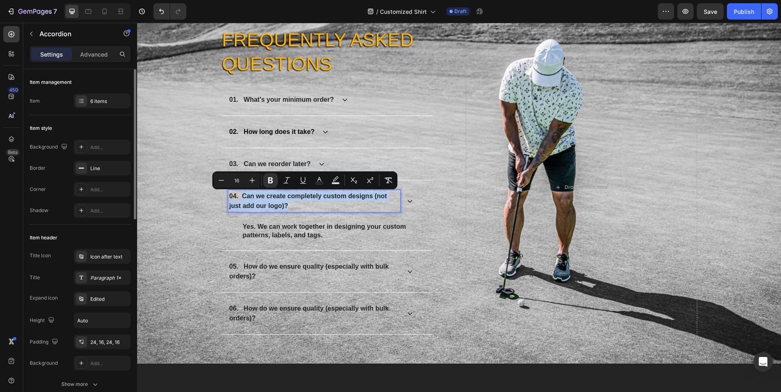
copy strong "Can we create completely custom designs (not just add our logo)?"
click at [311, 272] on p "05. How do we ensure quality (especially with bulk orders)?" at bounding box center [314, 271] width 170 height 20
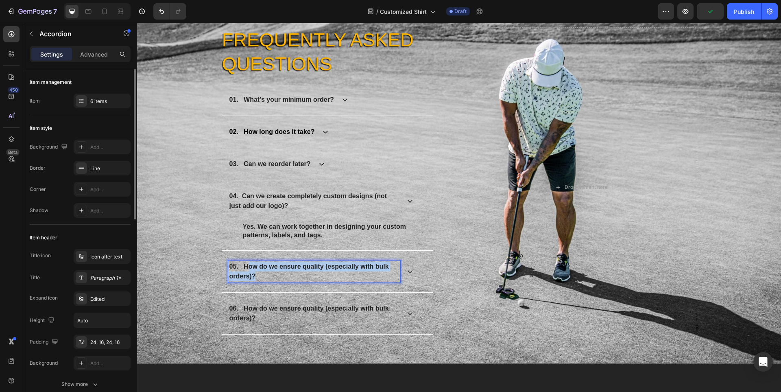
click at [244, 266] on strong "05. How do we ensure quality (especially with bulk orders)?" at bounding box center [308, 271] width 159 height 17
click at [242, 266] on strong "05. How do we ensure quality (especially with bulk orders)?" at bounding box center [308, 271] width 159 height 17
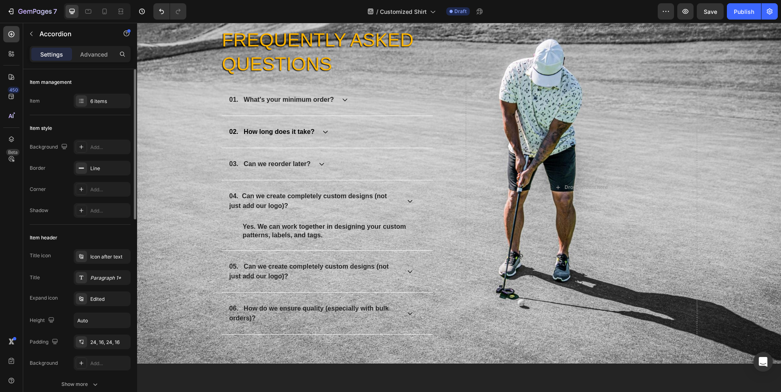
click at [410, 277] on div "05. Can we create completely custom designs (not just add our logo)?" at bounding box center [327, 270] width 211 height 41
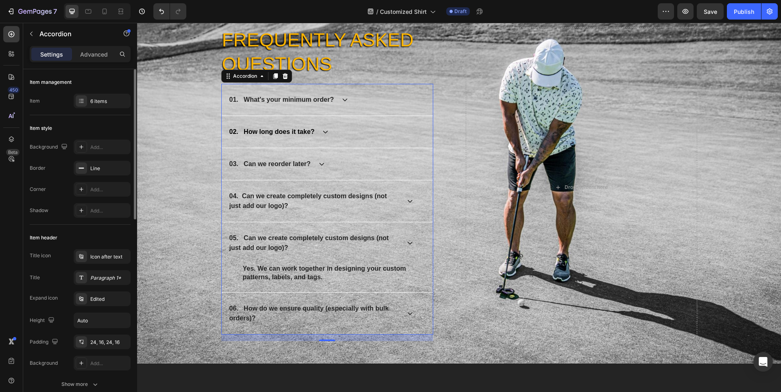
click at [409, 200] on icon at bounding box center [410, 201] width 7 height 7
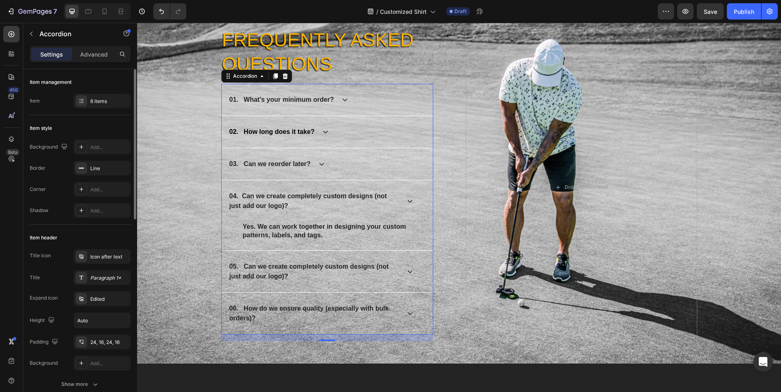
click at [324, 168] on div "03. Can we reorder later?" at bounding box center [320, 164] width 185 height 12
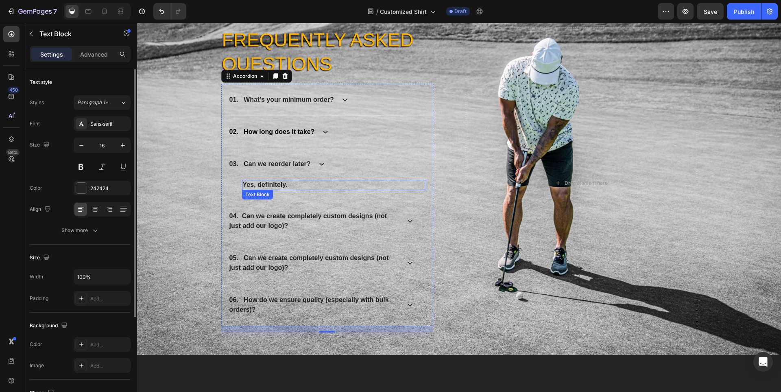
click at [258, 185] on strong "Yes, definitely." at bounding box center [265, 184] width 45 height 7
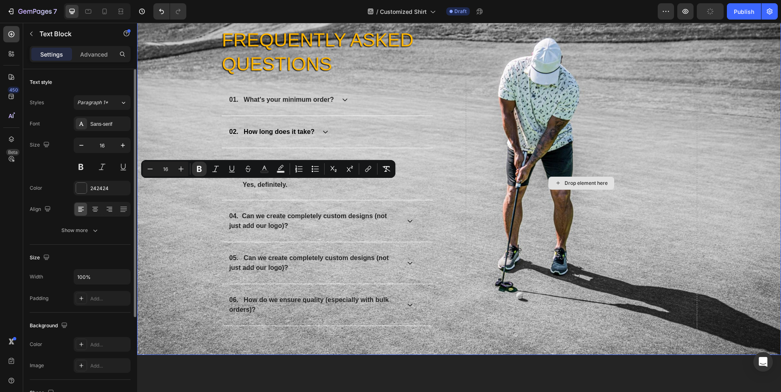
click at [564, 185] on div "Drop element here" at bounding box center [585, 183] width 43 height 7
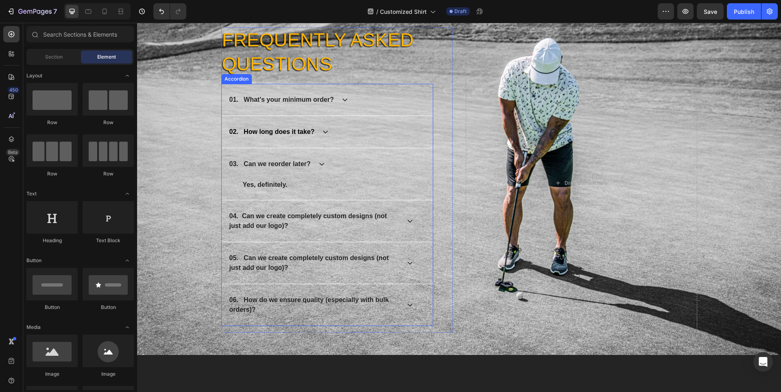
click at [267, 217] on strong "04. Can we create completely custom designs (not just add our logo)?" at bounding box center [308, 220] width 158 height 17
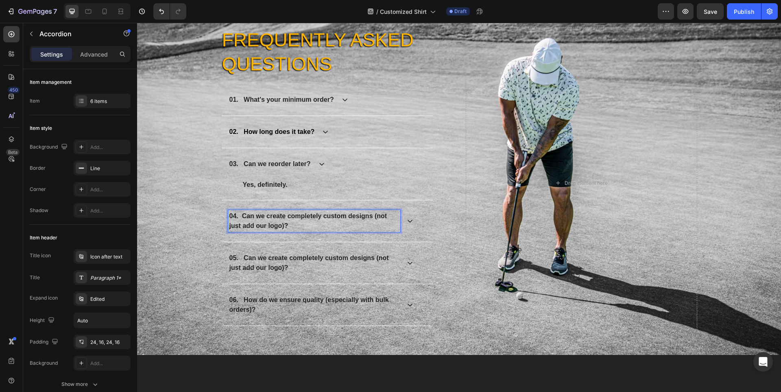
click at [263, 217] on strong "04. Can we create completely custom designs (not just add our logo)?" at bounding box center [308, 220] width 158 height 17
click at [297, 226] on p "04. Can we create completely custom designs (not just add our logo)?" at bounding box center [314, 221] width 170 height 20
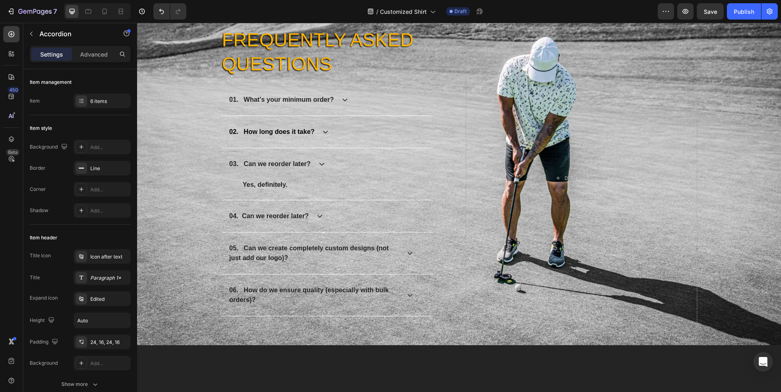
click at [316, 214] on icon at bounding box center [319, 216] width 7 height 7
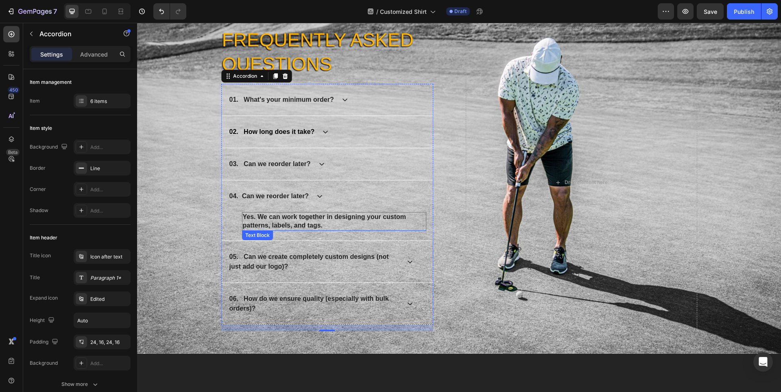
click at [310, 226] on strong "Yes. We can work together in designing your custom patterns, labels, and tags." at bounding box center [324, 220] width 163 height 15
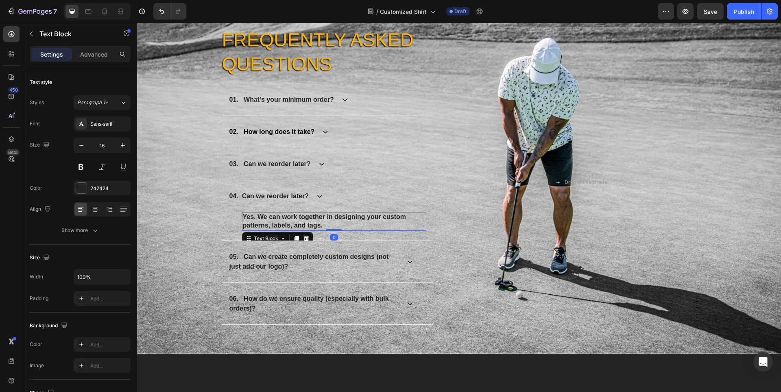
click at [310, 226] on strong "Yes. We can work together in designing your custom patterns, labels, and tags." at bounding box center [324, 220] width 163 height 15
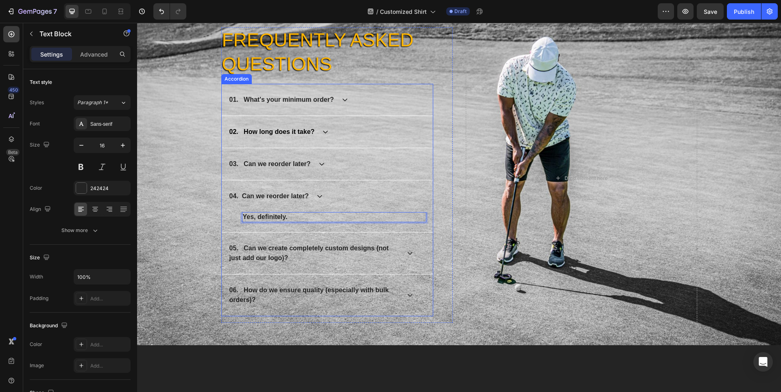
click at [321, 167] on icon at bounding box center [321, 164] width 7 height 7
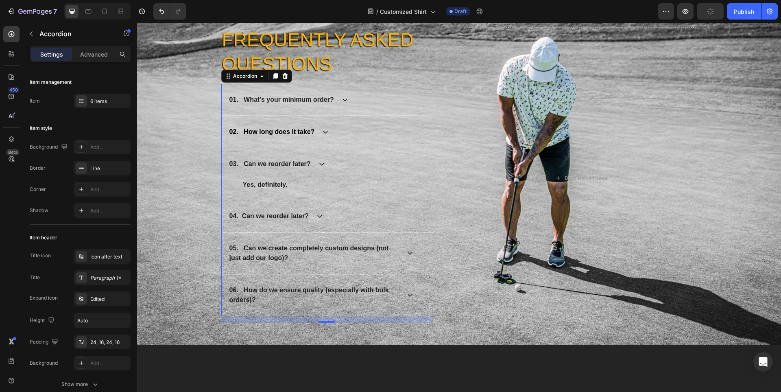
click at [318, 215] on icon at bounding box center [319, 216] width 7 height 7
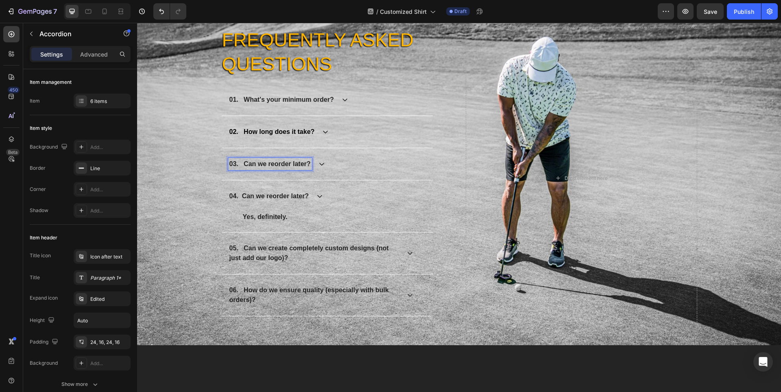
click at [287, 163] on strong "03. Can we reorder later?" at bounding box center [269, 163] width 81 height 7
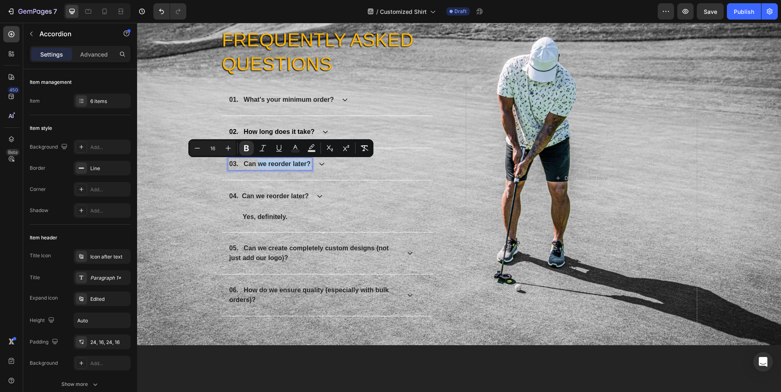
drag, startPoint x: 256, startPoint y: 165, endPoint x: 307, endPoint y: 165, distance: 51.2
click at [307, 165] on strong "03. Can we reorder later?" at bounding box center [269, 163] width 81 height 7
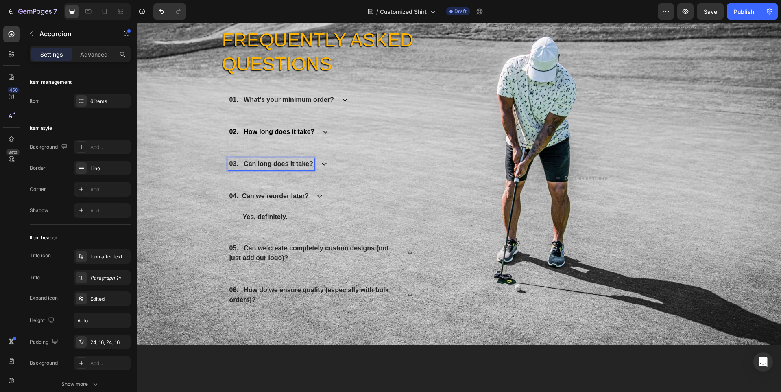
click at [324, 133] on icon at bounding box center [325, 131] width 7 height 7
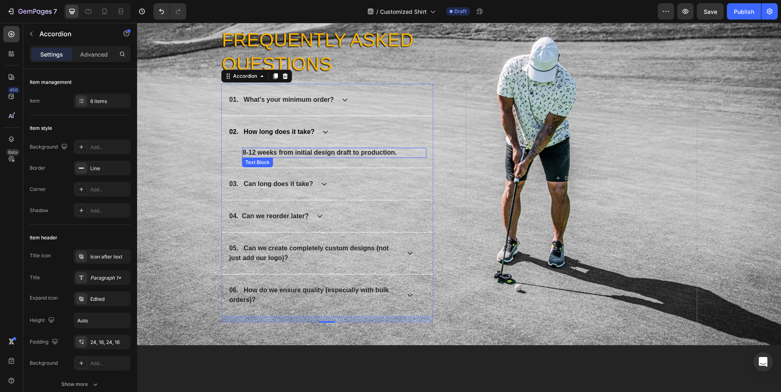
click at [325, 154] on strong "8-12 weeks from initial design draft to production." at bounding box center [320, 152] width 154 height 7
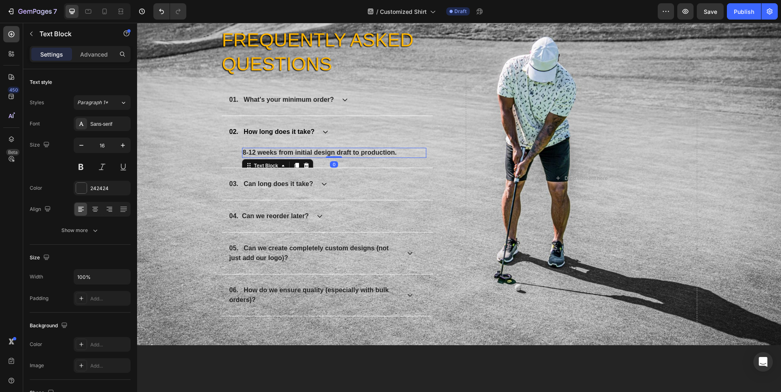
click at [325, 154] on strong "8-12 weeks from initial design draft to production." at bounding box center [320, 152] width 154 height 7
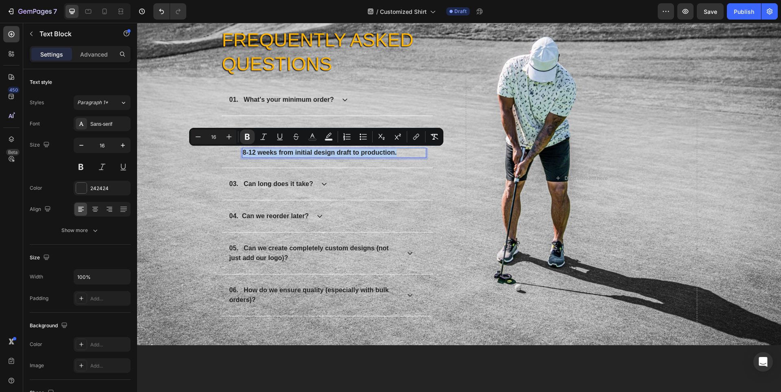
copy strong "8-12 weeks from initial design draft to production."
click at [324, 183] on div "03. Can long does it take?" at bounding box center [320, 184] width 185 height 12
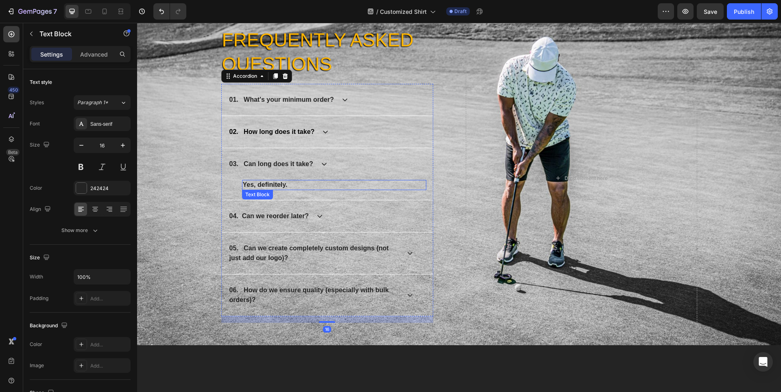
click at [272, 185] on strong "Yes, definitely." at bounding box center [265, 184] width 45 height 7
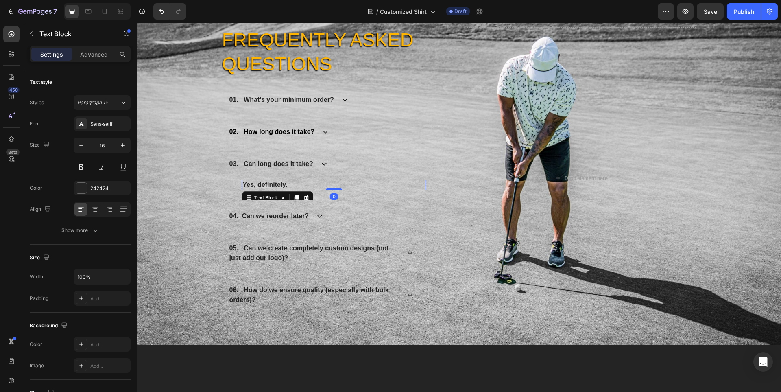
click at [272, 185] on strong "Yes, definitely." at bounding box center [265, 184] width 45 height 7
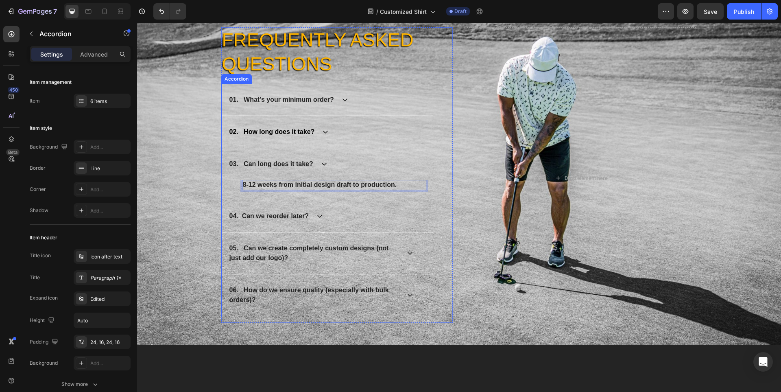
click at [323, 132] on icon at bounding box center [325, 132] width 5 height 3
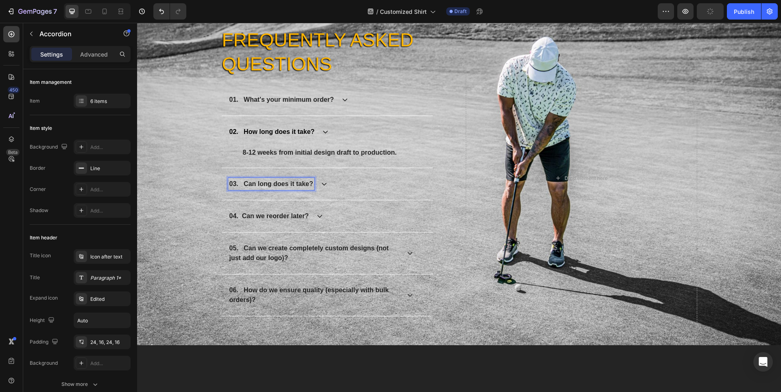
click at [246, 185] on strong "03. Can long does it take?" at bounding box center [271, 183] width 84 height 7
click at [324, 182] on icon at bounding box center [325, 184] width 7 height 7
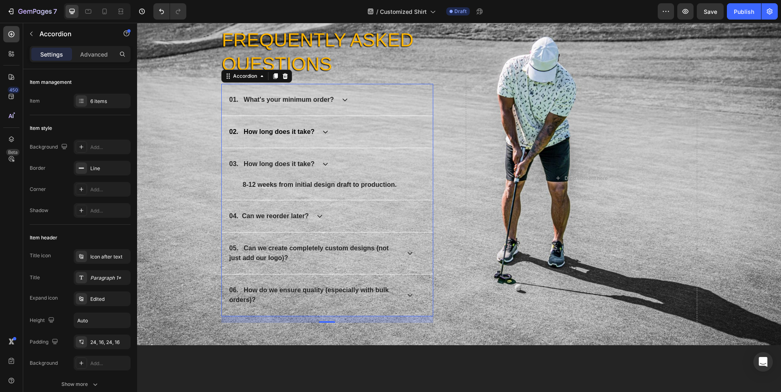
click at [294, 131] on strong "02. How long does it take?" at bounding box center [271, 131] width 85 height 7
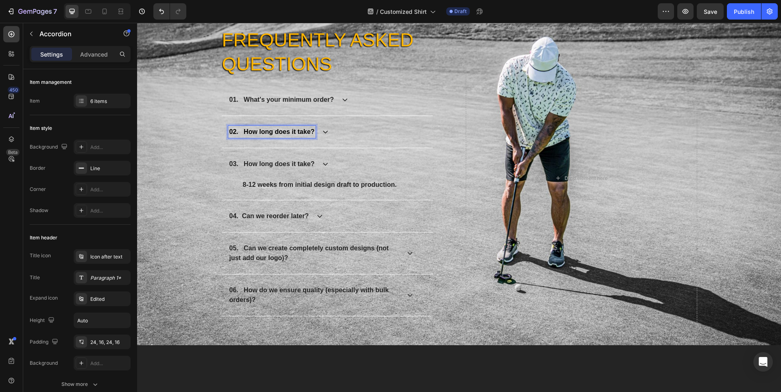
click at [278, 140] on div "02. How long does it take?" at bounding box center [327, 132] width 211 height 32
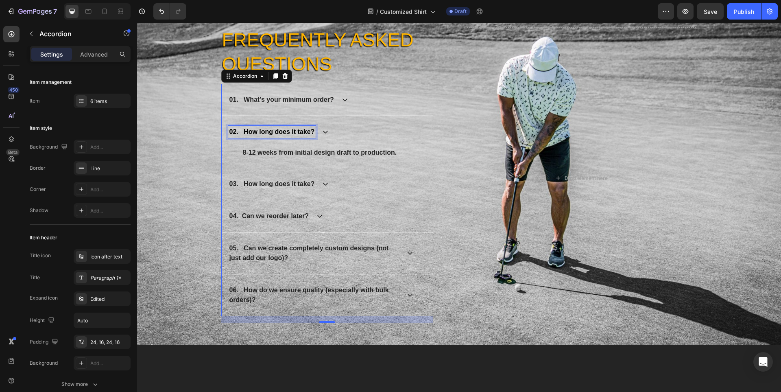
click at [243, 132] on strong "02. How long does it take?" at bounding box center [271, 131] width 85 height 7
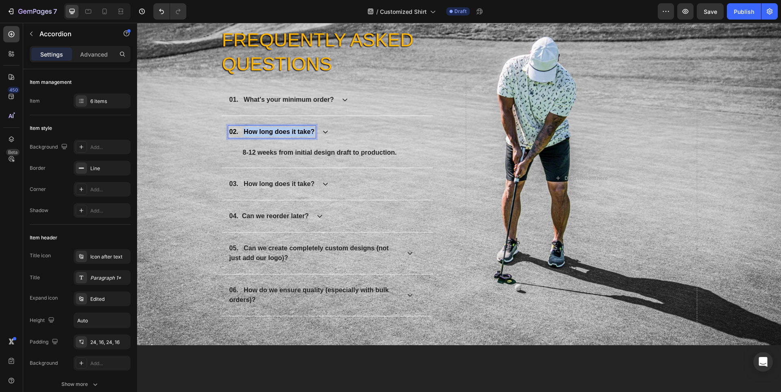
drag, startPoint x: 242, startPoint y: 132, endPoint x: 310, endPoint y: 131, distance: 68.3
click at [310, 131] on strong "02. How long does it take?" at bounding box center [271, 131] width 85 height 7
click at [342, 101] on icon at bounding box center [345, 99] width 7 height 7
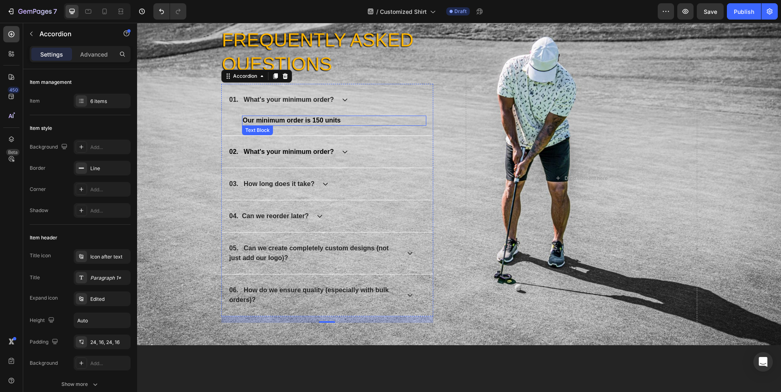
click at [329, 120] on strong "Our minimum order is 150 units" at bounding box center [292, 120] width 98 height 7
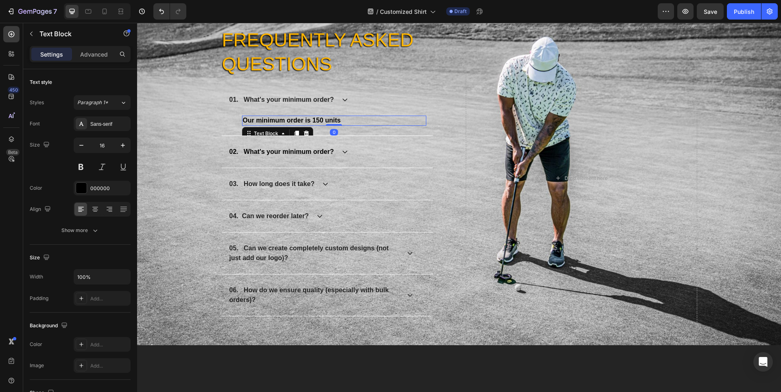
click at [329, 120] on strong "Our minimum order is 150 units" at bounding box center [292, 120] width 98 height 7
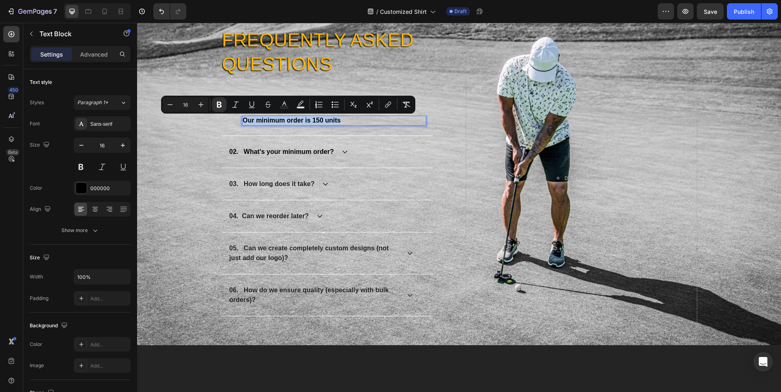
copy strong "Our minimum order is 150 units"
click at [340, 147] on div "02. What's your minimum order?" at bounding box center [320, 152] width 185 height 12
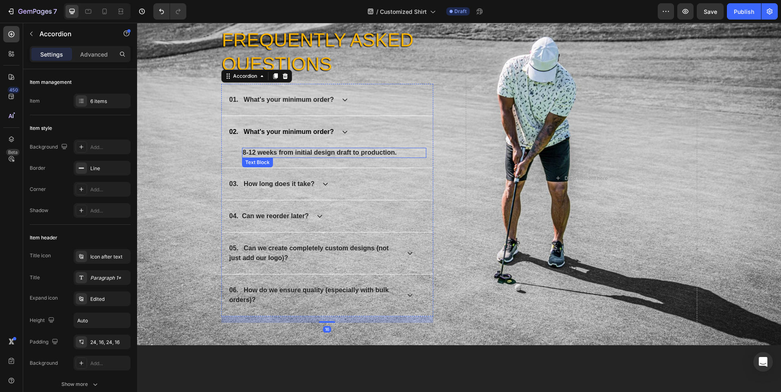
click at [340, 152] on strong "8-12 weeks from initial design draft to production." at bounding box center [320, 152] width 154 height 7
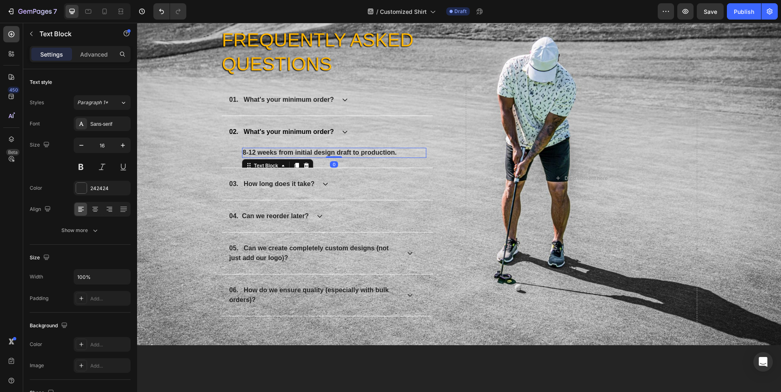
click at [340, 152] on strong "8-12 weeks from initial design draft to production." at bounding box center [320, 152] width 154 height 7
click at [342, 97] on icon at bounding box center [345, 99] width 7 height 7
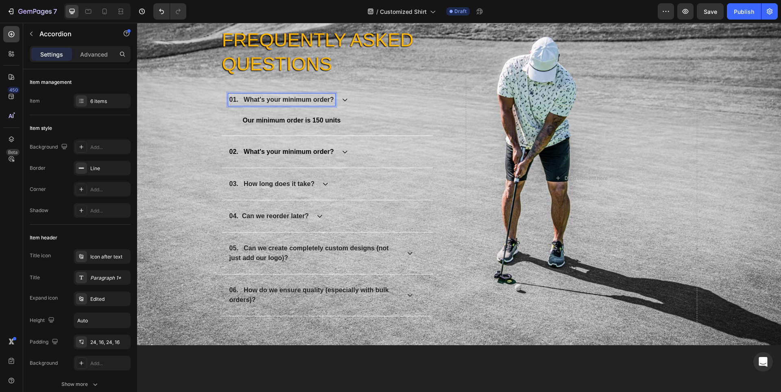
click at [290, 100] on strong "01. What's your minimum order?" at bounding box center [281, 99] width 104 height 7
drag, startPoint x: 242, startPoint y: 99, endPoint x: 328, endPoint y: 99, distance: 85.4
click at [328, 99] on strong "01. What's your minimum order?" at bounding box center [281, 99] width 104 height 7
click at [328, 120] on strong "Our minimum order is 150 units" at bounding box center [292, 120] width 98 height 7
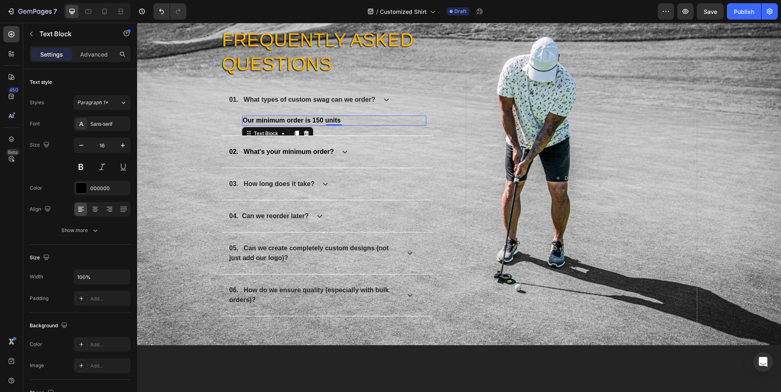
click at [346, 122] on p "Our minimum order is 150 units" at bounding box center [334, 120] width 183 height 9
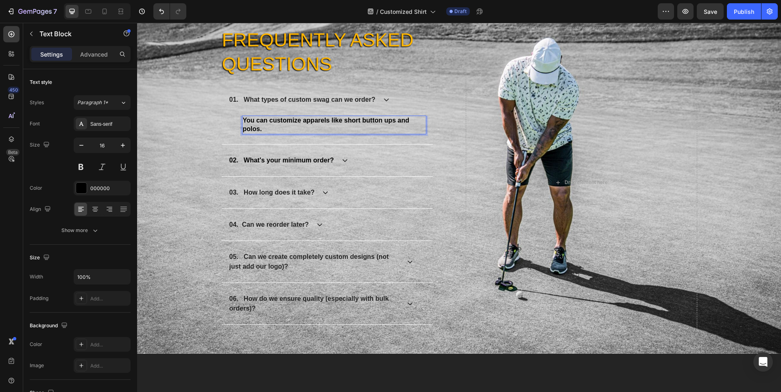
click at [360, 119] on strong "You can customize apparels like short button ups and polos." at bounding box center [326, 124] width 167 height 15
click at [710, 10] on span "Save" at bounding box center [709, 11] width 13 height 7
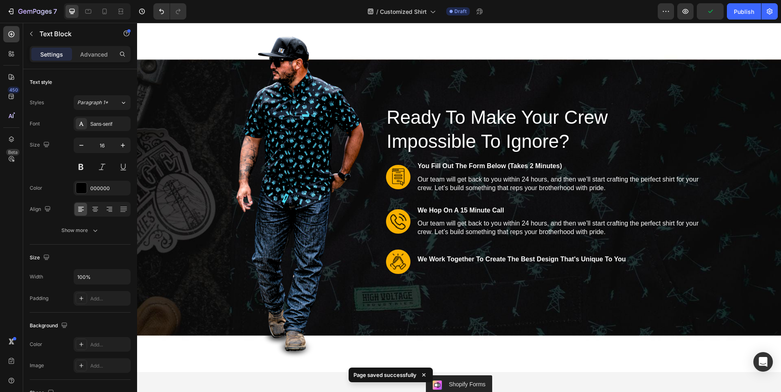
scroll to position [4452, 0]
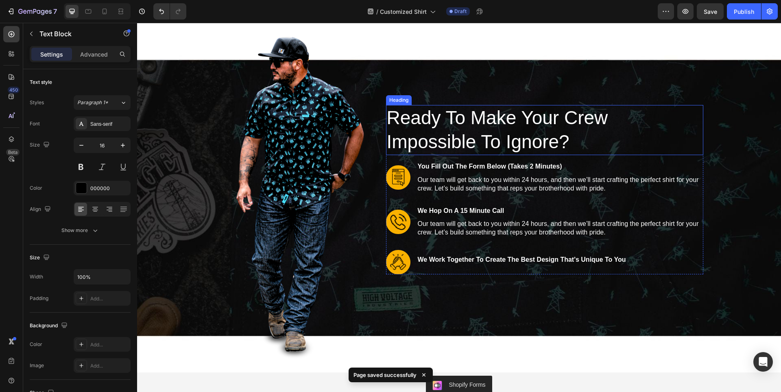
click at [503, 118] on h2 "Ready To Make Your Crew Impossible To Ignore?" at bounding box center [544, 130] width 317 height 50
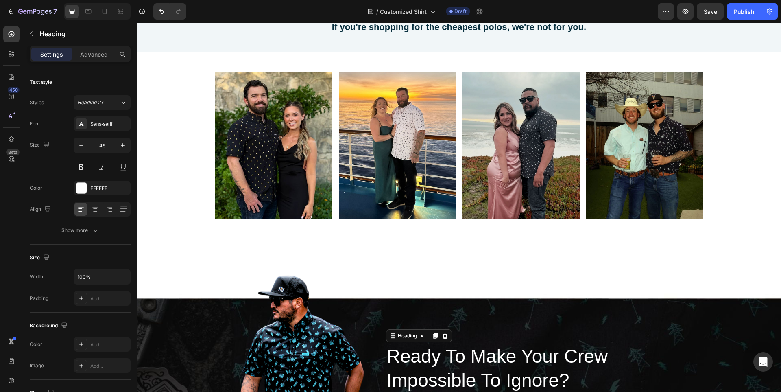
scroll to position [4248, 0]
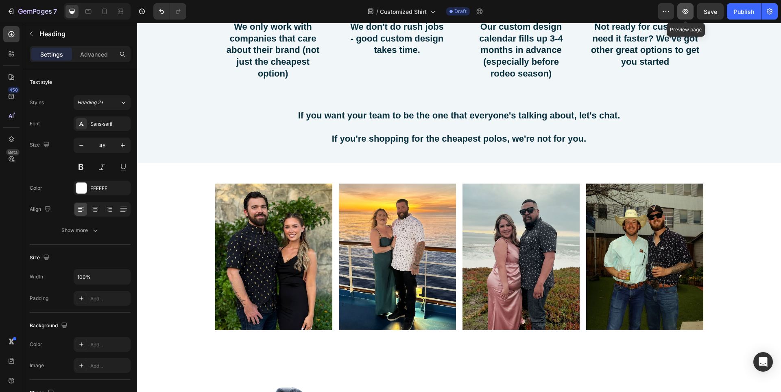
click at [683, 15] on icon "button" at bounding box center [685, 11] width 8 height 8
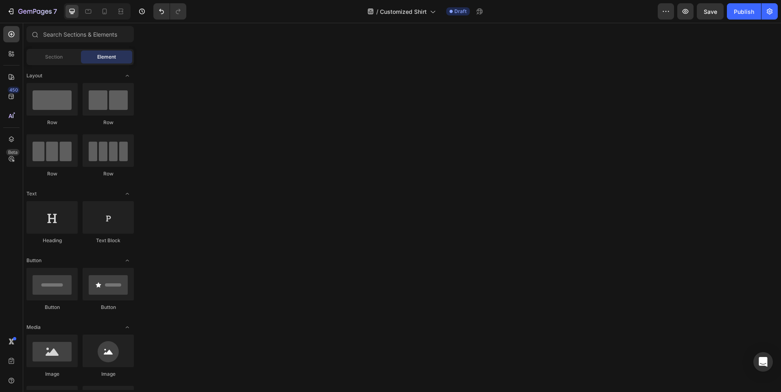
scroll to position [2018, 0]
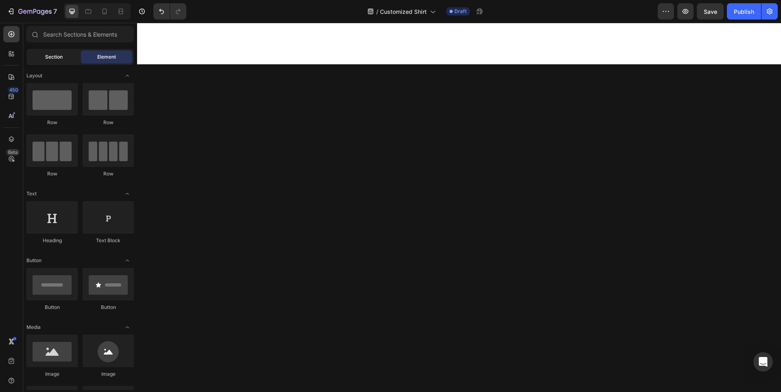
click at [44, 56] on div "Section" at bounding box center [53, 56] width 51 height 13
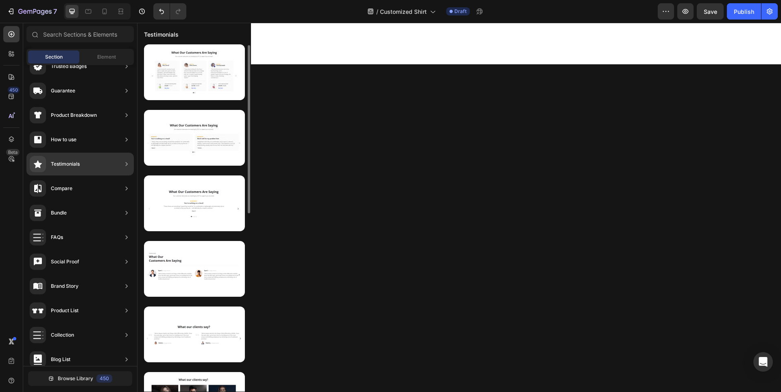
scroll to position [0, 0]
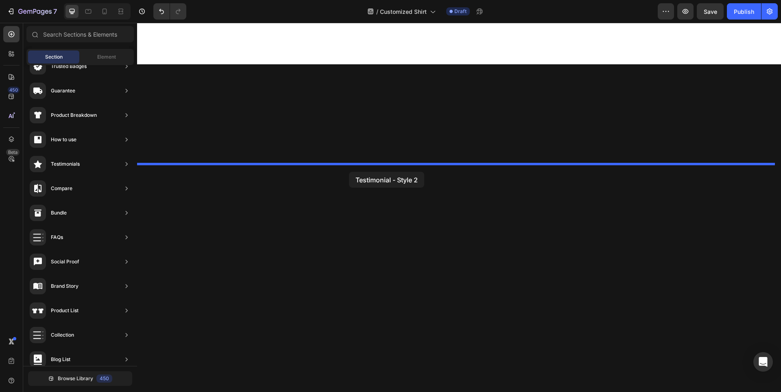
drag, startPoint x: 324, startPoint y: 158, endPoint x: 349, endPoint y: 172, distance: 27.8
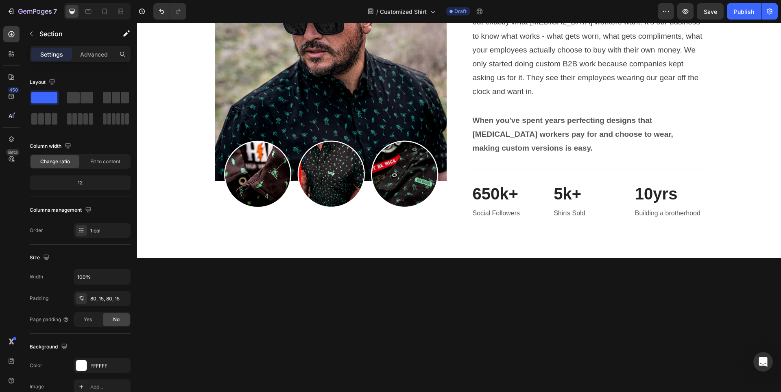
scroll to position [2100, 0]
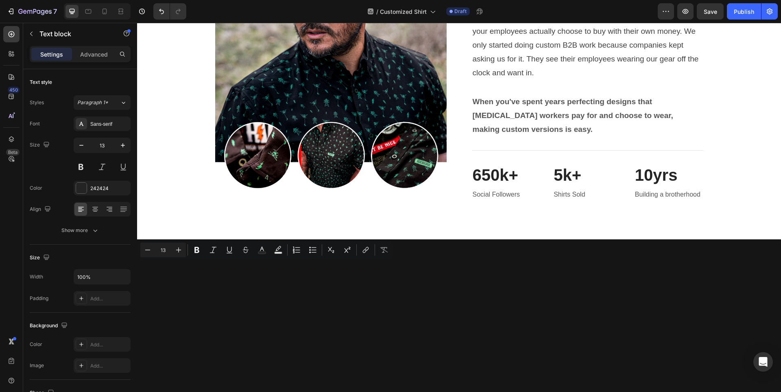
drag, startPoint x: 249, startPoint y: 264, endPoint x: 266, endPoint y: 264, distance: 17.1
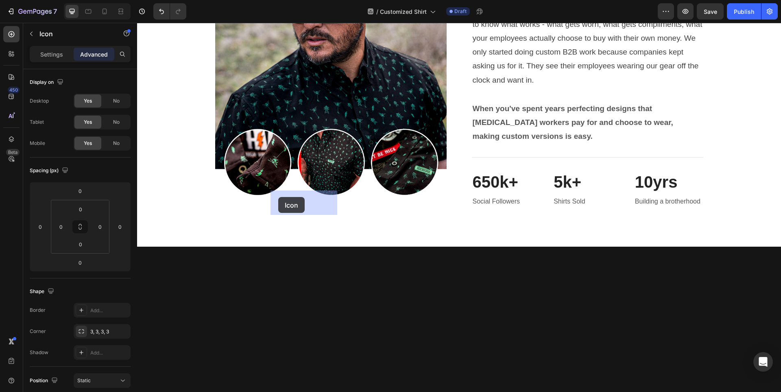
drag, startPoint x: 267, startPoint y: 200, endPoint x: 278, endPoint y: 197, distance: 11.7
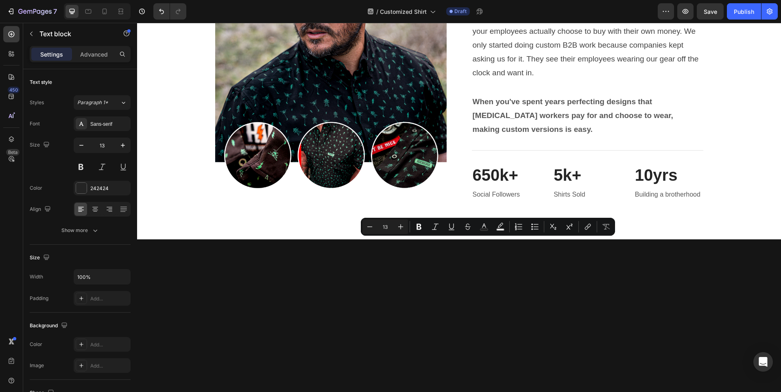
drag, startPoint x: 496, startPoint y: 243, endPoint x: 479, endPoint y: 243, distance: 17.9
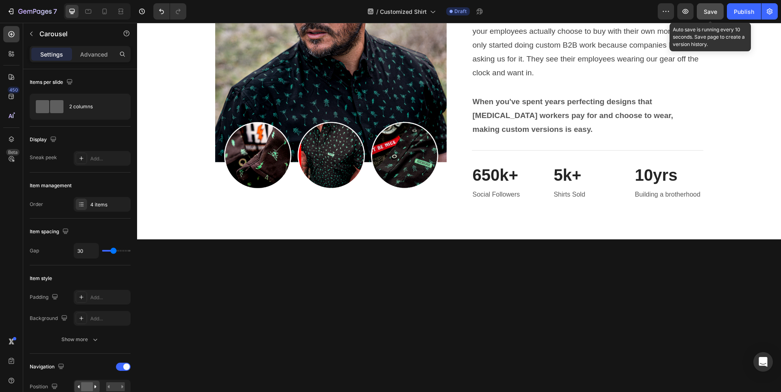
click at [702, 13] on button "Save" at bounding box center [709, 11] width 27 height 16
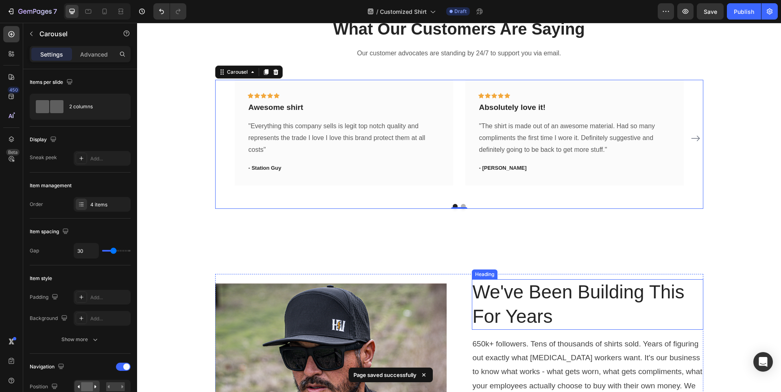
scroll to position [2100, 0]
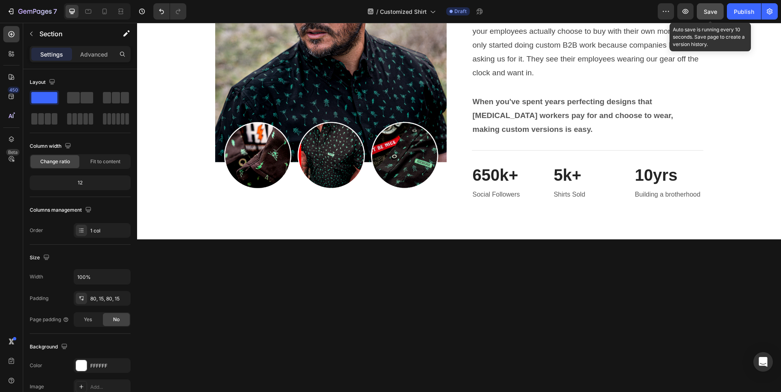
click at [703, 8] on span "Save" at bounding box center [709, 11] width 13 height 7
click at [681, 12] on icon "button" at bounding box center [685, 11] width 8 height 8
